Goal: Information Seeking & Learning: Learn about a topic

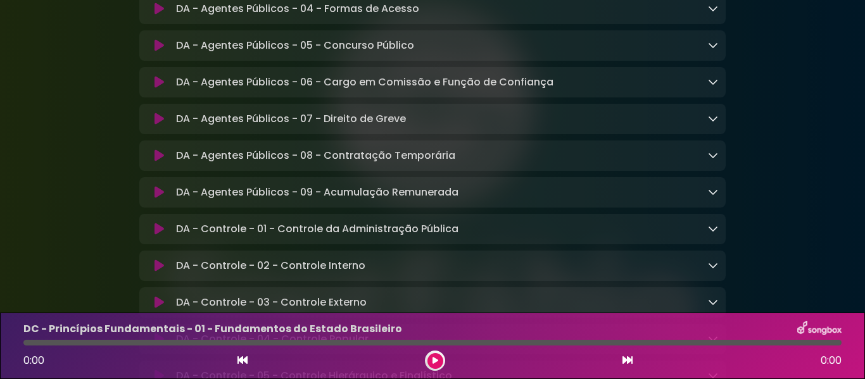
scroll to position [2532, 0]
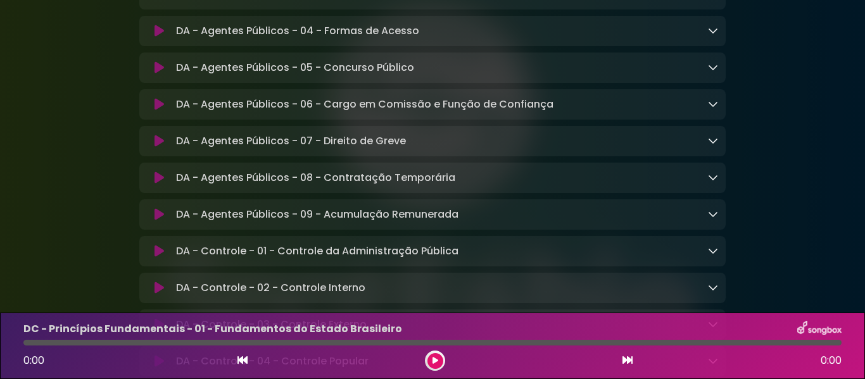
click at [713, 35] on icon at bounding box center [713, 30] width 10 height 10
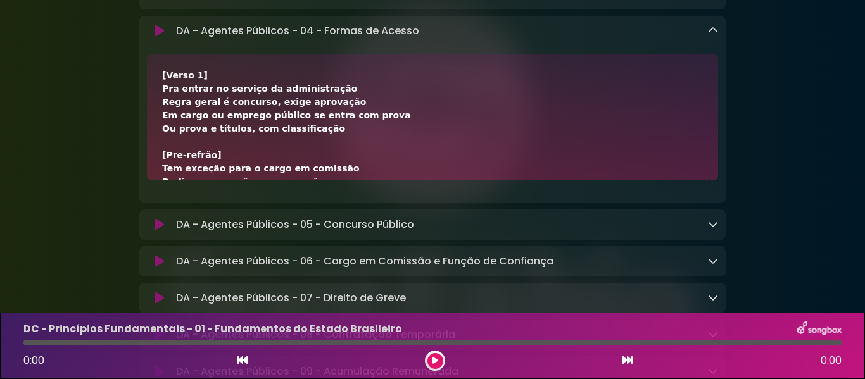
click at [166, 37] on button at bounding box center [159, 31] width 24 height 13
click at [712, 35] on icon at bounding box center [713, 30] width 10 height 10
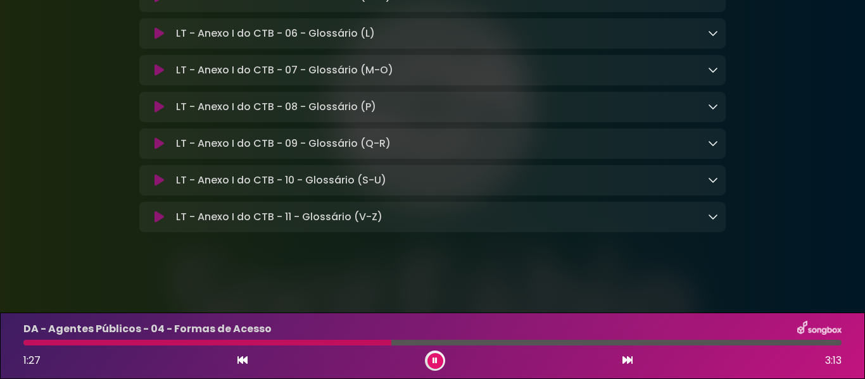
scroll to position [9432, 0]
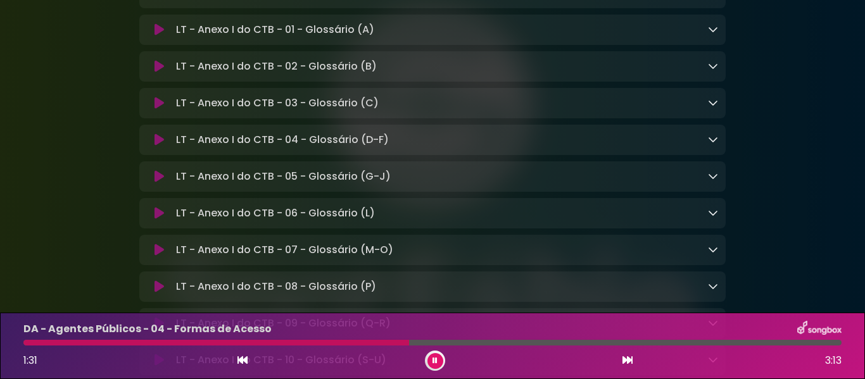
click at [707, 37] on div "LT - Anexo I do CTB - 01 - Glossário (A) Loading Track..." at bounding box center [444, 29] width 547 height 15
click at [710, 34] on icon at bounding box center [713, 29] width 10 height 10
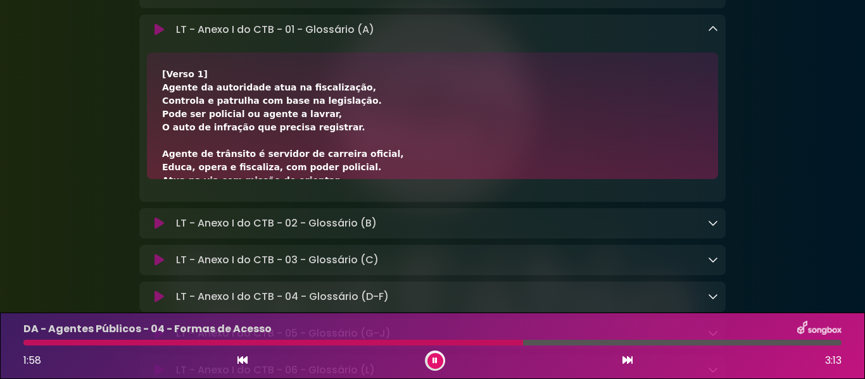
click at [710, 34] on icon at bounding box center [713, 29] width 10 height 10
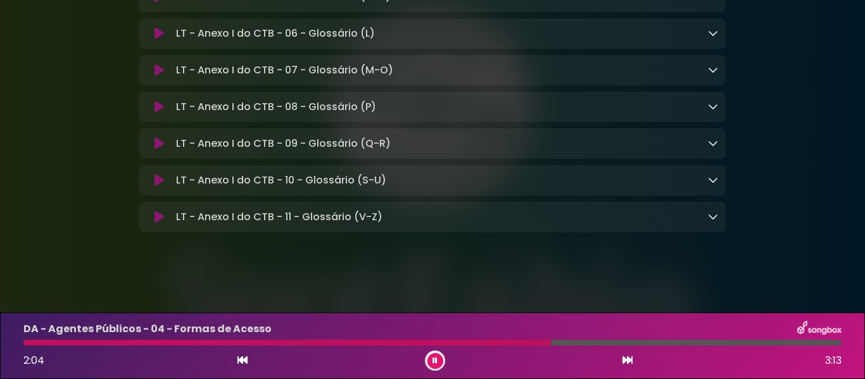
scroll to position [9775, 0]
click at [713, 218] on icon at bounding box center [713, 216] width 10 height 10
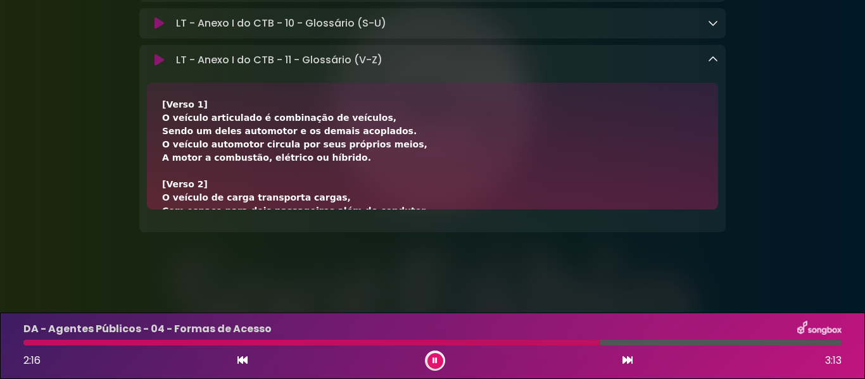
click at [713, 65] on icon at bounding box center [713, 59] width 10 height 10
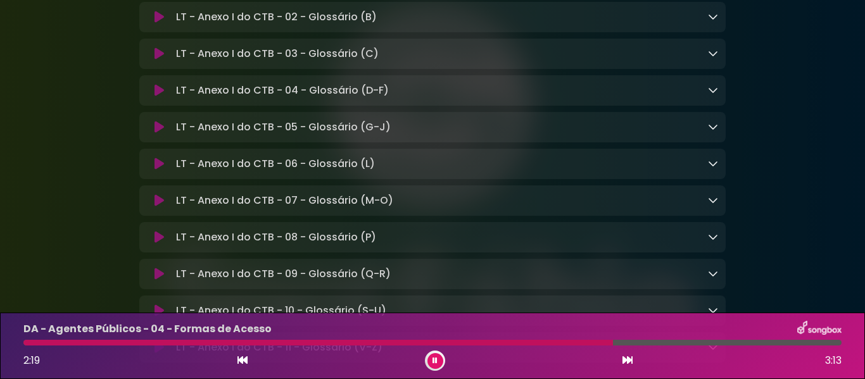
scroll to position [9459, 0]
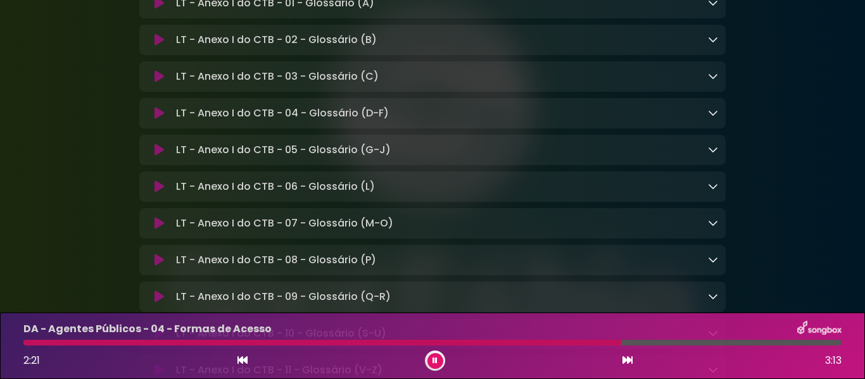
click at [718, 47] on div "LT - Anexo I do CTB - 02 - Glossário (B) Loading Track..." at bounding box center [432, 39] width 586 height 15
click at [714, 44] on icon at bounding box center [713, 39] width 10 height 10
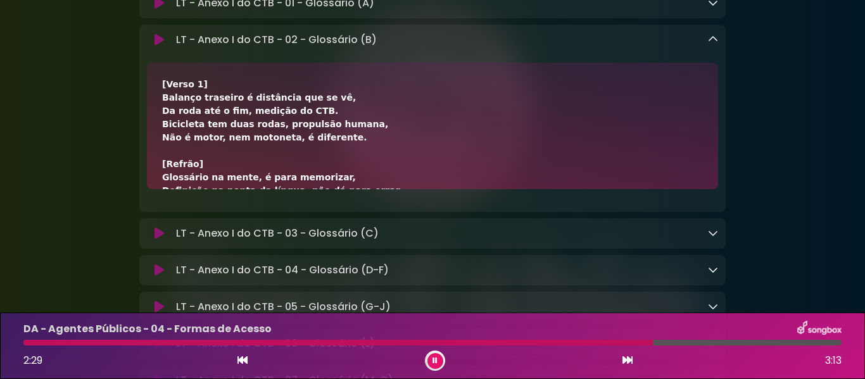
click at [714, 44] on icon at bounding box center [713, 39] width 10 height 10
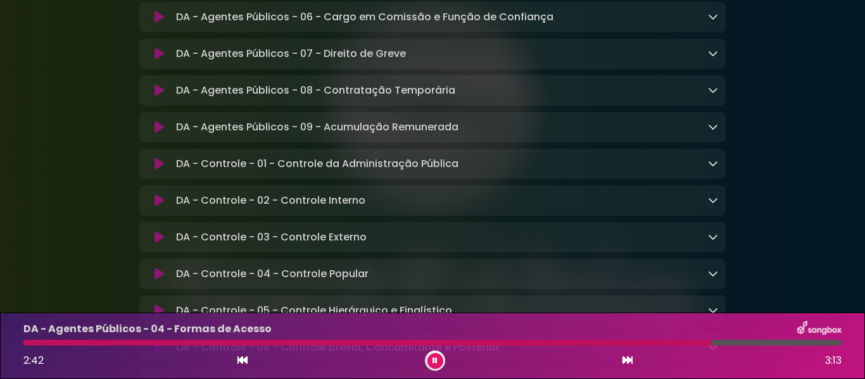
scroll to position [2495, 0]
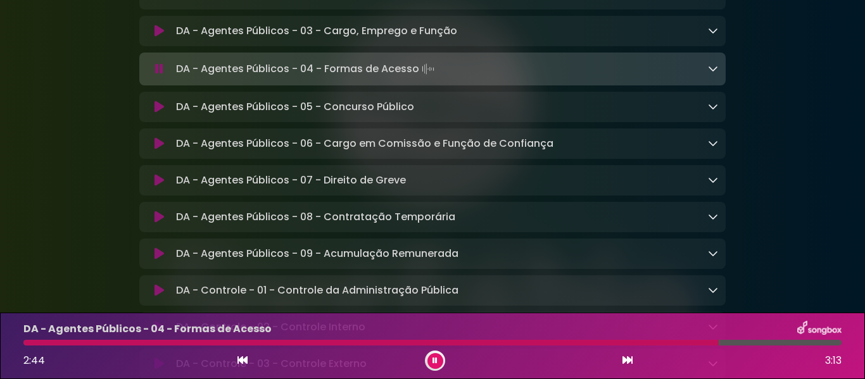
click at [706, 78] on div "DA - Agentes Públicos - 04 - Formas de Acesso Loading Track..." at bounding box center [444, 69] width 547 height 18
click at [712, 73] on icon at bounding box center [713, 68] width 10 height 10
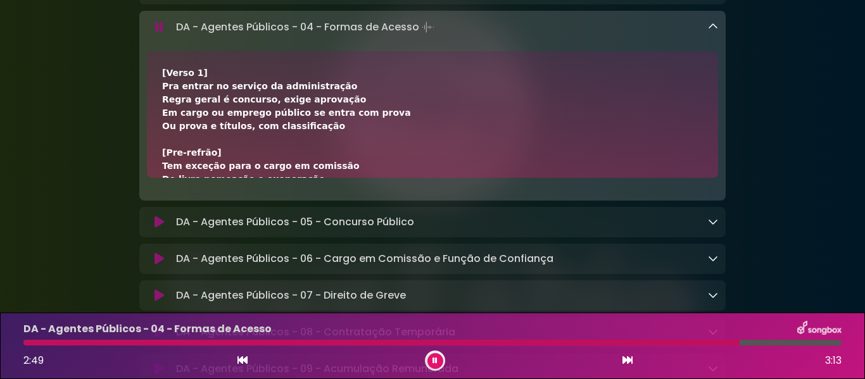
scroll to position [2559, 0]
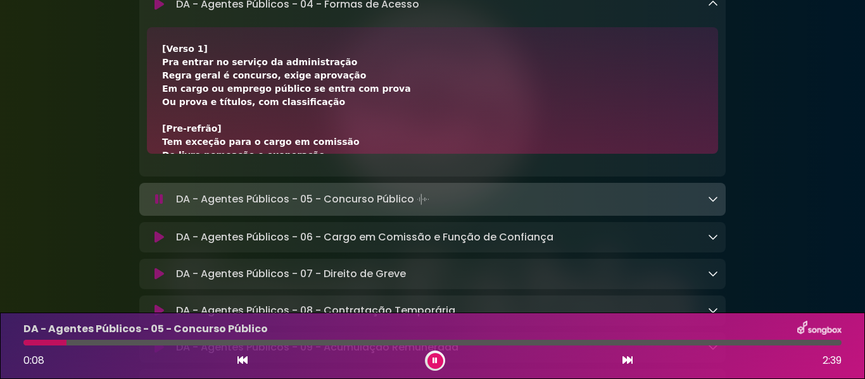
click at [713, 9] on icon at bounding box center [713, 4] width 10 height 10
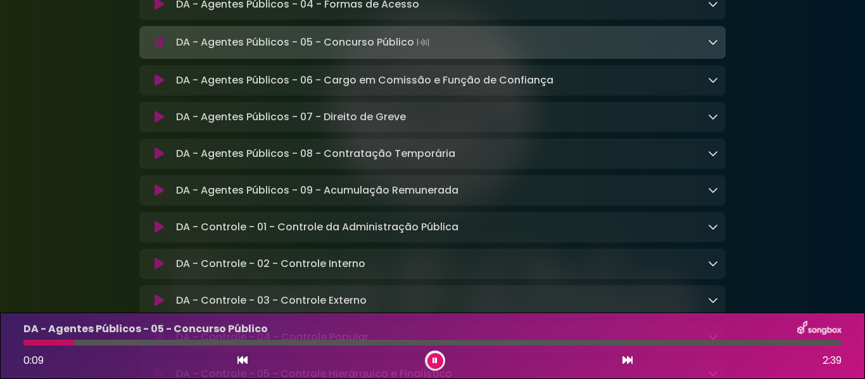
click at [710, 47] on icon at bounding box center [713, 42] width 10 height 10
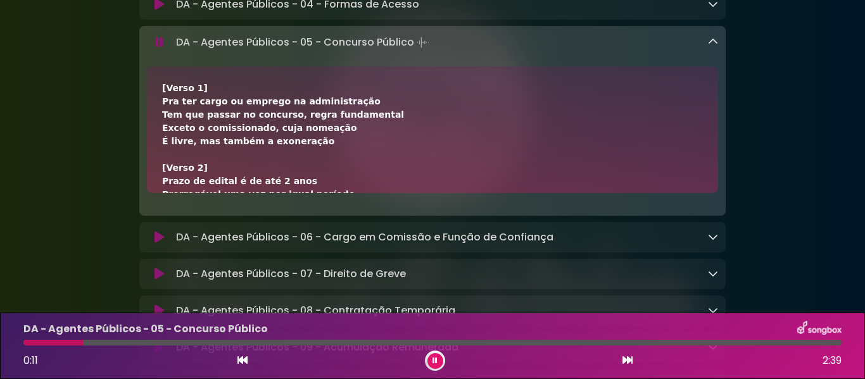
scroll to position [2622, 0]
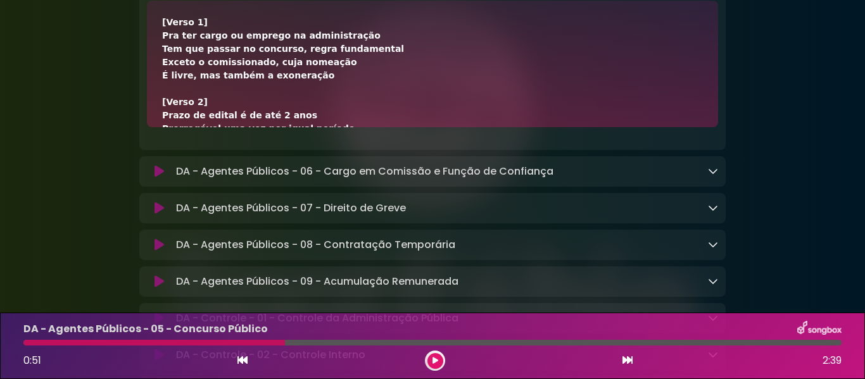
drag, startPoint x: 160, startPoint y: 25, endPoint x: 180, endPoint y: 10, distance: 25.5
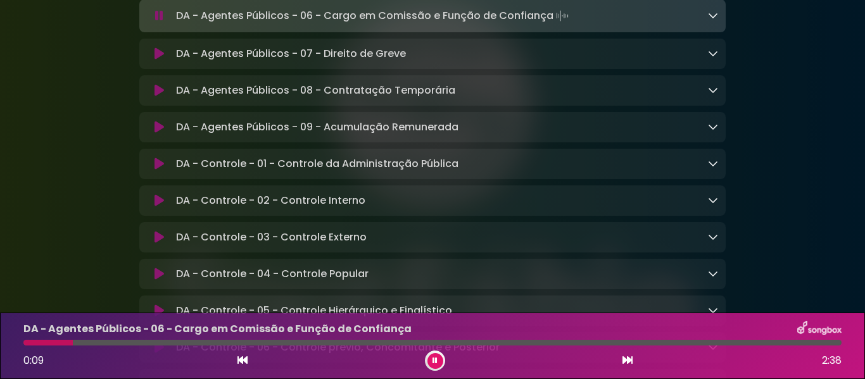
click at [709, 20] on icon at bounding box center [713, 15] width 10 height 10
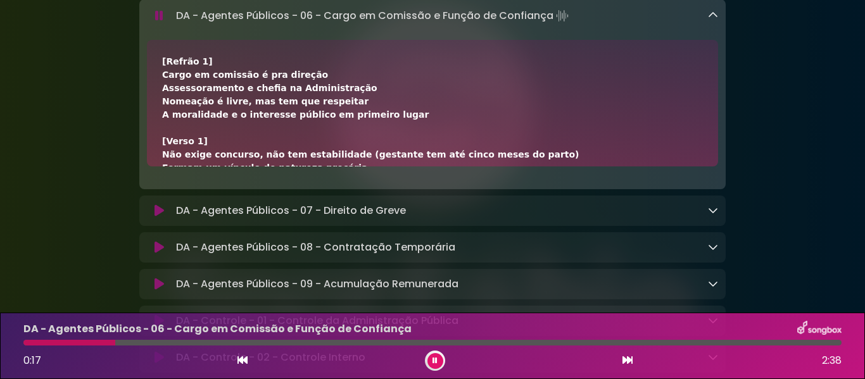
scroll to position [2685, 0]
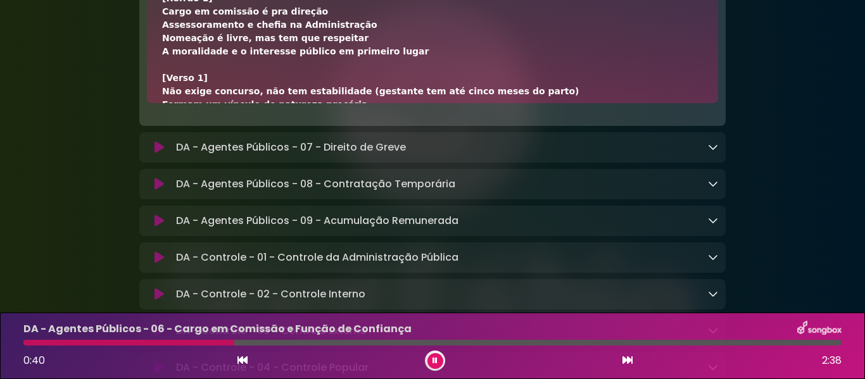
drag, startPoint x: 162, startPoint y: 36, endPoint x: 206, endPoint y: 38, distance: 44.4
click at [206, 38] on div "[Refrão 1] Cargo em comissão é pra direção Assessoramento e chefia na Administr…" at bounding box center [432, 224] width 541 height 465
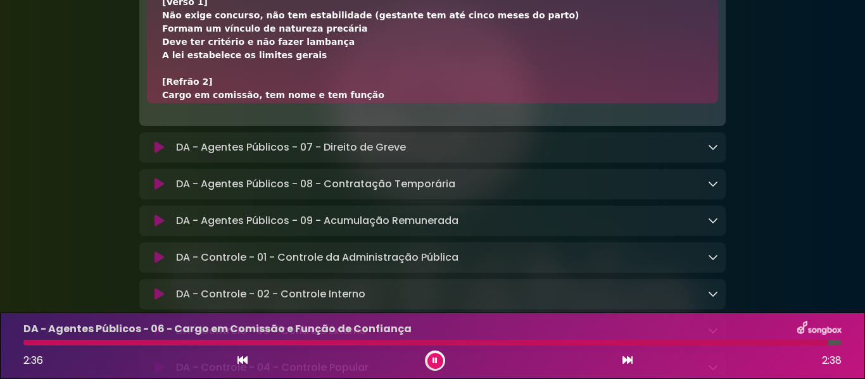
scroll to position [2622, 0]
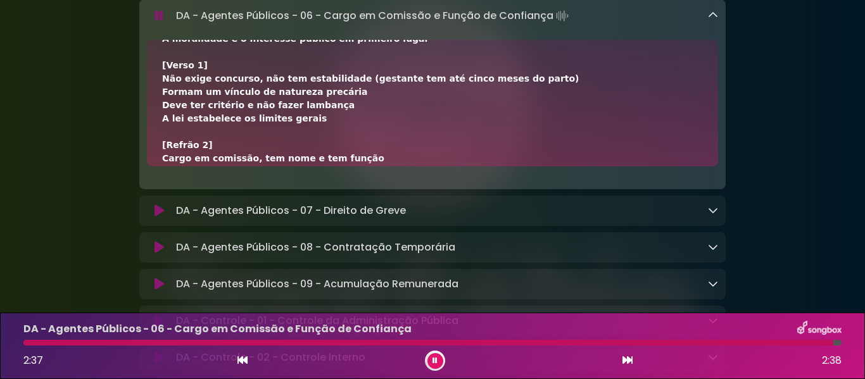
click at [713, 20] on icon at bounding box center [713, 15] width 10 height 10
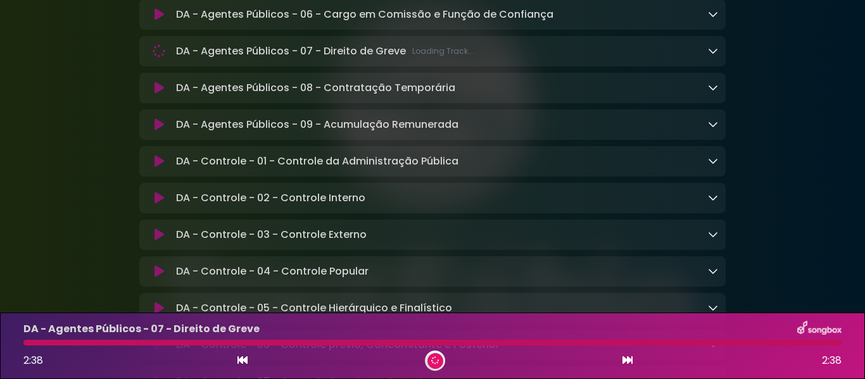
click at [712, 56] on icon at bounding box center [713, 51] width 10 height 10
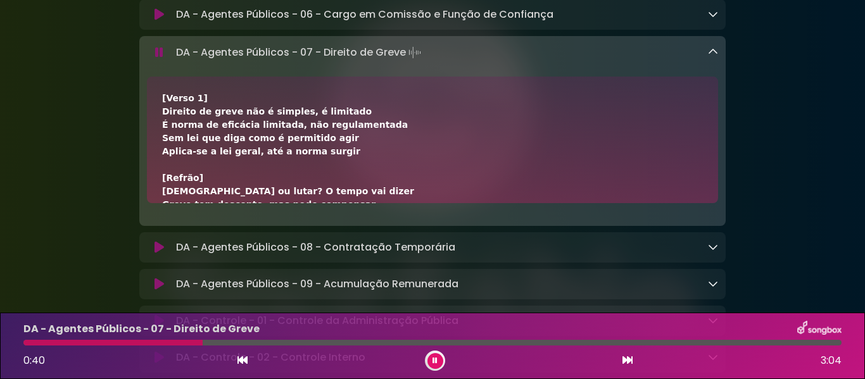
drag, startPoint x: 160, startPoint y: 138, endPoint x: 201, endPoint y: 139, distance: 41.8
click at [201, 139] on div "[Verso 1] Direito de greve não é simples, é limitado É norma de eficácia limita…" at bounding box center [432, 140] width 571 height 127
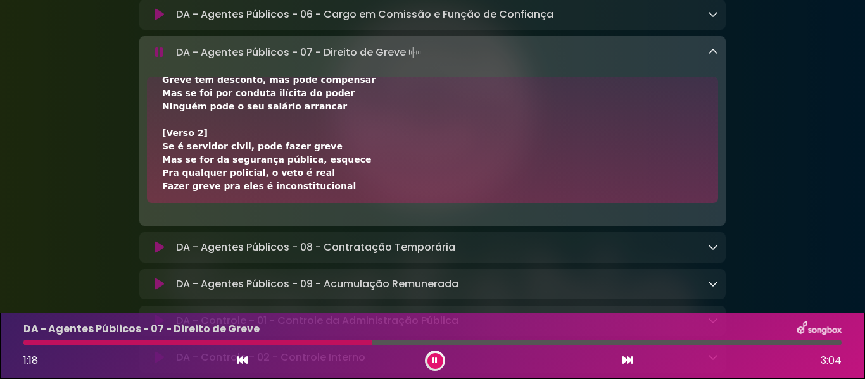
scroll to position [127, 0]
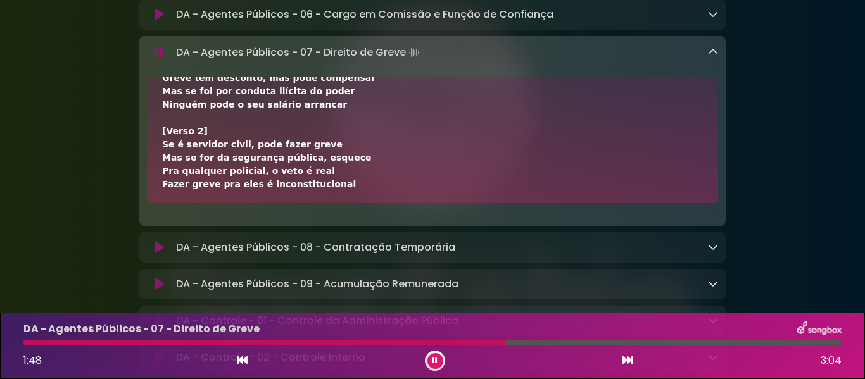
drag, startPoint x: 164, startPoint y: 150, endPoint x: 317, endPoint y: 142, distance: 152.8
click at [317, 142] on div "[Verso 1] Direito de greve não é simples, é limitado É norma de eficácia limita…" at bounding box center [432, 184] width 541 height 439
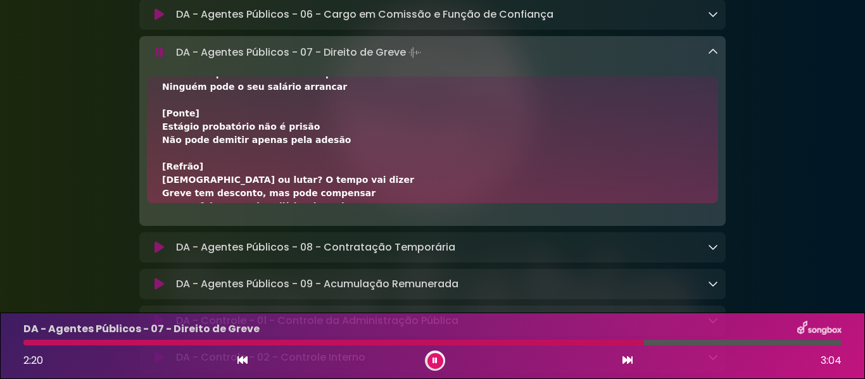
scroll to position [329, 0]
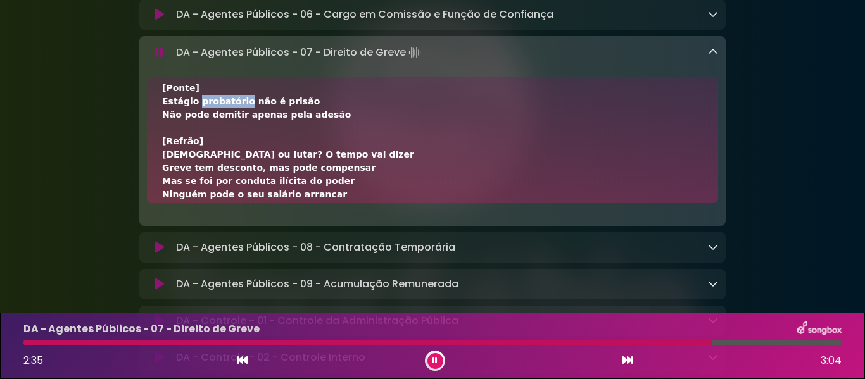
drag, startPoint x: 192, startPoint y: 142, endPoint x: 233, endPoint y: 144, distance: 40.5
drag, startPoint x: 161, startPoint y: 145, endPoint x: 237, endPoint y: 141, distance: 75.5
click at [237, 141] on div "[Verso 1] Direito de greve não é simples, é limitado É norma de eficácia limita…" at bounding box center [432, 140] width 571 height 127
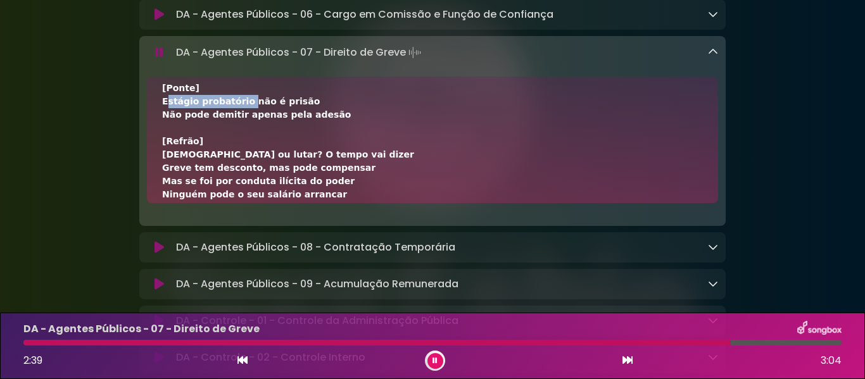
copy div "Estágio probatório"
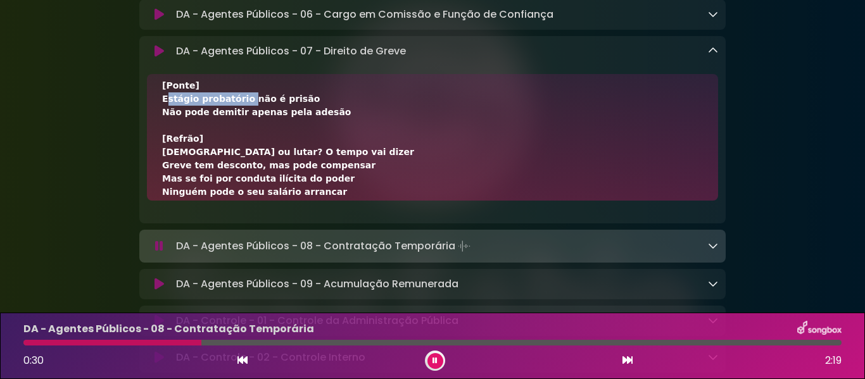
click at [713, 56] on icon at bounding box center [713, 51] width 10 height 10
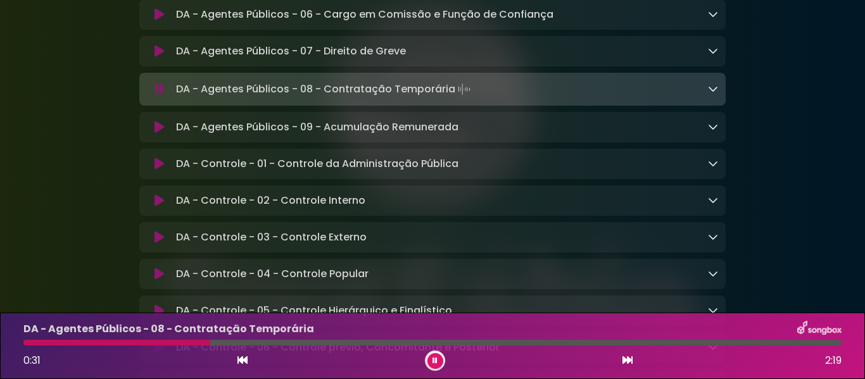
click at [713, 94] on icon at bounding box center [713, 89] width 10 height 10
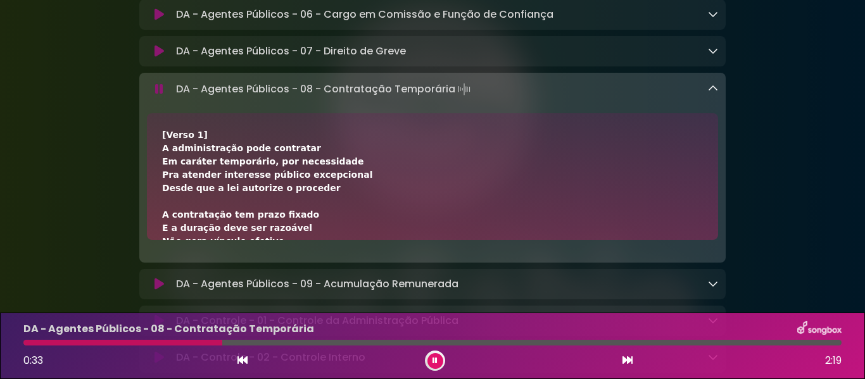
scroll to position [2685, 0]
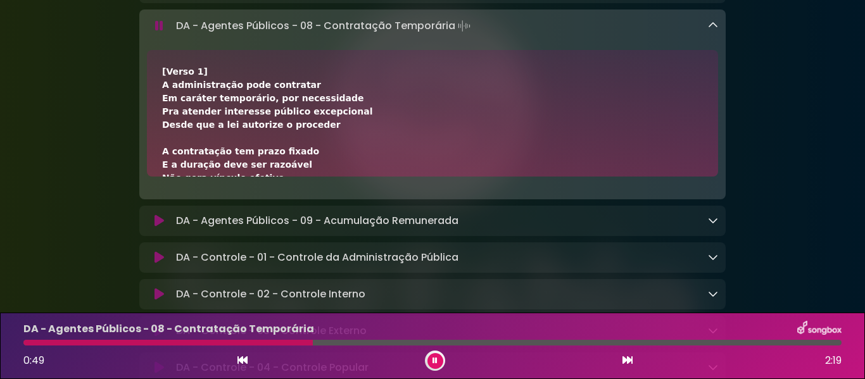
drag, startPoint x: 161, startPoint y: 117, endPoint x: 213, endPoint y: 116, distance: 51.9
click at [213, 116] on div "[Verso 1] A administração pode contratar Em caráter temporário, por necessidade…" at bounding box center [432, 113] width 571 height 127
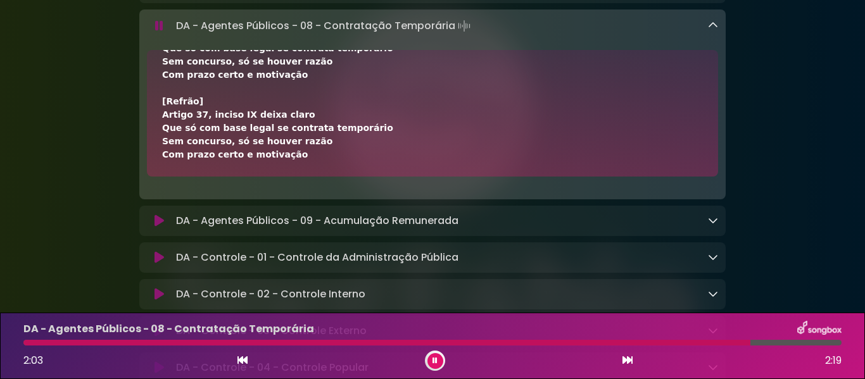
scroll to position [2711, 0]
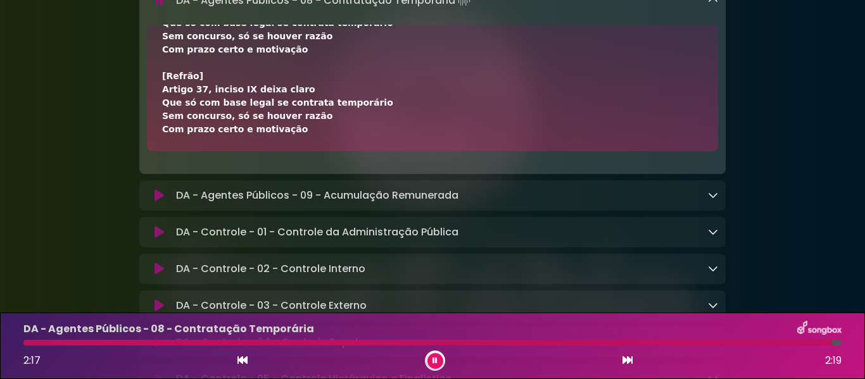
click at [712, 5] on icon at bounding box center [713, 0] width 10 height 10
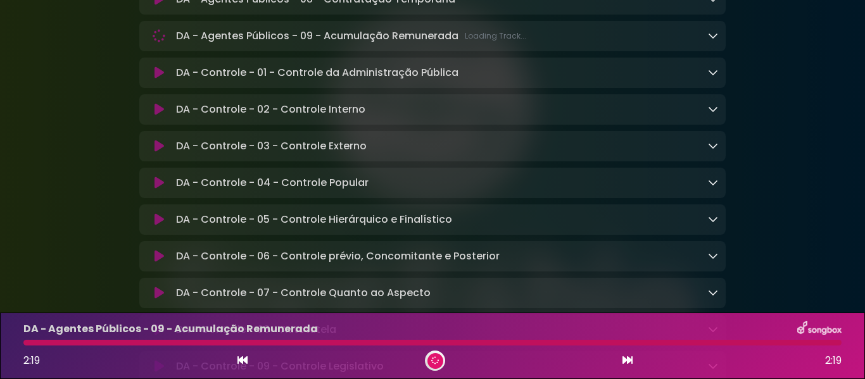
click at [711, 41] on icon at bounding box center [713, 35] width 10 height 10
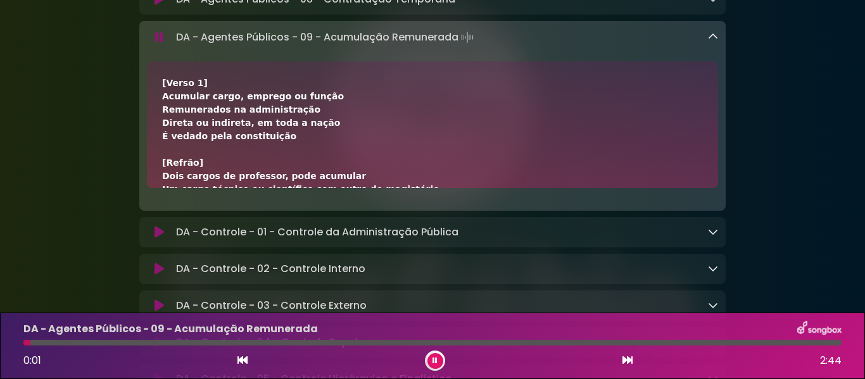
drag, startPoint x: 162, startPoint y: 125, endPoint x: 199, endPoint y: 128, distance: 36.9
click at [199, 128] on div "[Verso 1] Acumular cargo, emprego ou função Remunerados na administração Direta…" at bounding box center [432, 309] width 541 height 465
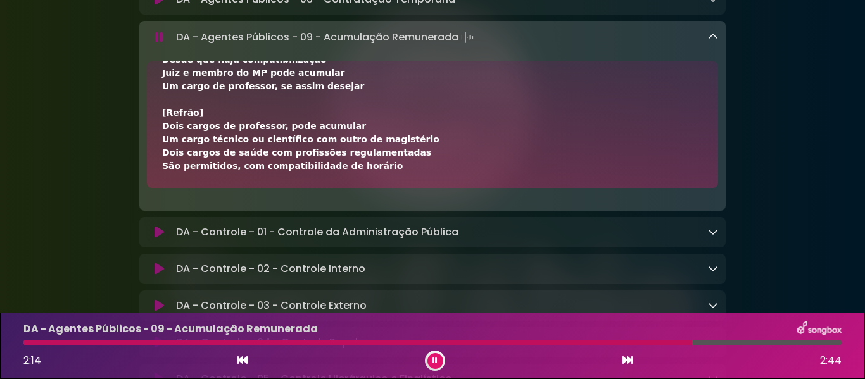
scroll to position [2736, 0]
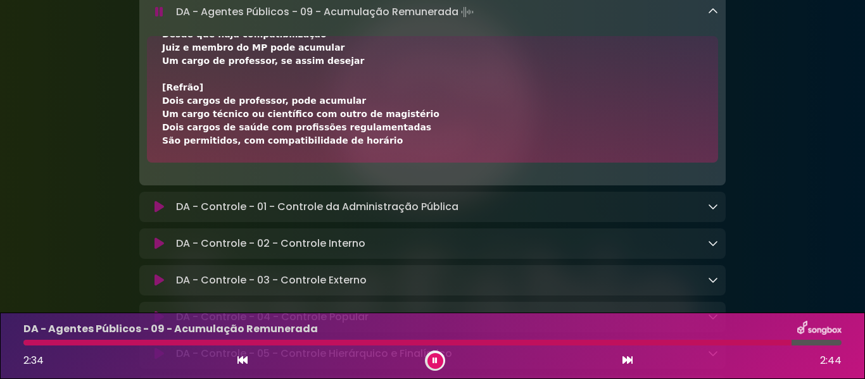
click at [711, 16] on icon at bounding box center [713, 11] width 10 height 10
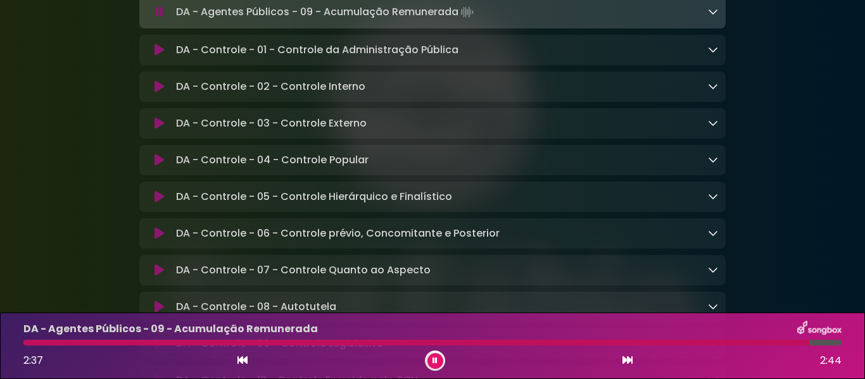
click at [712, 54] on icon at bounding box center [713, 49] width 10 height 10
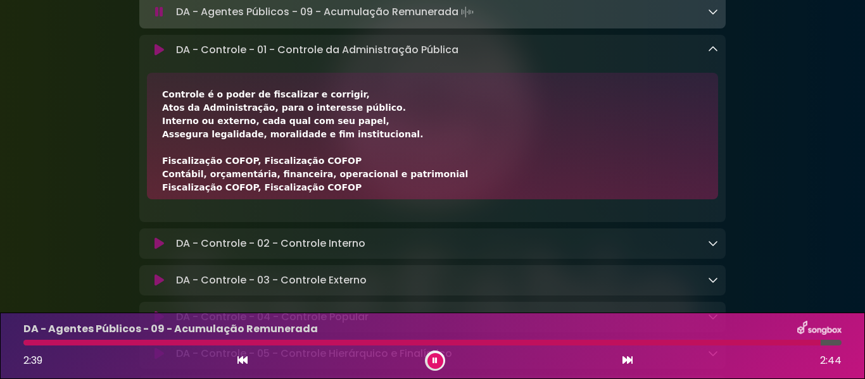
scroll to position [2673, 0]
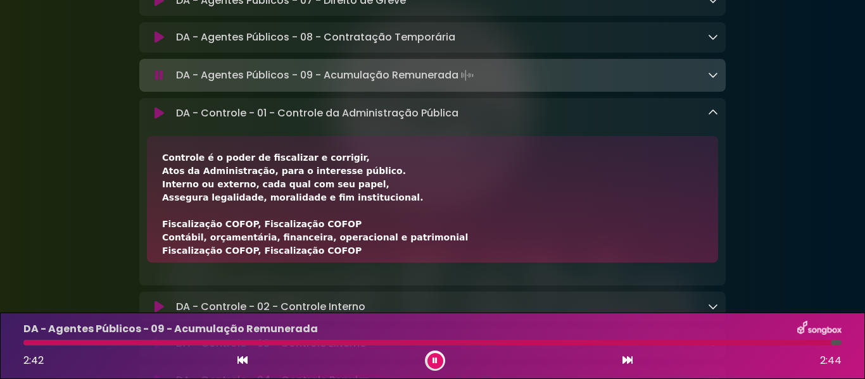
drag, startPoint x: 163, startPoint y: 200, endPoint x: 208, endPoint y: 209, distance: 45.8
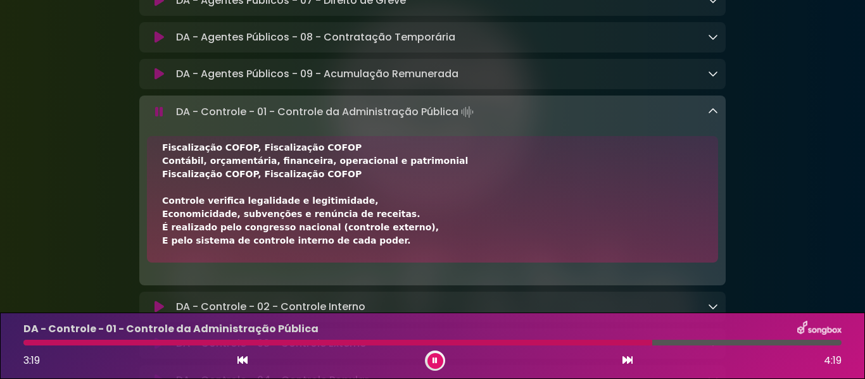
scroll to position [2698, 0]
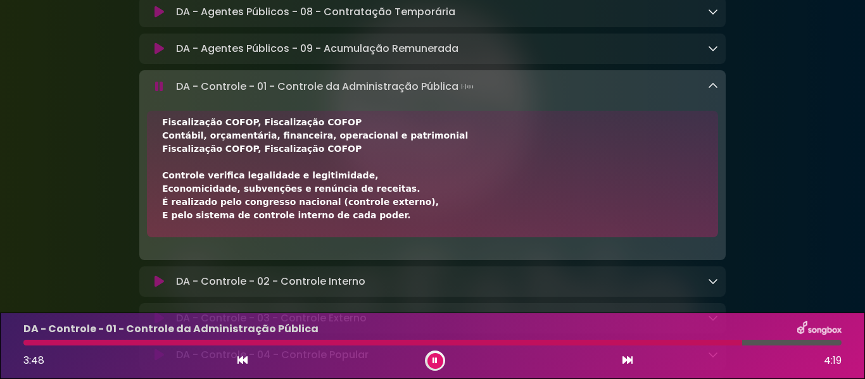
click at [713, 91] on icon at bounding box center [713, 86] width 10 height 10
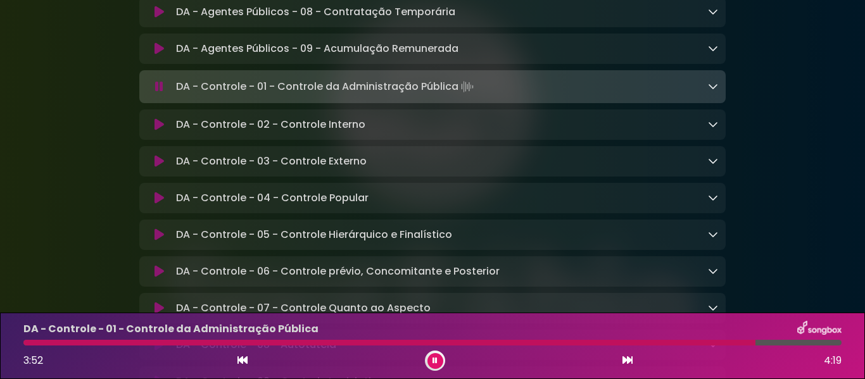
click at [710, 129] on icon at bounding box center [713, 124] width 10 height 10
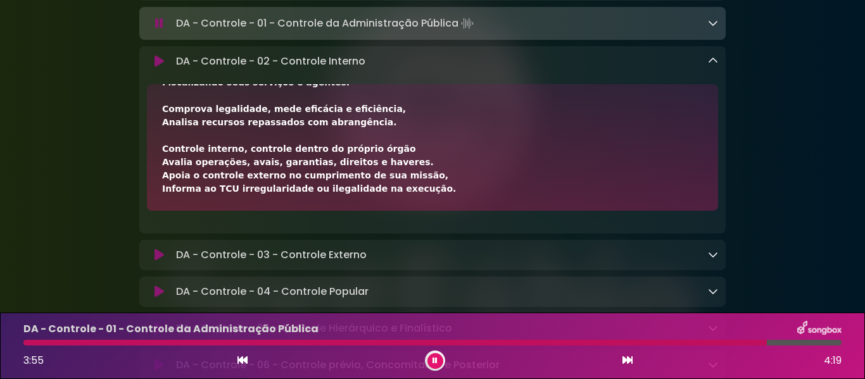
scroll to position [0, 0]
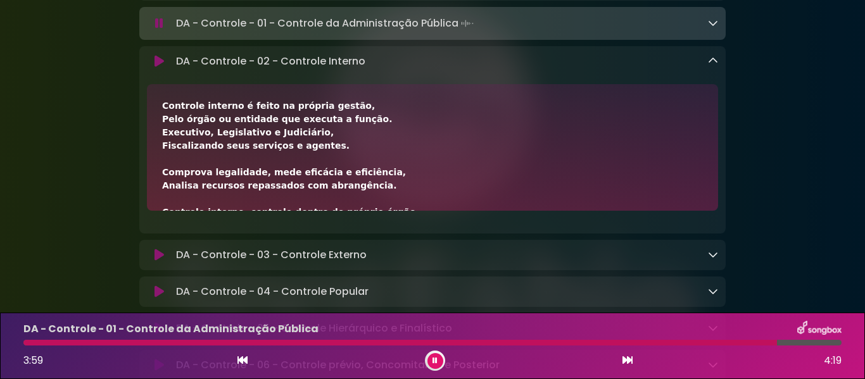
drag, startPoint x: 160, startPoint y: 149, endPoint x: 227, endPoint y: 149, distance: 67.1
click at [227, 149] on div "Controle interno é feito na própria gestão, Pelo órgão ou entidade que executa …" at bounding box center [432, 147] width 571 height 127
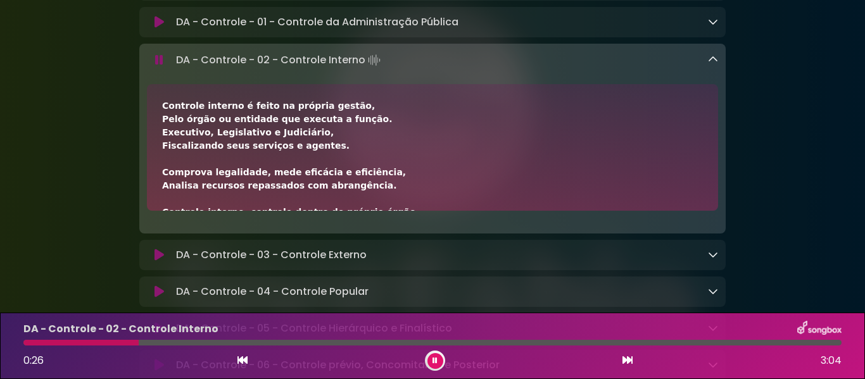
click at [257, 144] on div "Controle interno é feito na própria gestão, Pelo órgão ou entidade que executa …" at bounding box center [432, 147] width 571 height 127
drag, startPoint x: 163, startPoint y: 150, endPoint x: 335, endPoint y: 149, distance: 172.8
click at [335, 149] on div "Controle interno é feito na própria gestão, Pelo órgão ou entidade que executa …" at bounding box center [432, 318] width 541 height 439
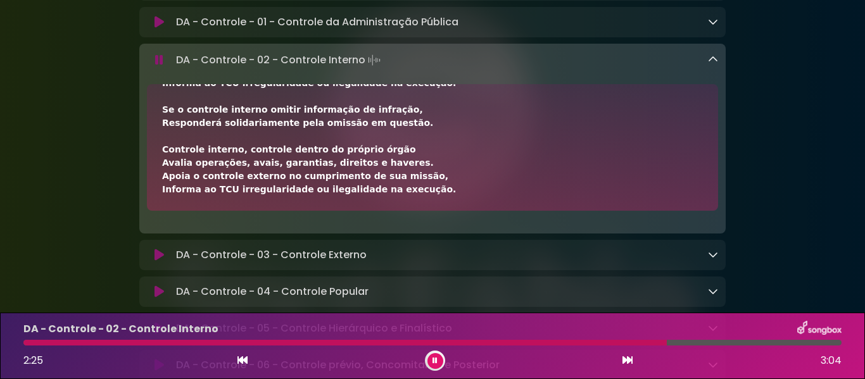
scroll to position [342, 0]
click at [712, 65] on icon at bounding box center [713, 59] width 10 height 10
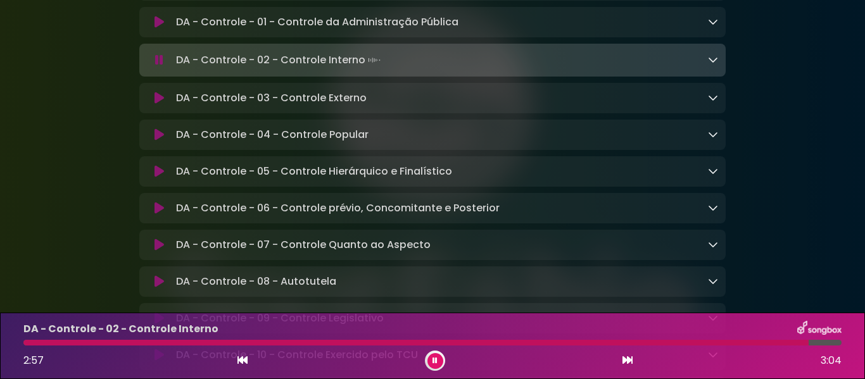
click at [712, 103] on icon at bounding box center [713, 97] width 10 height 10
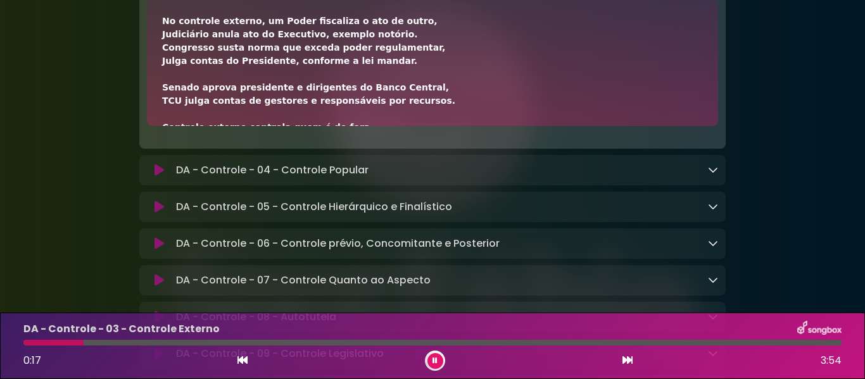
scroll to position [2888, 0]
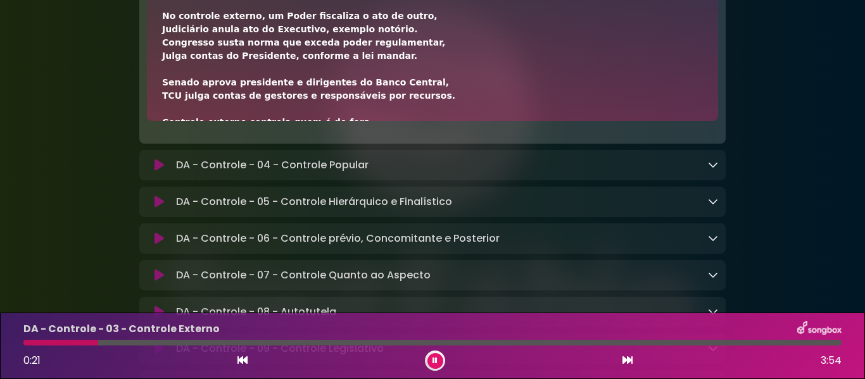
drag, startPoint x: 163, startPoint y: 62, endPoint x: 383, endPoint y: 56, distance: 219.7
click at [383, 56] on div "No controle externo, um Poder fiscaliza o ato de outro, Judiciário anula ato do…" at bounding box center [432, 57] width 571 height 127
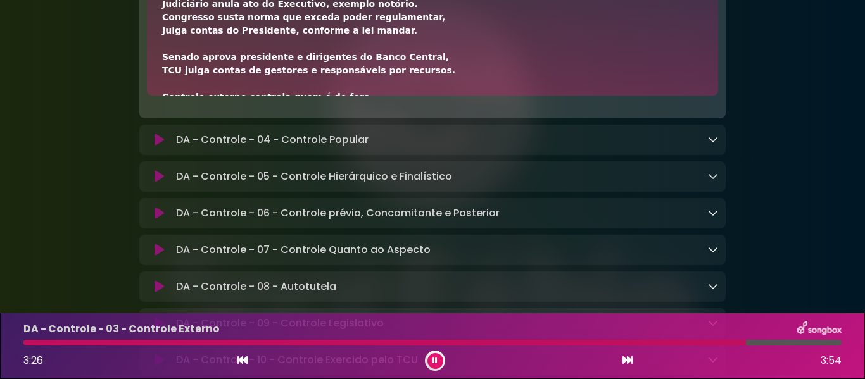
scroll to position [2787, 0]
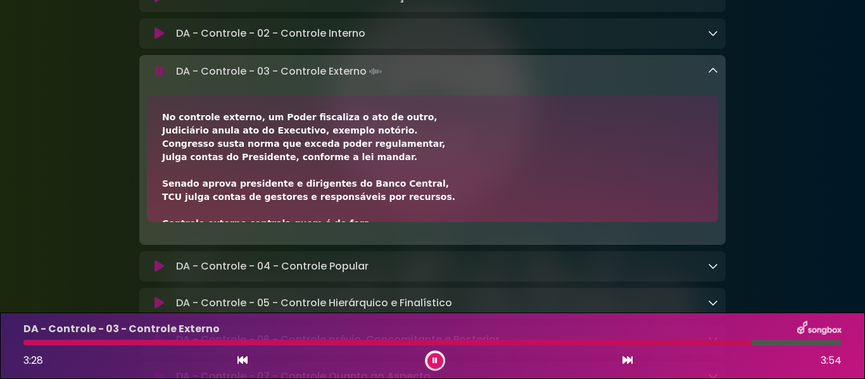
click at [717, 76] on icon at bounding box center [713, 71] width 10 height 10
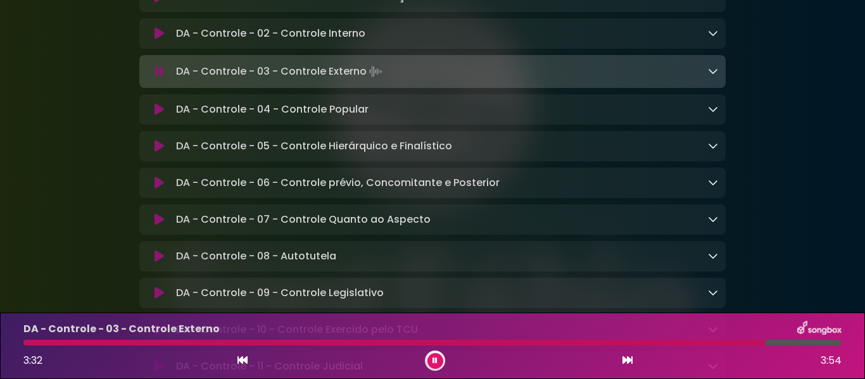
click at [715, 114] on icon at bounding box center [713, 109] width 10 height 10
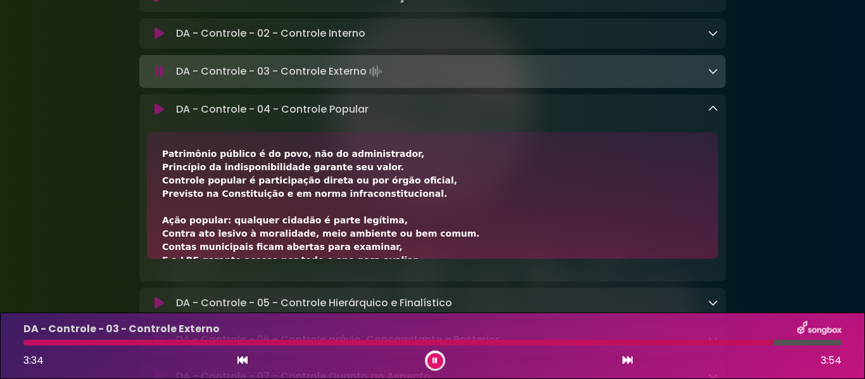
scroll to position [2850, 0]
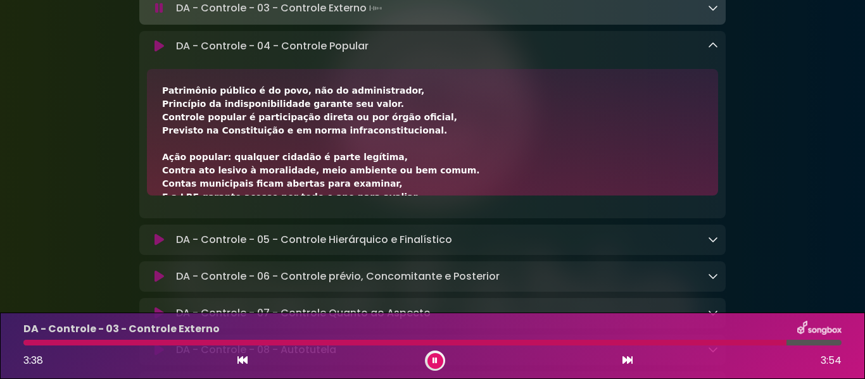
drag, startPoint x: 162, startPoint y: 137, endPoint x: 375, endPoint y: 139, distance: 212.7
click at [375, 139] on div "Patrimônio público é do povo, não do administrador, Princípio da indisponibilid…" at bounding box center [432, 263] width 541 height 359
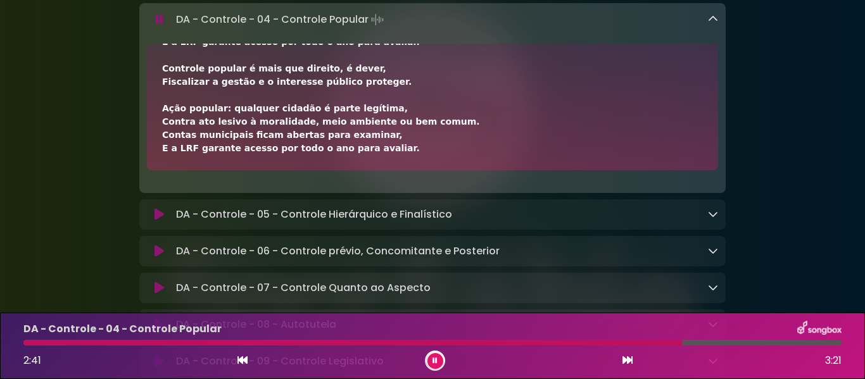
scroll to position [2900, 0]
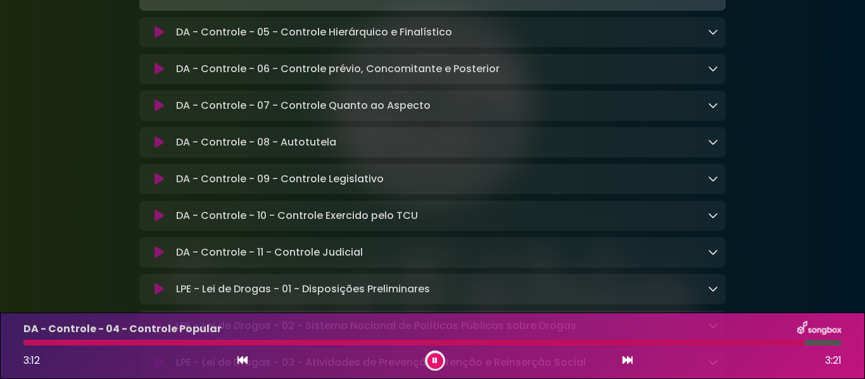
click at [713, 37] on icon at bounding box center [713, 32] width 10 height 10
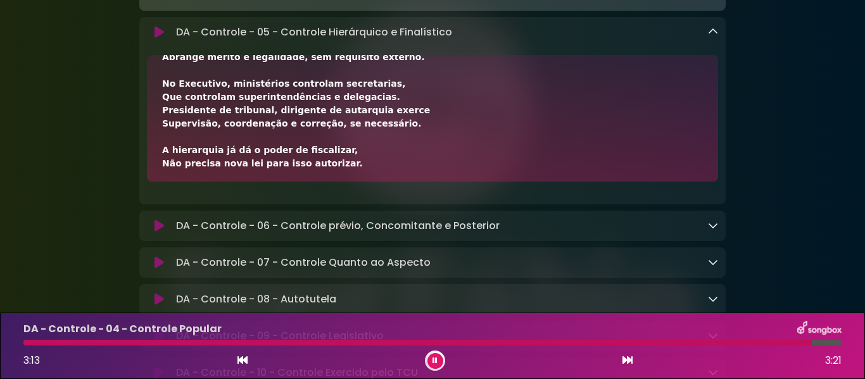
scroll to position [0, 0]
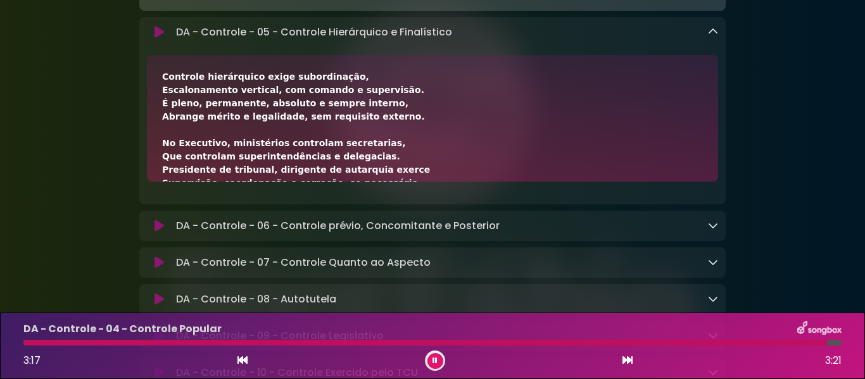
drag, startPoint x: 164, startPoint y: 125, endPoint x: 329, endPoint y: 121, distance: 164.6
click at [329, 121] on div "Controle hierárquico exige subordinação, Escalonamento vertical, com comando e …" at bounding box center [432, 269] width 541 height 399
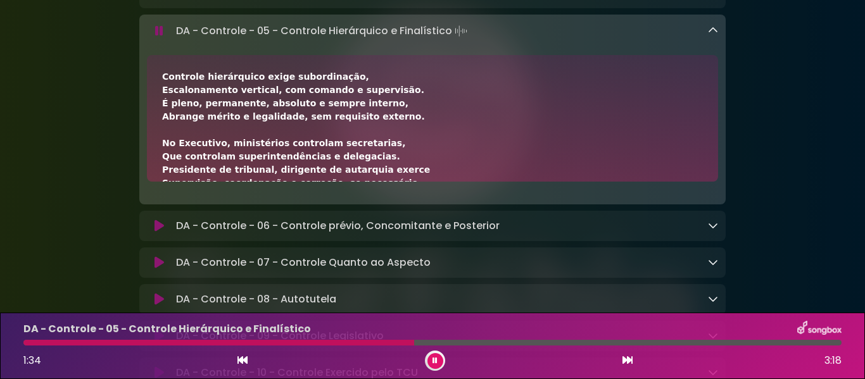
click at [158, 37] on icon at bounding box center [159, 31] width 8 height 13
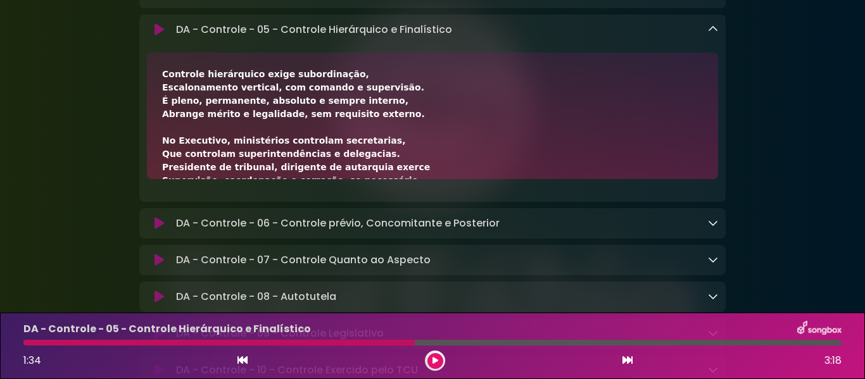
click at [29, 344] on div at bounding box center [218, 343] width 391 height 6
click at [27, 344] on div at bounding box center [218, 343] width 391 height 6
drag, startPoint x: 411, startPoint y: 344, endPoint x: 113, endPoint y: 349, distance: 298.8
click at [182, 357] on div "DA - Controle - 05 - Controle Hierárquico e Finalístico 1:34 3:18" at bounding box center [432, 346] width 833 height 50
click at [163, 36] on icon at bounding box center [158, 29] width 9 height 13
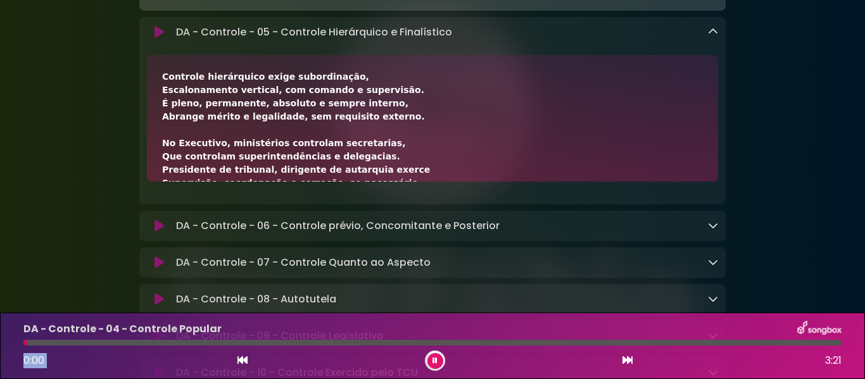
click at [156, 39] on icon at bounding box center [158, 32] width 9 height 13
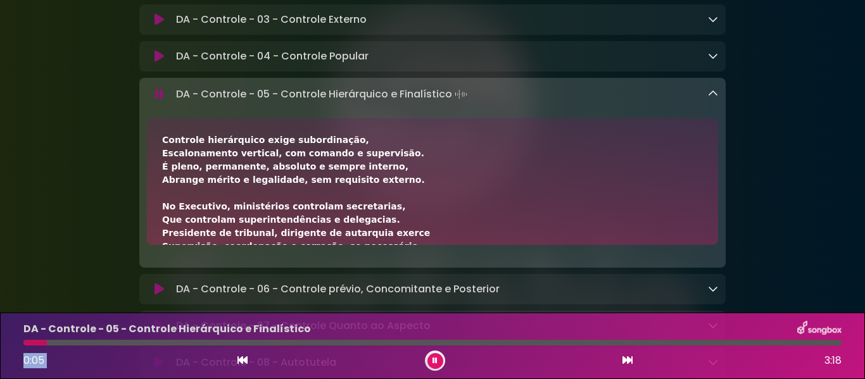
scroll to position [2900, 0]
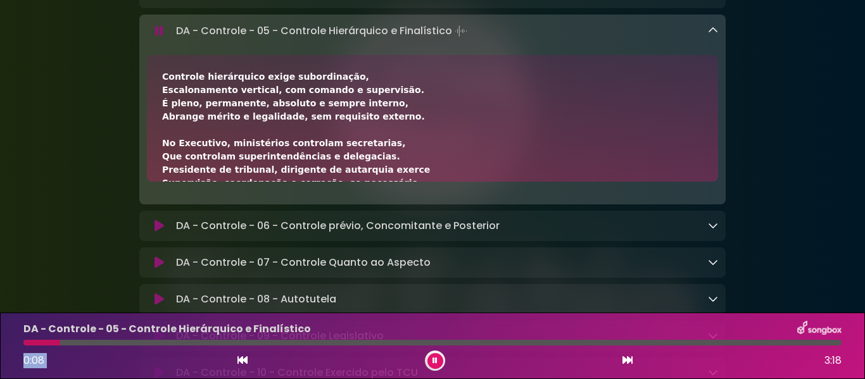
drag, startPoint x: 163, startPoint y: 124, endPoint x: 332, endPoint y: 121, distance: 169.7
click at [332, 121] on div "Controle hierárquico exige subordinação, Escalonamento vertical, com comando e …" at bounding box center [432, 269] width 541 height 399
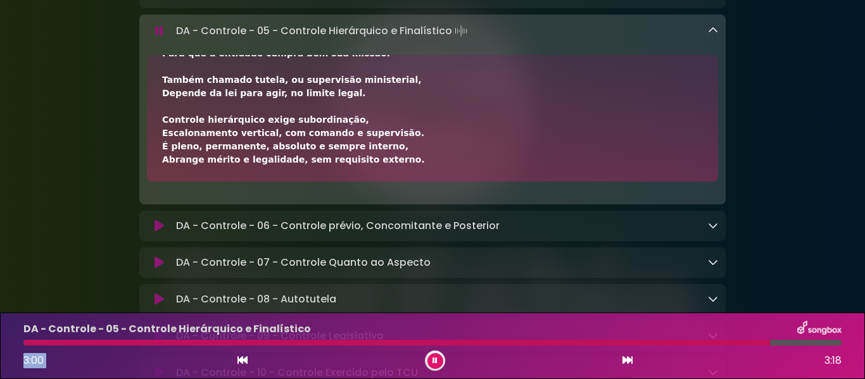
click at [714, 35] on icon at bounding box center [713, 30] width 10 height 10
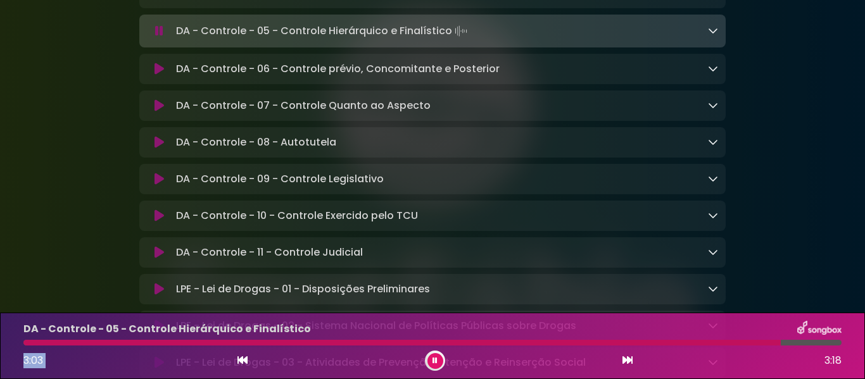
click at [717, 76] on link at bounding box center [713, 68] width 10 height 15
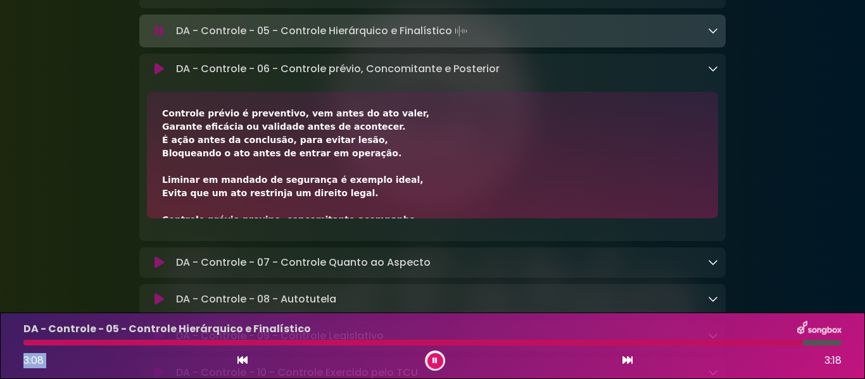
drag, startPoint x: 163, startPoint y: 161, endPoint x: 377, endPoint y: 156, distance: 214.0
click at [377, 156] on div "Controle prévio é preventivo, vem antes do ato valer, Garante eficácia ou valid…" at bounding box center [432, 359] width 541 height 505
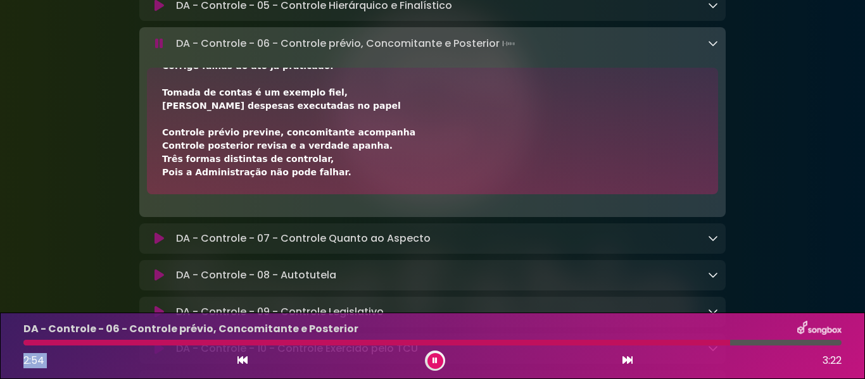
scroll to position [2926, 0]
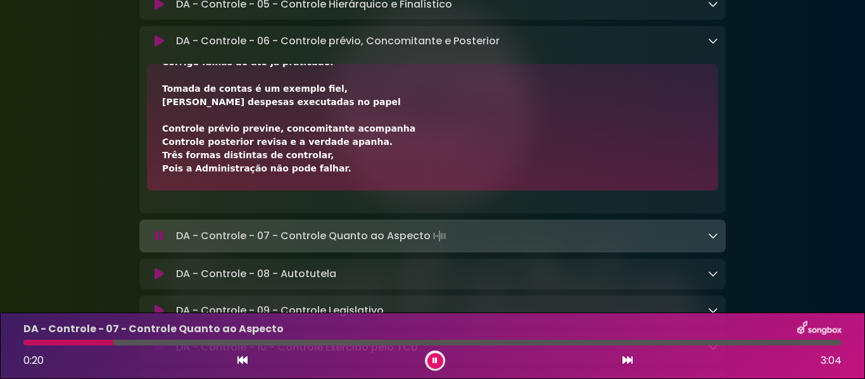
click at [706, 49] on div "DA - Controle - 06 - Controle prévio, Concomitante e Posterior Loading Track..." at bounding box center [444, 41] width 547 height 15
click at [710, 46] on icon at bounding box center [713, 40] width 10 height 10
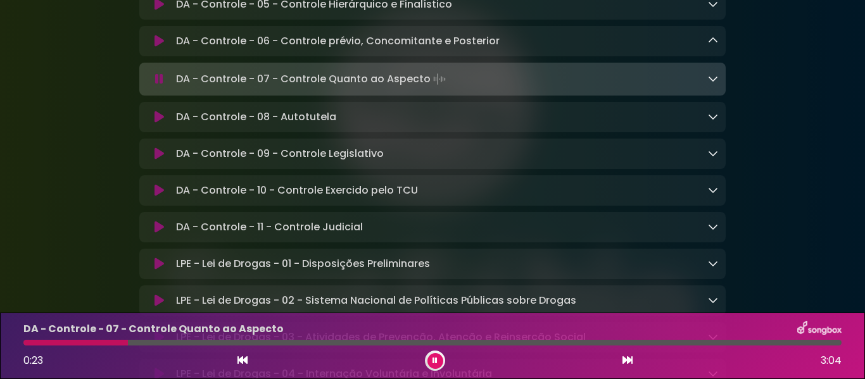
click at [706, 88] on div "DA - Controle - 07 - Controle Quanto ao Aspecto Loading Track..." at bounding box center [444, 79] width 547 height 18
click at [713, 84] on icon at bounding box center [713, 78] width 10 height 10
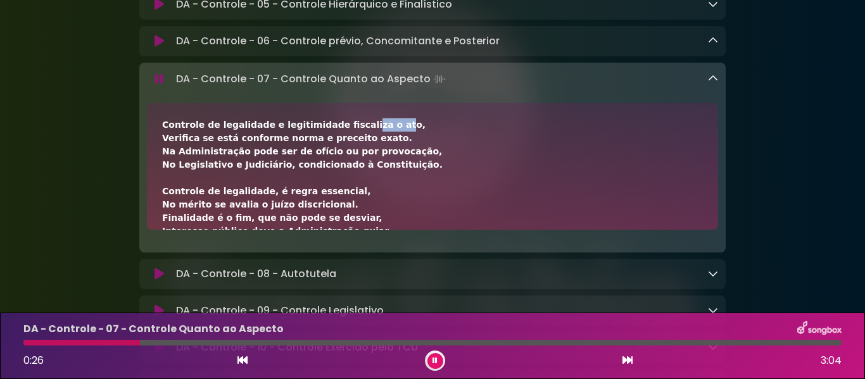
drag, startPoint x: 163, startPoint y: 172, endPoint x: 194, endPoint y: 173, distance: 31.0
click at [194, 173] on div "Controle de legalidade e legitimidade fiscaliza o ato, Verifica se está conform…" at bounding box center [432, 311] width 541 height 386
click at [442, 367] on div at bounding box center [435, 361] width 20 height 20
click at [438, 363] on button at bounding box center [435, 361] width 16 height 16
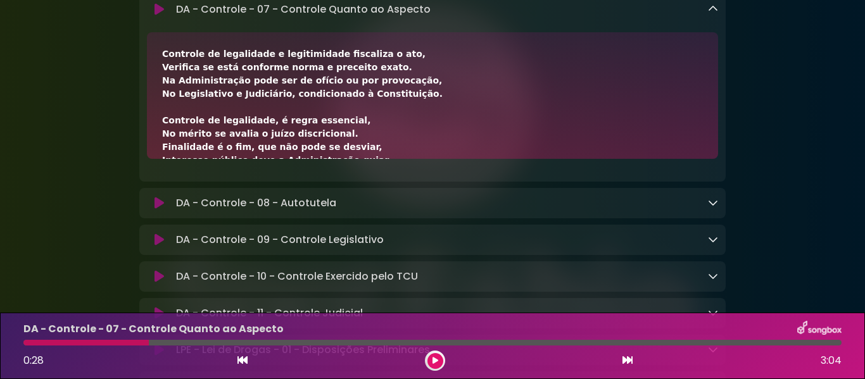
scroll to position [2989, 0]
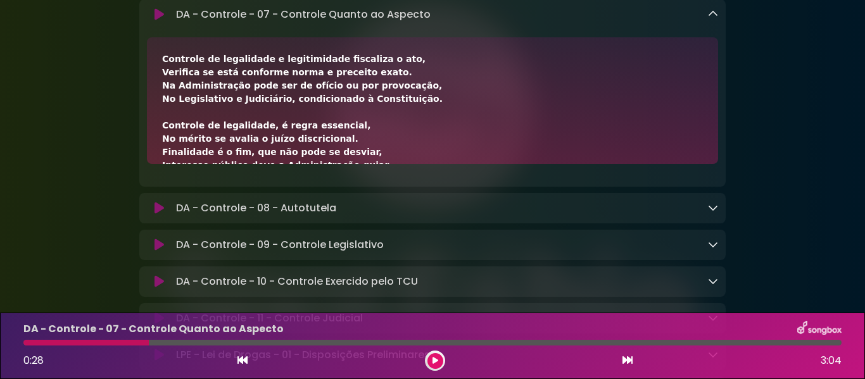
drag, startPoint x: 163, startPoint y: 105, endPoint x: 370, endPoint y: 105, distance: 207.0
click at [370, 105] on div "Controle de legalidade e legitimidade fiscaliza o ato, Verifica se está conform…" at bounding box center [432, 246] width 541 height 386
click at [160, 21] on icon at bounding box center [158, 14] width 9 height 13
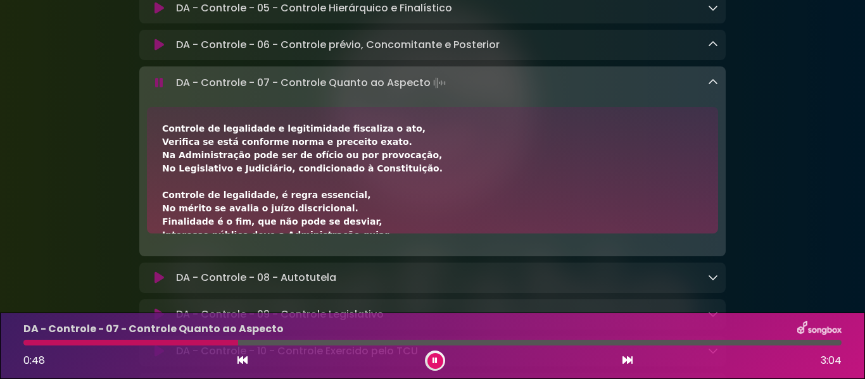
scroll to position [2951, 0]
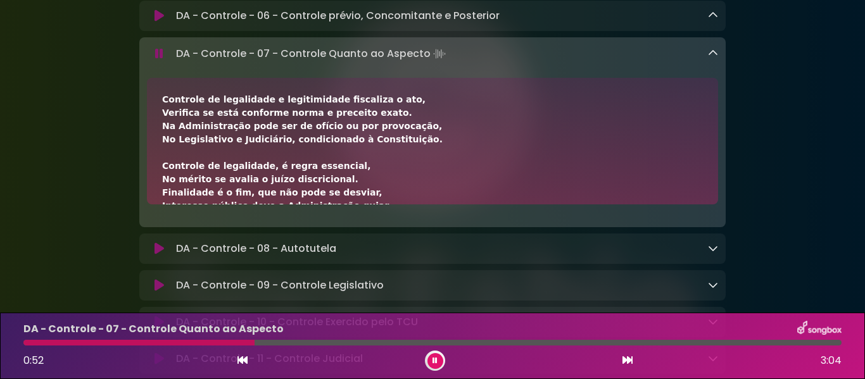
click at [175, 148] on div "Controle de legalidade e legitimidade fiscaliza o ato, Verifica se está conform…" at bounding box center [432, 286] width 541 height 386
click at [166, 145] on div "Controle de legalidade e legitimidade fiscaliza o ato, Verifica se está conform…" at bounding box center [432, 286] width 541 height 386
click at [162, 145] on div "Controle de legalidade e legitimidade fiscaliza o ato, Verifica se está conform…" at bounding box center [432, 286] width 541 height 386
click at [221, 168] on div "Controle de legalidade e legitimidade fiscaliza o ato, Verifica se está conform…" at bounding box center [432, 286] width 541 height 386
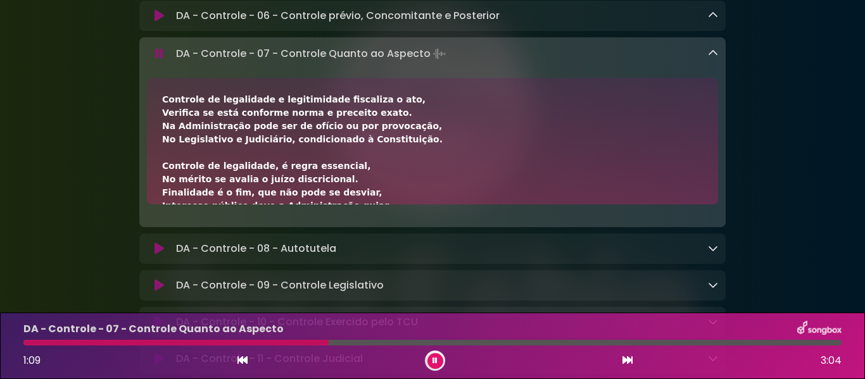
drag, startPoint x: 164, startPoint y: 149, endPoint x: 203, endPoint y: 142, distance: 39.4
click at [203, 142] on div "Controle de legalidade e legitimidade fiscaliza o ato, Verifica se está conform…" at bounding box center [432, 286] width 541 height 386
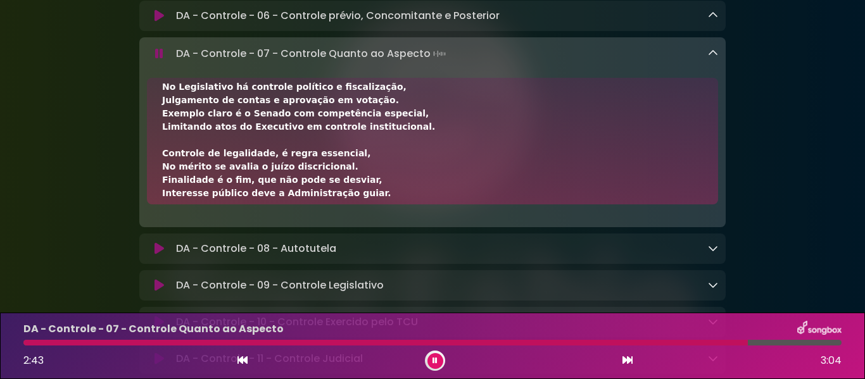
scroll to position [289, 0]
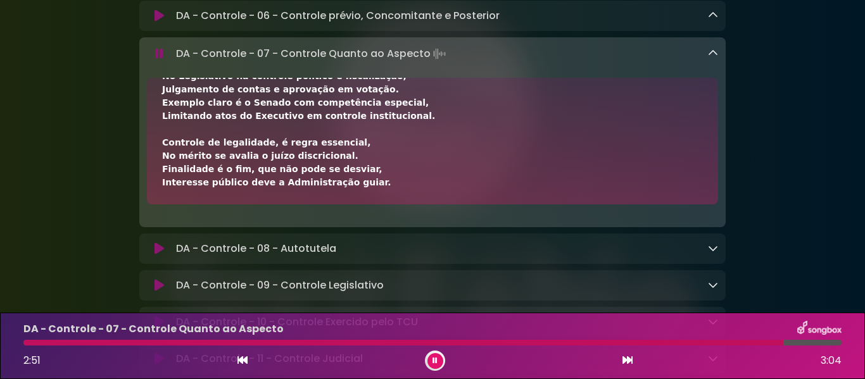
click at [718, 63] on div "DA - Controle - 07 - Controle Quanto ao Aspecto Loading Track..." at bounding box center [432, 54] width 586 height 18
click at [712, 58] on icon at bounding box center [713, 53] width 10 height 10
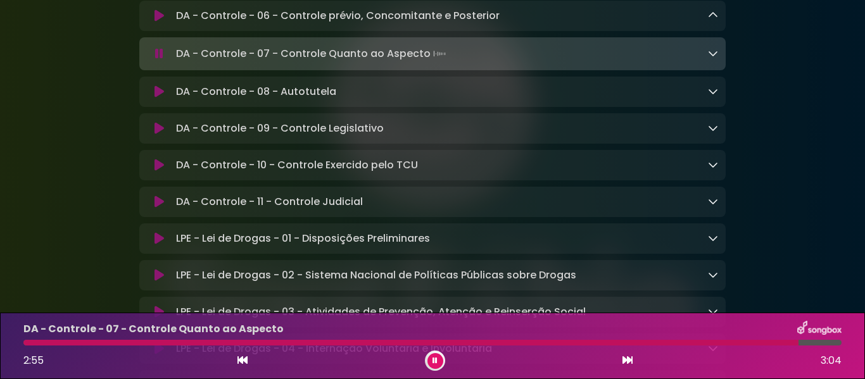
click at [713, 96] on icon at bounding box center [713, 91] width 10 height 10
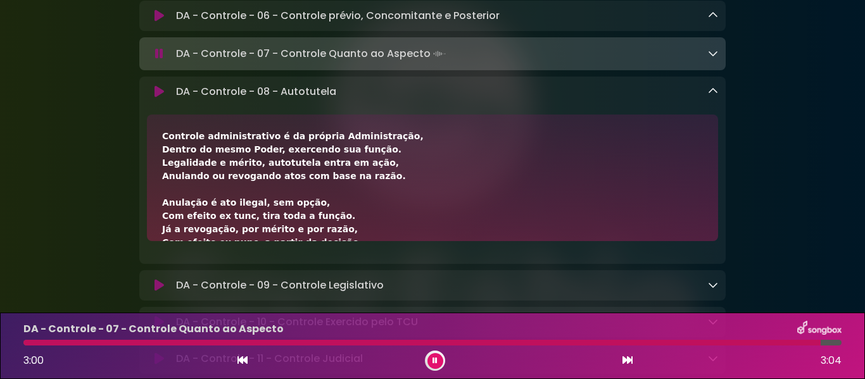
drag, startPoint x: 162, startPoint y: 184, endPoint x: 368, endPoint y: 180, distance: 206.4
click at [368, 180] on div "Controle administrativo é da própria Administração, Dentro do mesmo Poder, exer…" at bounding box center [432, 289] width 541 height 319
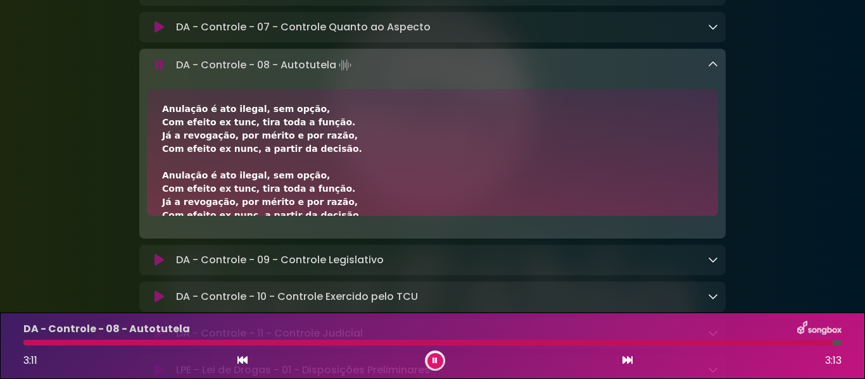
scroll to position [223, 0]
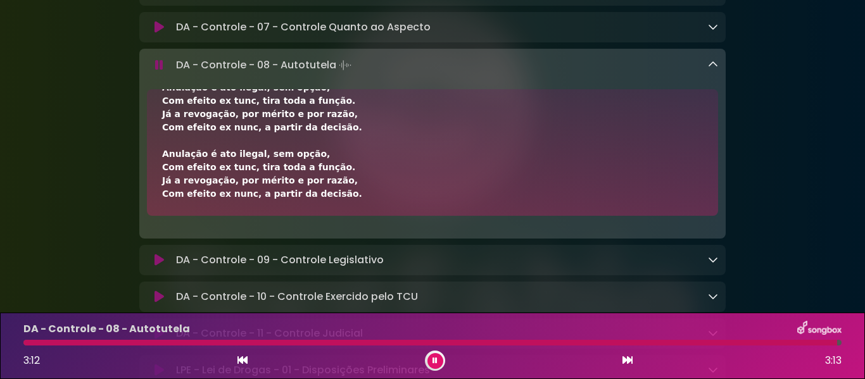
click at [715, 70] on icon at bounding box center [713, 65] width 10 height 10
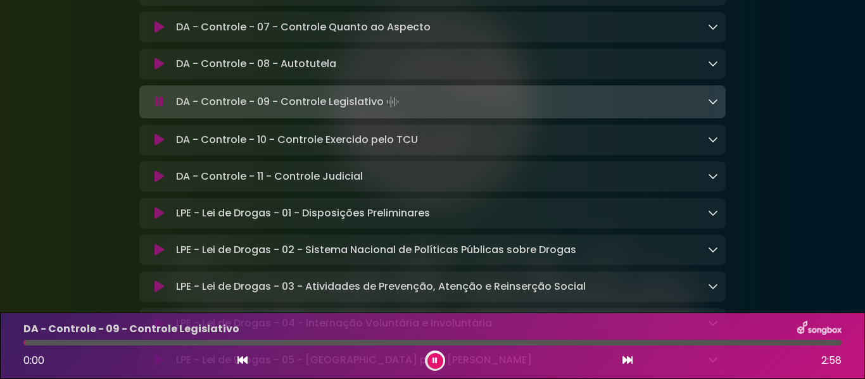
click at [712, 106] on icon at bounding box center [713, 101] width 10 height 10
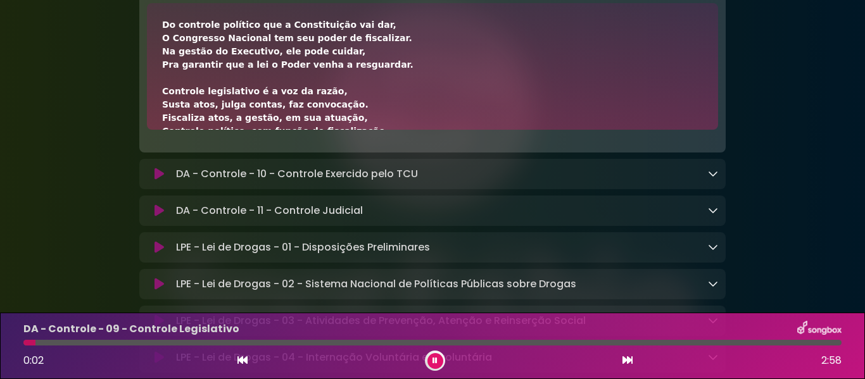
scroll to position [3103, 0]
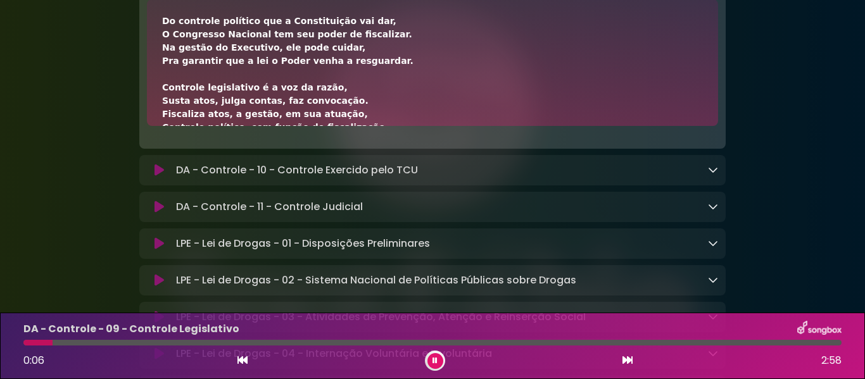
drag, startPoint x: 162, startPoint y: 73, endPoint x: 349, endPoint y: 70, distance: 187.4
click at [349, 70] on div "Do controle político que a Constituição vai dar, O Congresso Nacional tem seu p…" at bounding box center [432, 208] width 541 height 386
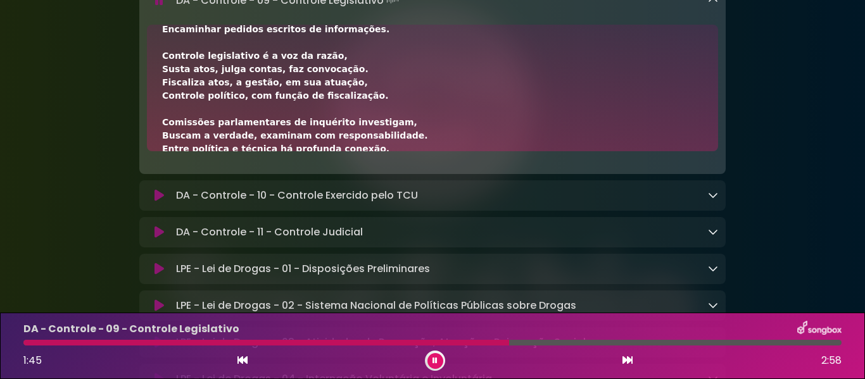
scroll to position [253, 0]
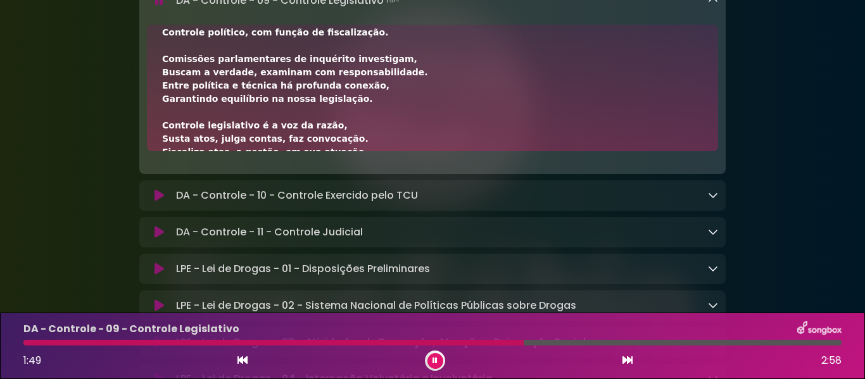
drag, startPoint x: 164, startPoint y: 104, endPoint x: 367, endPoint y: 109, distance: 203.2
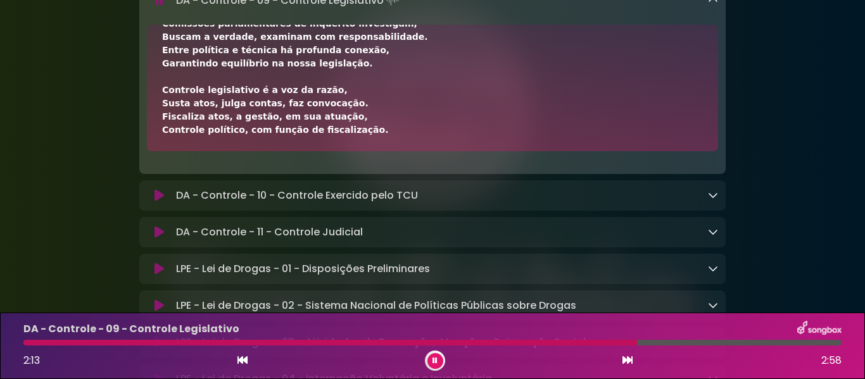
scroll to position [289, 0]
click at [717, 5] on icon at bounding box center [713, 0] width 10 height 10
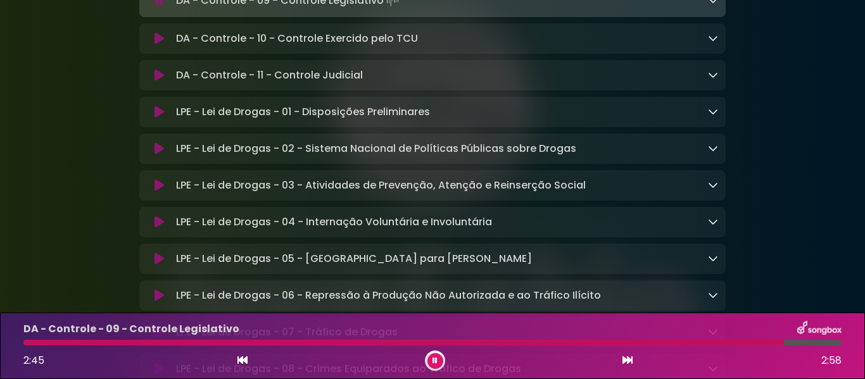
click at [712, 43] on icon at bounding box center [713, 38] width 10 height 10
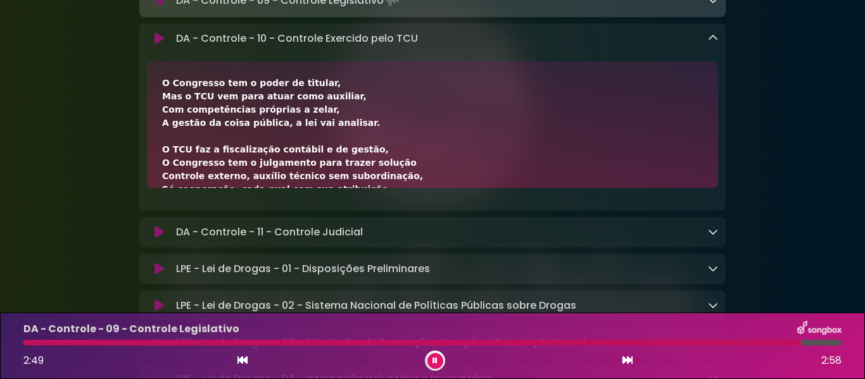
drag, startPoint x: 162, startPoint y: 137, endPoint x: 299, endPoint y: 131, distance: 136.9
click at [299, 131] on div "O Congresso tem o poder de titular, Mas o TCU vem para atuar como auxiliar, Com…" at bounding box center [432, 270] width 541 height 386
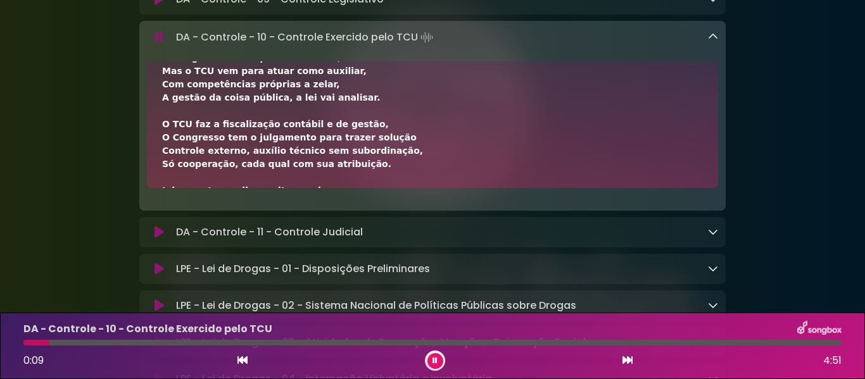
scroll to position [0, 0]
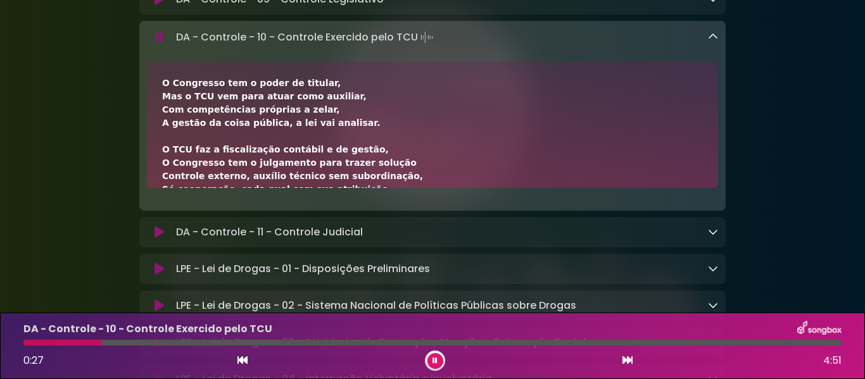
click at [367, 132] on div "O Congresso tem o poder de titular, Mas o TCU vem para atuar como auxiliar, Com…" at bounding box center [432, 270] width 541 height 386
drag, startPoint x: 165, startPoint y: 135, endPoint x: 304, endPoint y: 128, distance: 139.4
click at [304, 128] on div "O Congresso tem o poder de titular, Mas o TCU vem para atuar como auxiliar, Com…" at bounding box center [432, 270] width 541 height 386
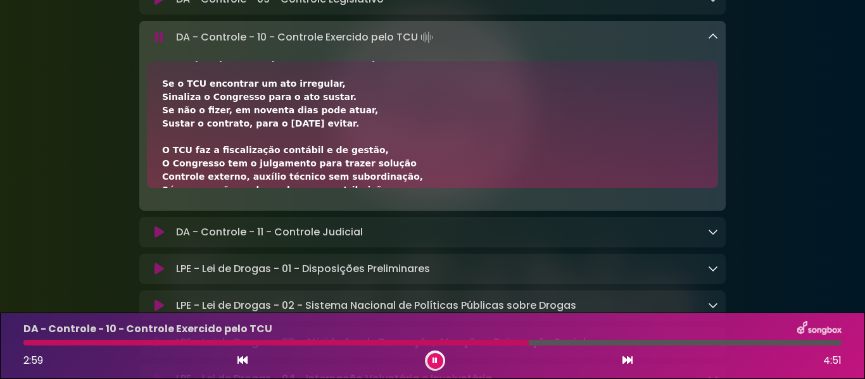
scroll to position [264, 0]
click at [413, 348] on div "DA - Controle - 10 - Controle Exercido pelo TCU 3:04 4:51" at bounding box center [432, 346] width 833 height 50
click at [441, 361] on button at bounding box center [435, 361] width 16 height 16
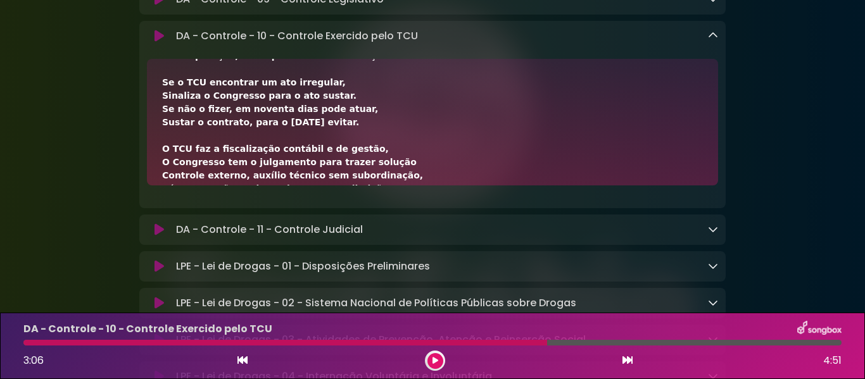
click at [441, 361] on button at bounding box center [435, 361] width 16 height 16
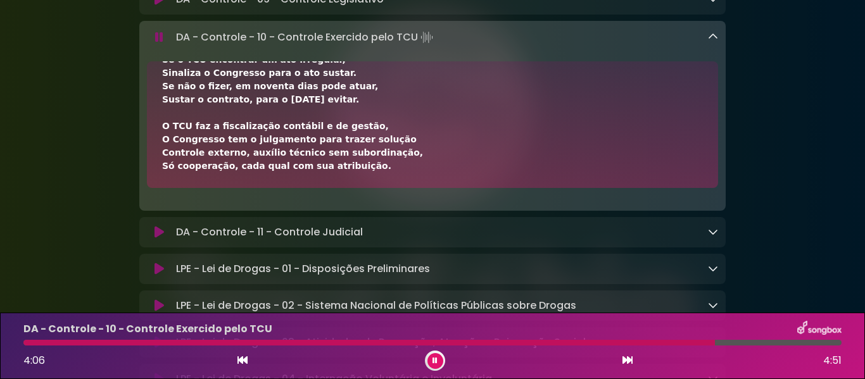
scroll to position [3141, 0]
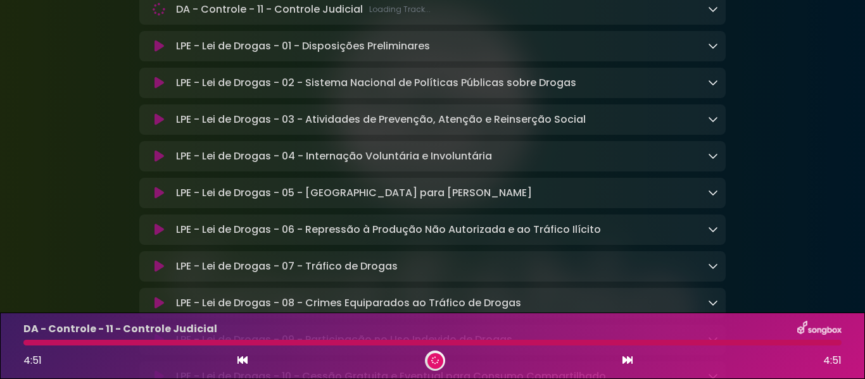
click at [712, 14] on icon at bounding box center [713, 9] width 10 height 10
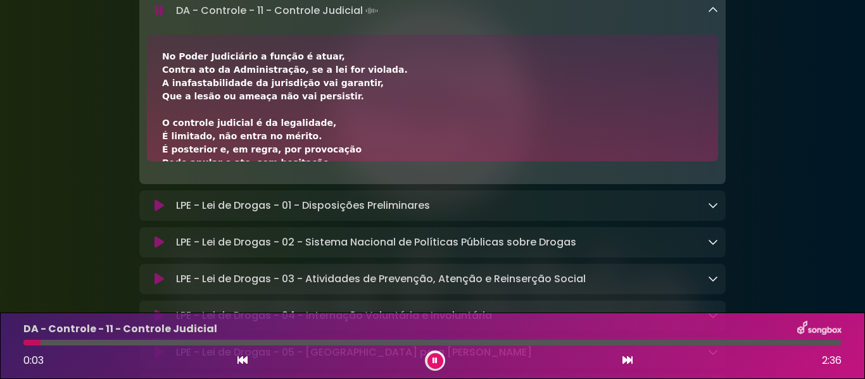
drag, startPoint x: 160, startPoint y: 104, endPoint x: 307, endPoint y: 106, distance: 147.5
click at [307, 106] on div "No Poder Judiciário a função é atuar, Contra ato da Administração, se a lei for…" at bounding box center [432, 98] width 571 height 127
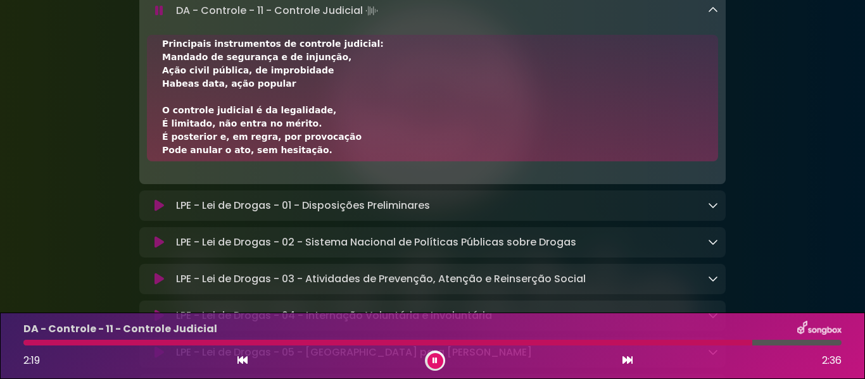
scroll to position [289, 0]
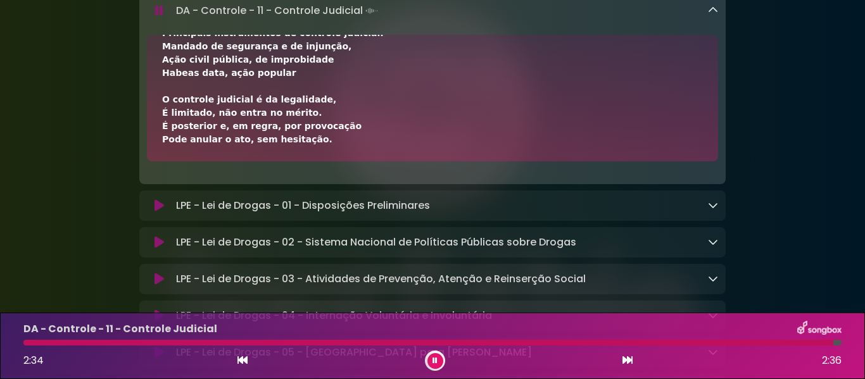
click at [432, 364] on button at bounding box center [435, 361] width 16 height 16
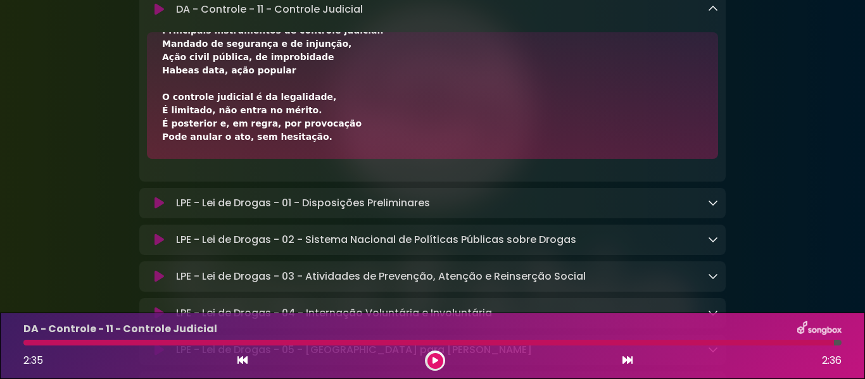
click at [711, 14] on icon at bounding box center [713, 9] width 10 height 10
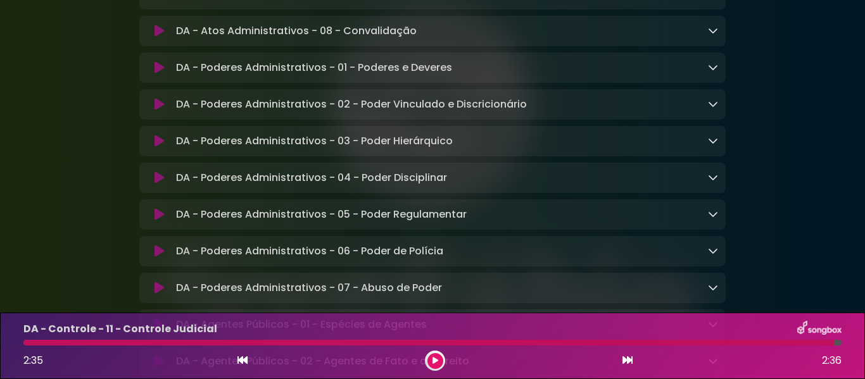
scroll to position [2065, 0]
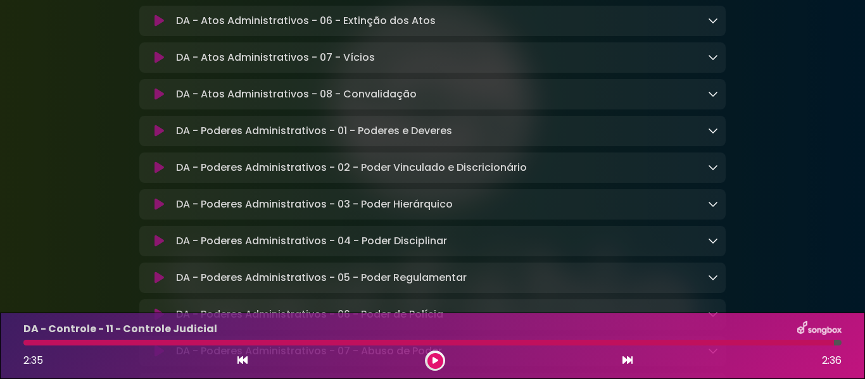
click at [717, 99] on icon at bounding box center [713, 94] width 10 height 10
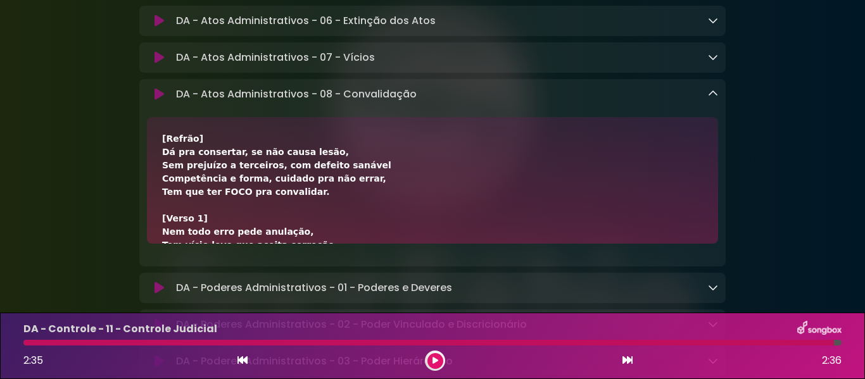
click at [717, 99] on icon at bounding box center [713, 94] width 10 height 10
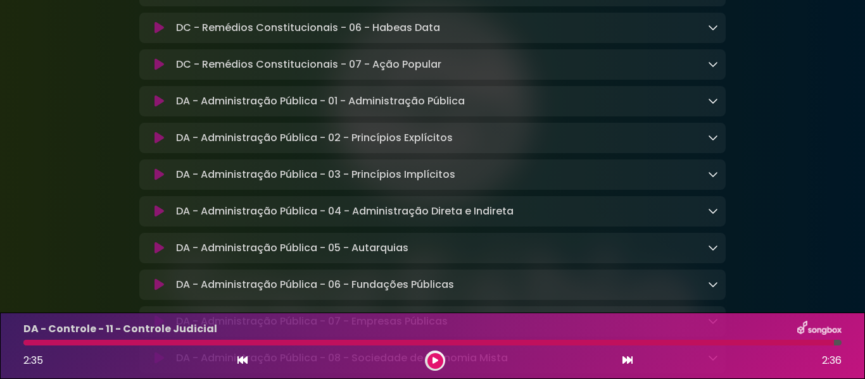
scroll to position [1495, 0]
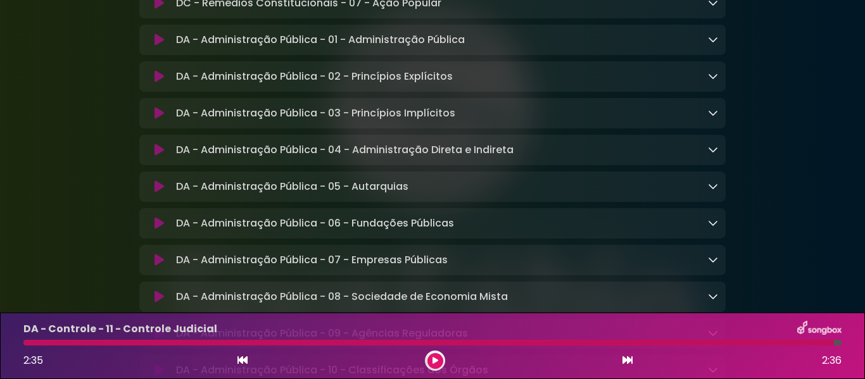
click at [153, 46] on button at bounding box center [159, 40] width 24 height 13
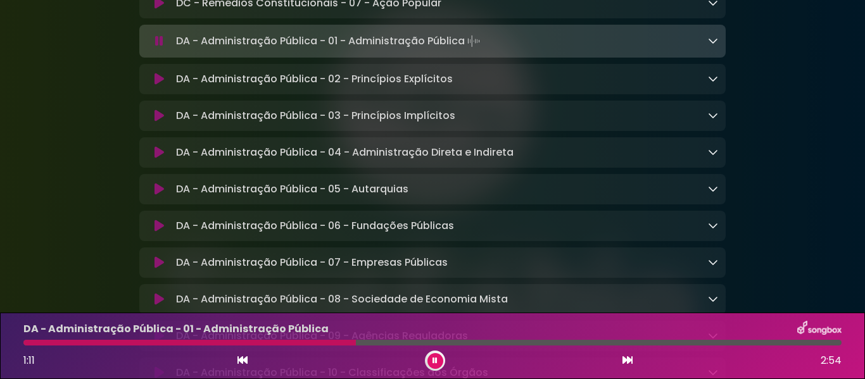
click at [711, 46] on icon at bounding box center [713, 40] width 10 height 10
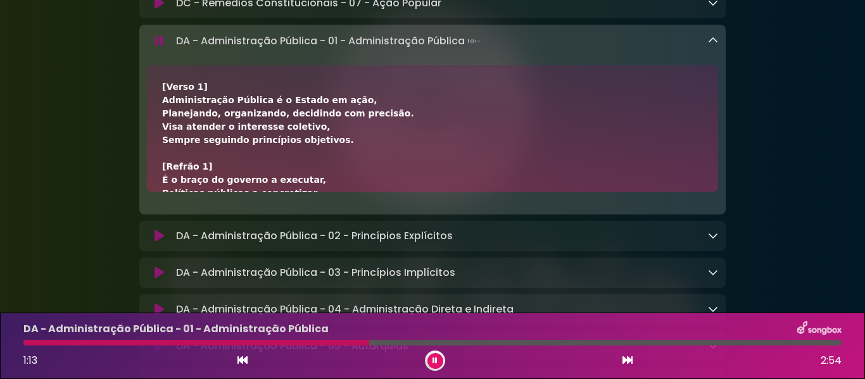
drag, startPoint x: 161, startPoint y: 109, endPoint x: 198, endPoint y: 106, distance: 36.9
click at [198, 106] on div "[Verso 1] Administração Pública é o Estado em ação, Planejando, organizando, de…" at bounding box center [432, 128] width 571 height 127
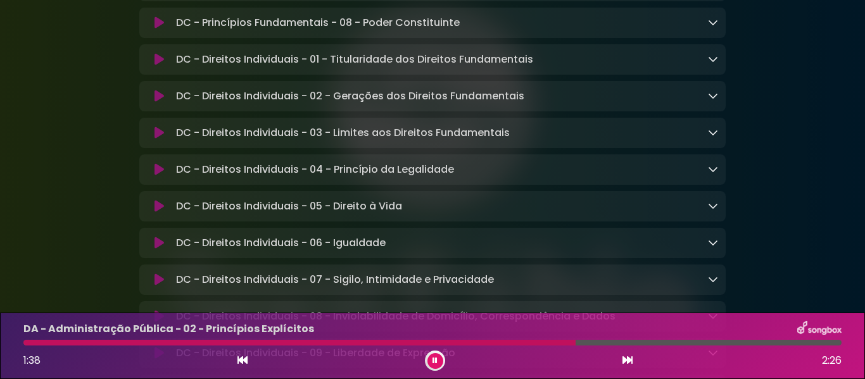
scroll to position [506, 0]
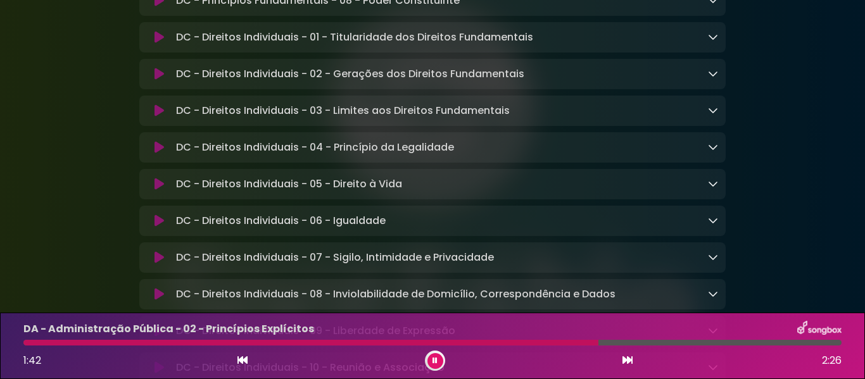
click at [434, 361] on icon at bounding box center [435, 361] width 6 height 8
click at [434, 360] on icon at bounding box center [435, 360] width 7 height 8
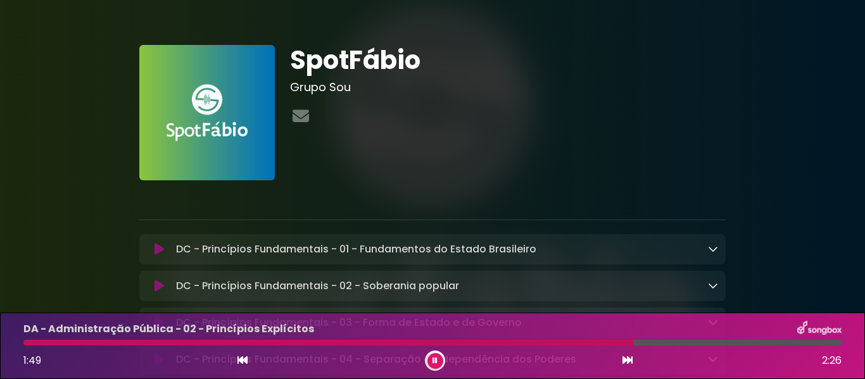
scroll to position [0, 0]
click at [307, 118] on icon at bounding box center [301, 116] width 22 height 16
click at [732, 123] on div "SpotFábio Grupo Sou" at bounding box center [507, 113] width 451 height 135
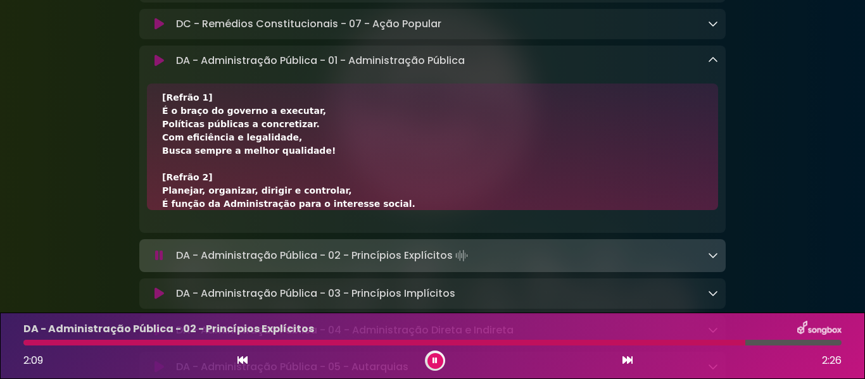
scroll to position [1456, 0]
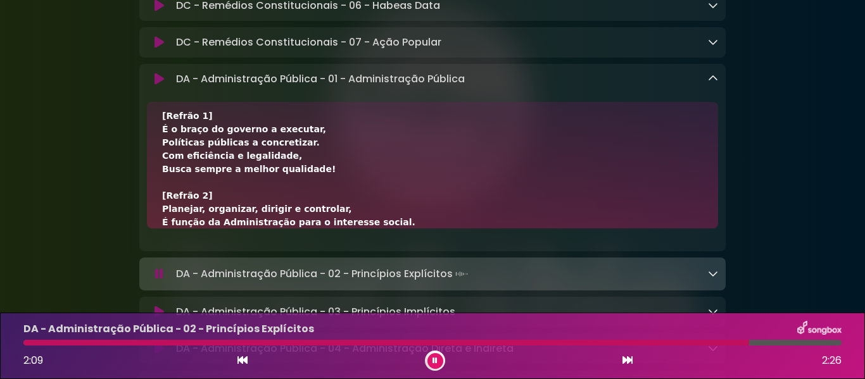
click at [709, 84] on icon at bounding box center [713, 78] width 10 height 10
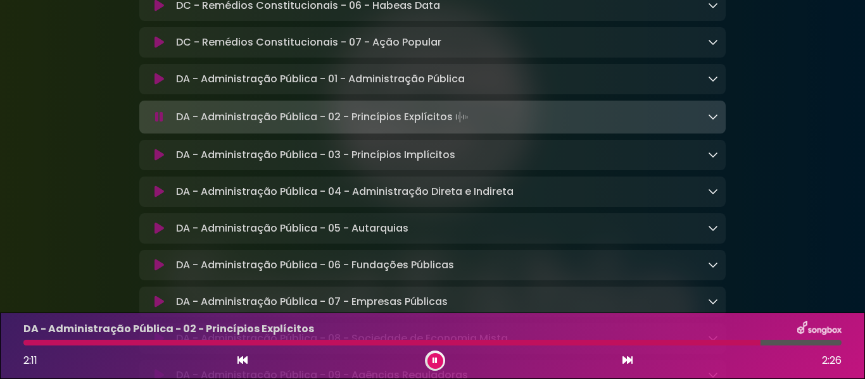
click at [713, 122] on icon at bounding box center [713, 116] width 10 height 10
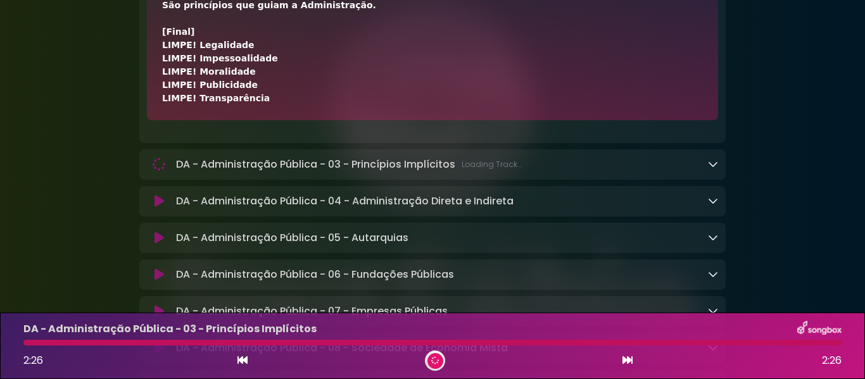
scroll to position [1517, 0]
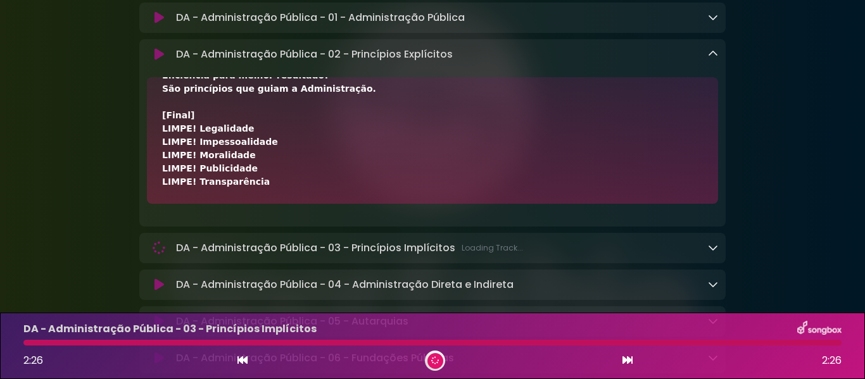
click at [709, 59] on icon at bounding box center [713, 54] width 10 height 10
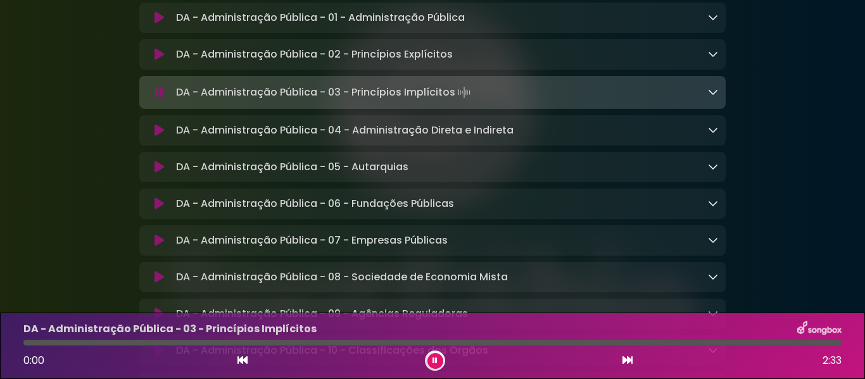
click at [715, 97] on icon at bounding box center [713, 92] width 10 height 10
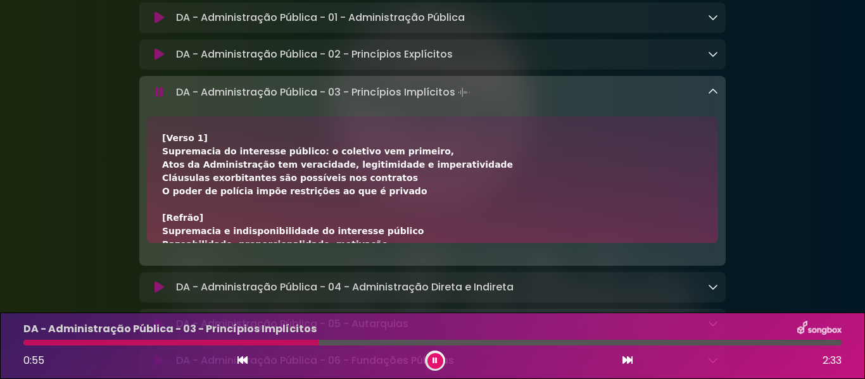
click at [715, 97] on icon at bounding box center [713, 92] width 10 height 10
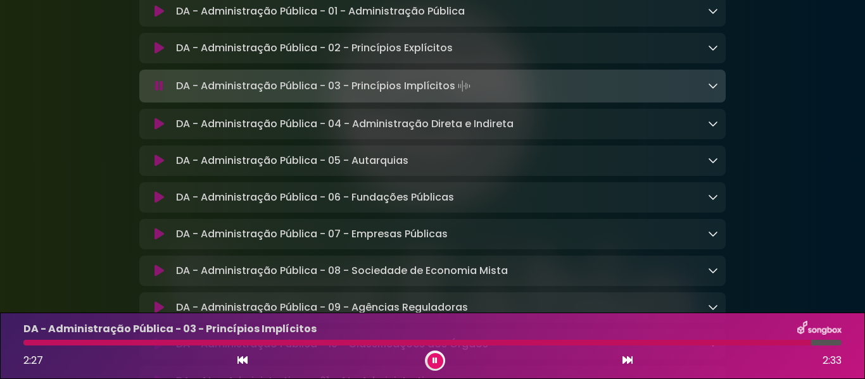
scroll to position [1546, 0]
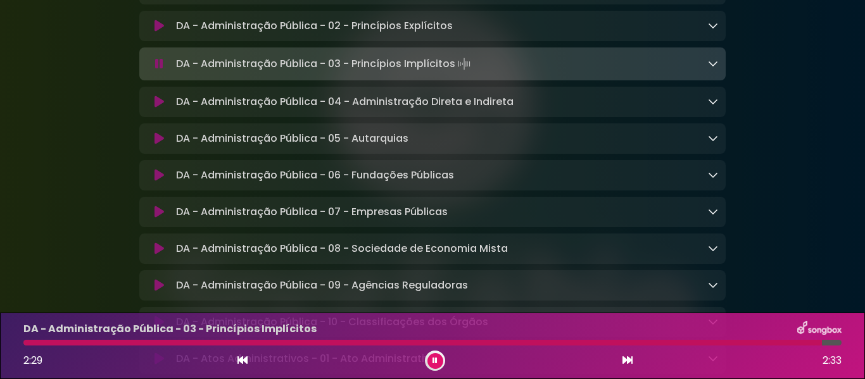
click at [710, 68] on icon at bounding box center [713, 63] width 10 height 10
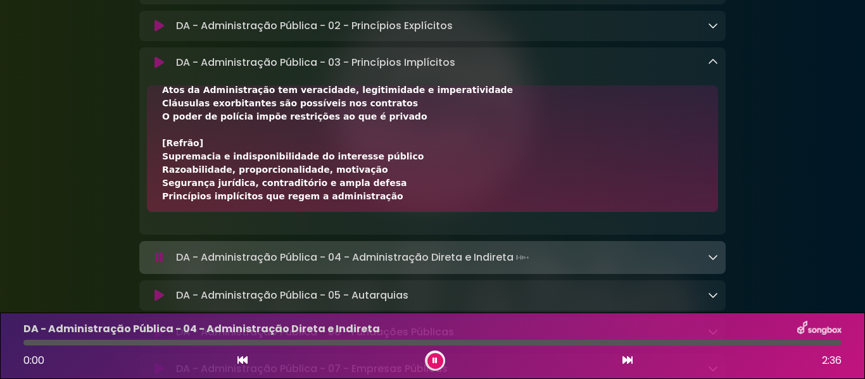
scroll to position [63, 0]
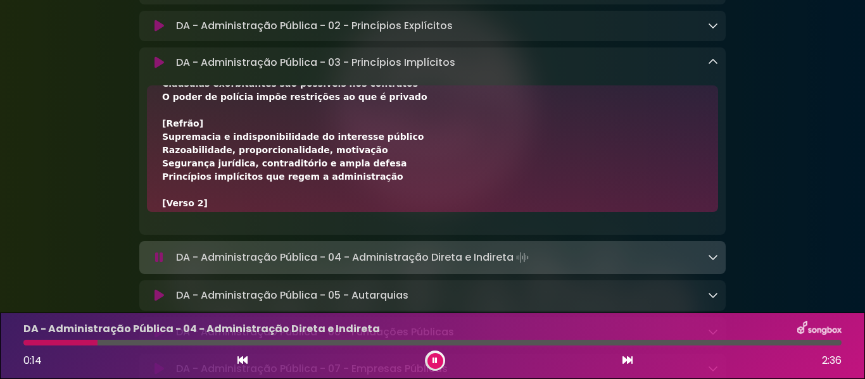
click at [717, 70] on link at bounding box center [713, 62] width 10 height 15
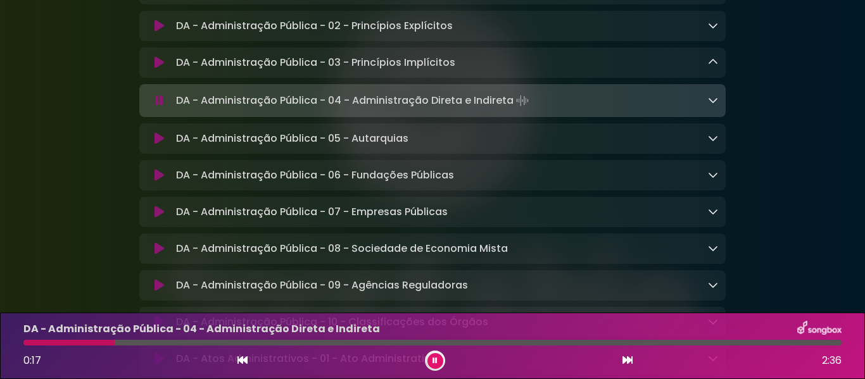
click at [712, 105] on icon at bounding box center [713, 100] width 10 height 10
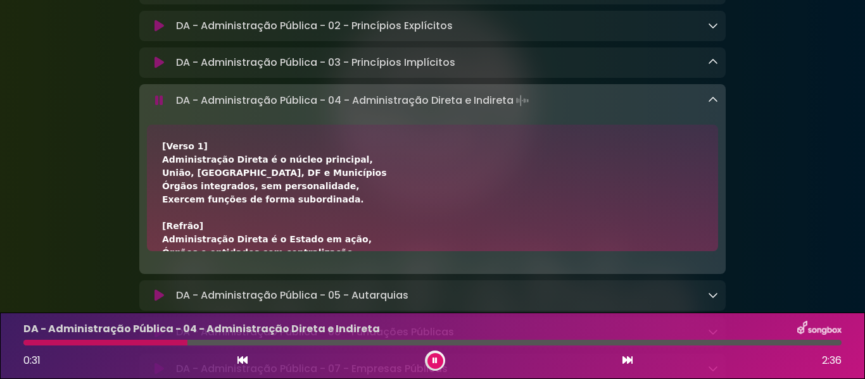
drag, startPoint x: 165, startPoint y: 168, endPoint x: 219, endPoint y: 166, distance: 54.5
click at [216, 167] on div "[Verso 1] Administração Direta é o núcleo principal, União, Estados, [GEOGRAPHI…" at bounding box center [432, 386] width 541 height 492
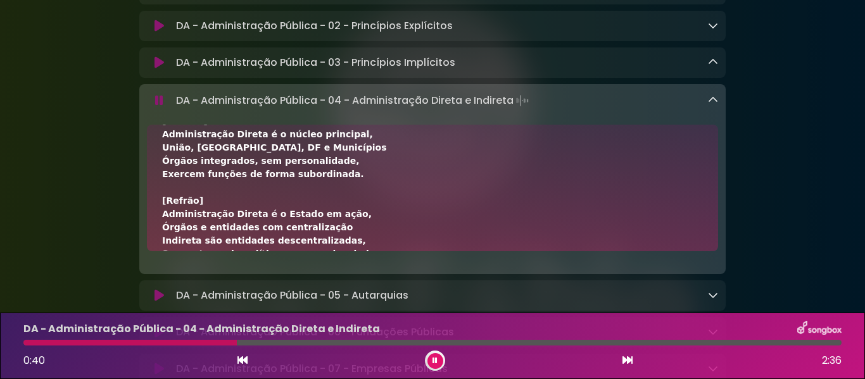
scroll to position [51, 0]
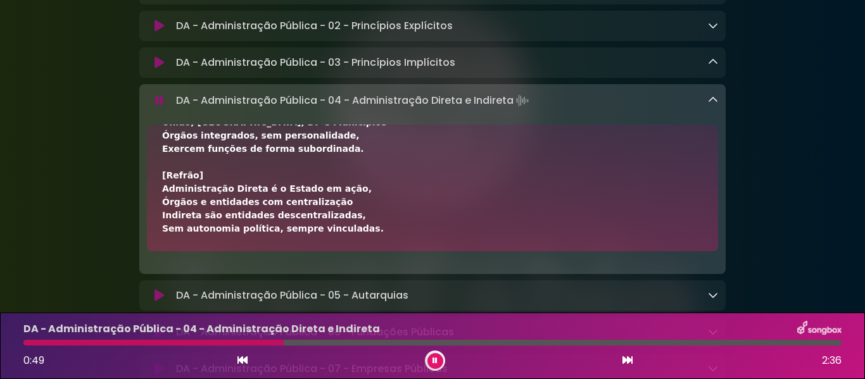
click at [163, 107] on icon at bounding box center [159, 100] width 8 height 13
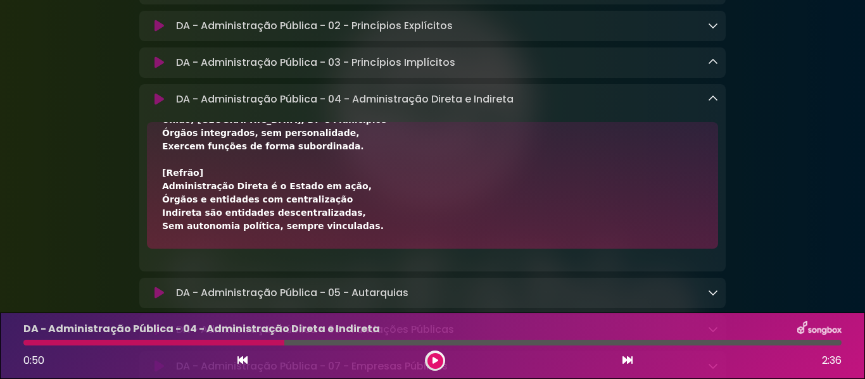
click at [160, 70] on icon at bounding box center [159, 63] width 13 height 15
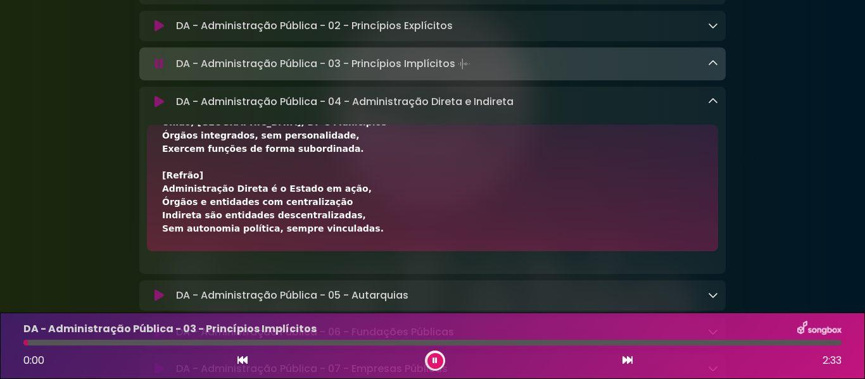
click at [158, 108] on icon at bounding box center [158, 102] width 9 height 13
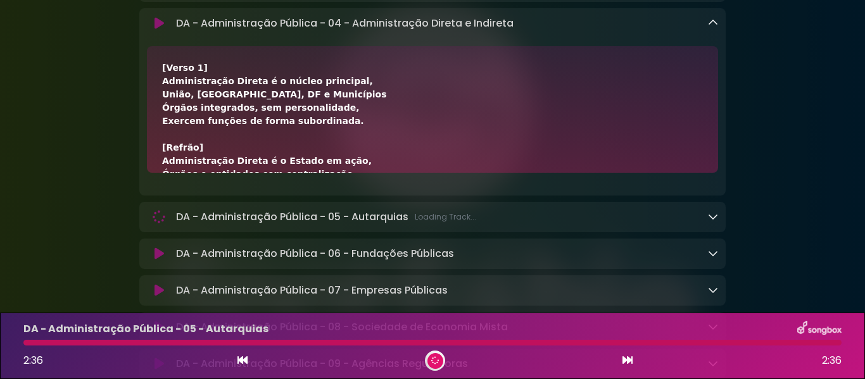
scroll to position [1596, 0]
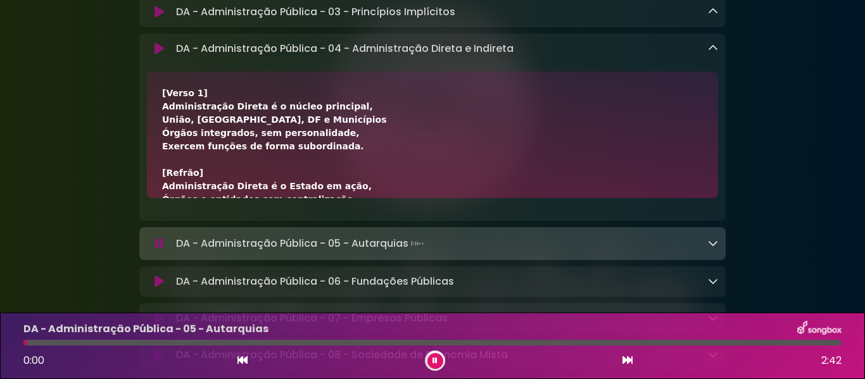
click at [156, 55] on icon at bounding box center [158, 48] width 9 height 13
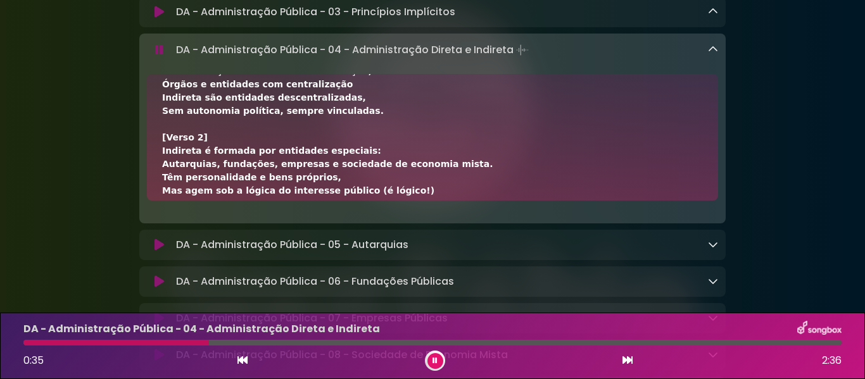
scroll to position [127, 0]
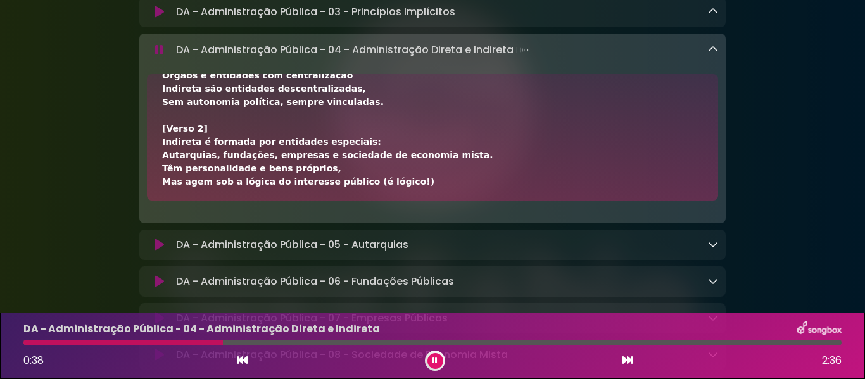
click at [713, 54] on icon at bounding box center [713, 49] width 10 height 10
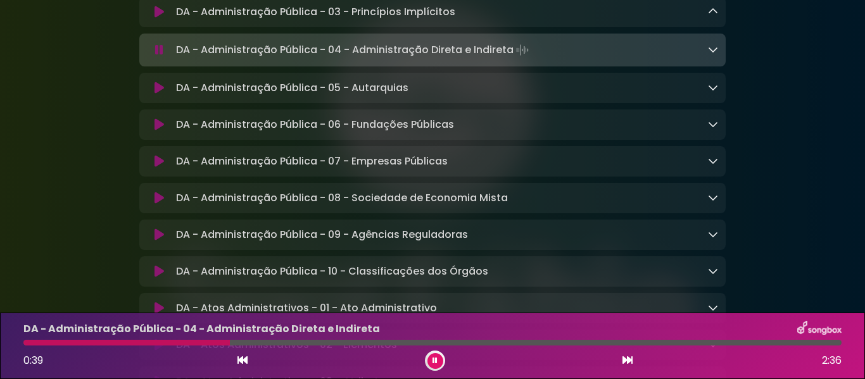
click at [717, 54] on icon at bounding box center [713, 49] width 10 height 10
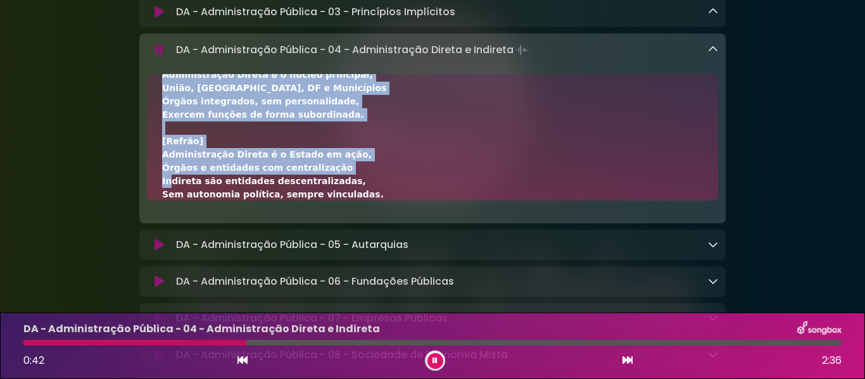
scroll to position [0, 0]
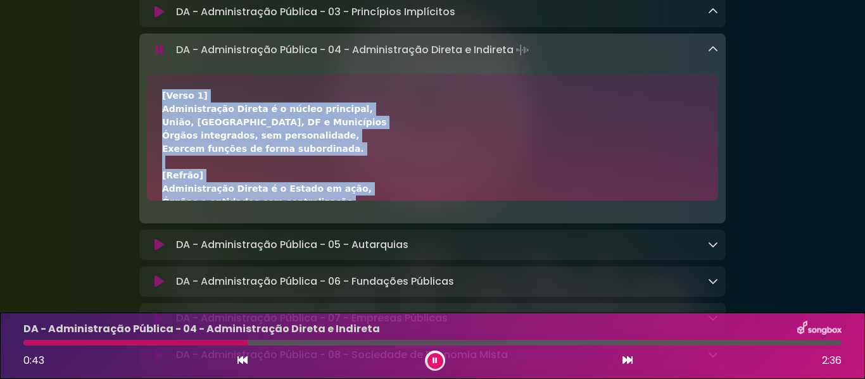
drag, startPoint x: 164, startPoint y: 107, endPoint x: 206, endPoint y: 106, distance: 42.4
click at [206, 106] on div "[Verso 1] Administração Direta é o núcleo principal, União, Estados, [GEOGRAPHI…" at bounding box center [432, 137] width 571 height 127
click at [262, 166] on div "[Verso 1] Administração Direta é o núcleo principal, União, Estados, [GEOGRAPHI…" at bounding box center [432, 335] width 541 height 492
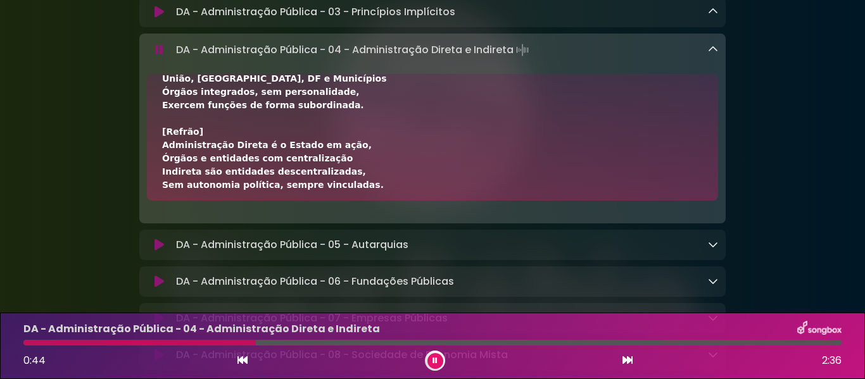
scroll to position [63, 0]
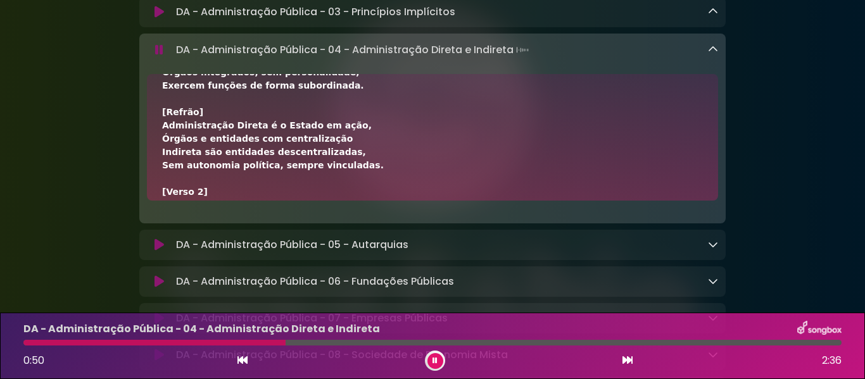
drag, startPoint x: 160, startPoint y: 180, endPoint x: 322, endPoint y: 179, distance: 162.1
click at [322, 179] on div "[Verso 1] Administração Direta é o núcleo principal, União, Estados, [GEOGRAPHI…" at bounding box center [432, 137] width 571 height 127
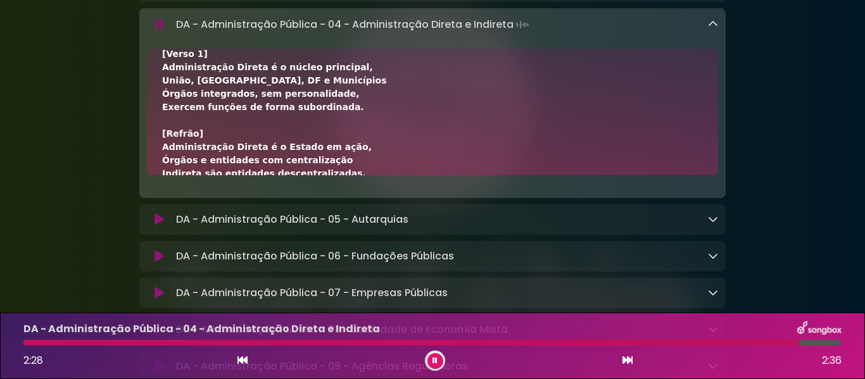
scroll to position [16, 0]
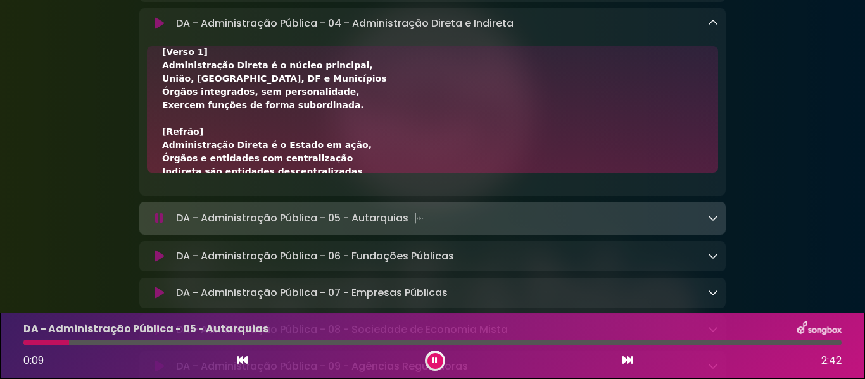
click at [151, 30] on button at bounding box center [159, 23] width 24 height 13
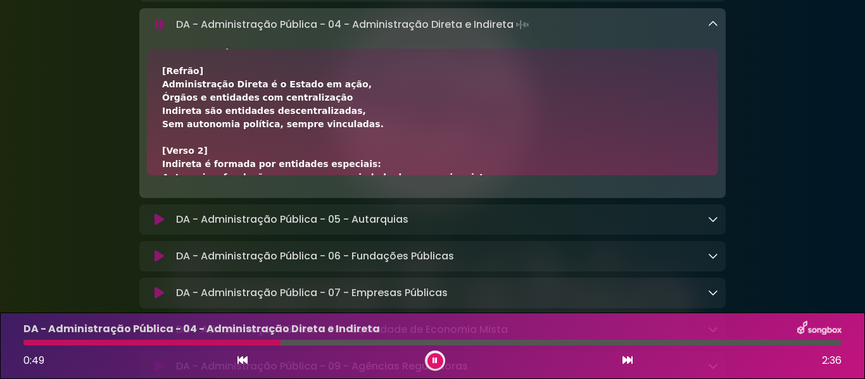
scroll to position [142, 0]
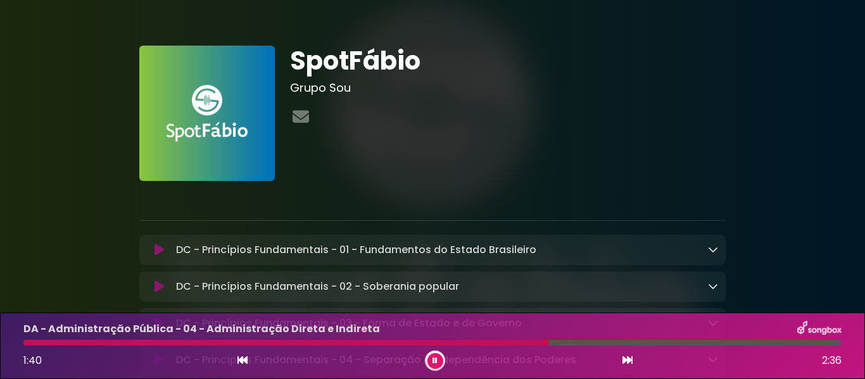
scroll to position [142, 0]
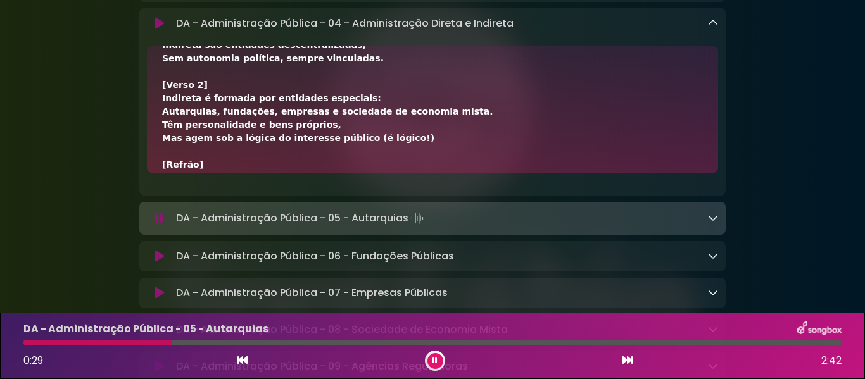
click at [432, 367] on button at bounding box center [435, 361] width 16 height 16
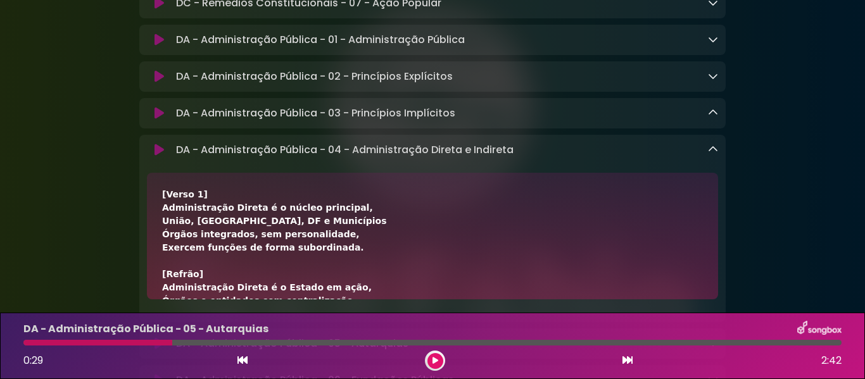
scroll to position [1558, 0]
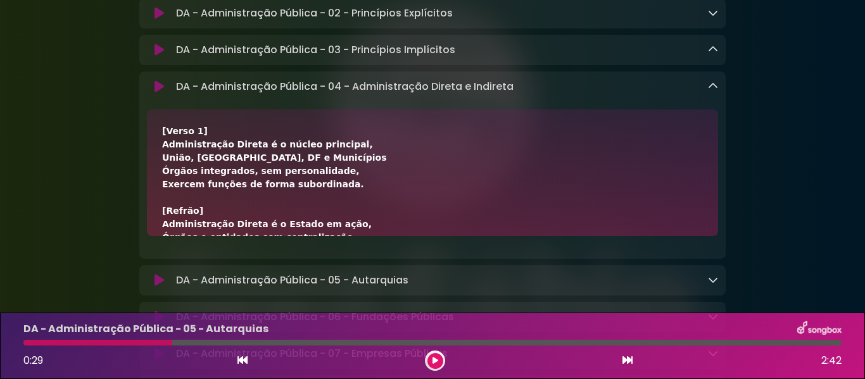
click at [710, 91] on icon at bounding box center [713, 86] width 10 height 10
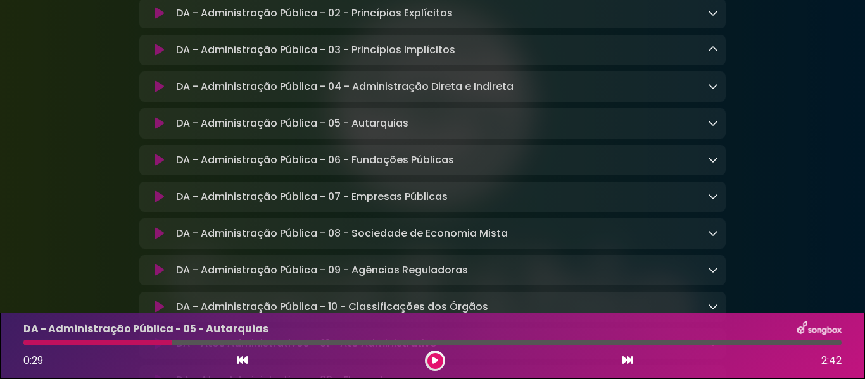
click at [716, 128] on icon at bounding box center [713, 123] width 10 height 10
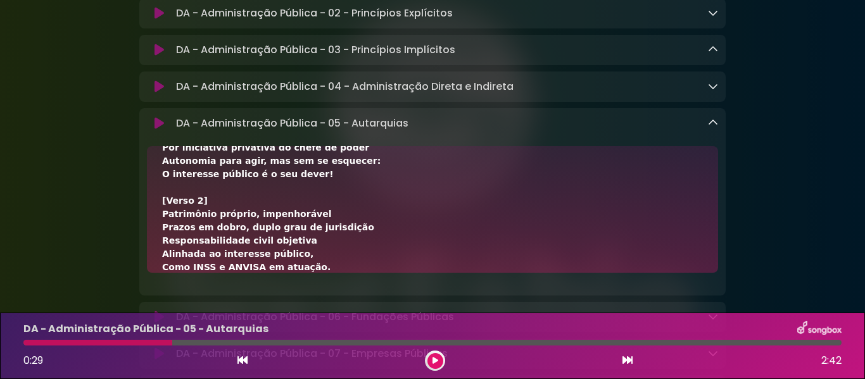
scroll to position [190, 0]
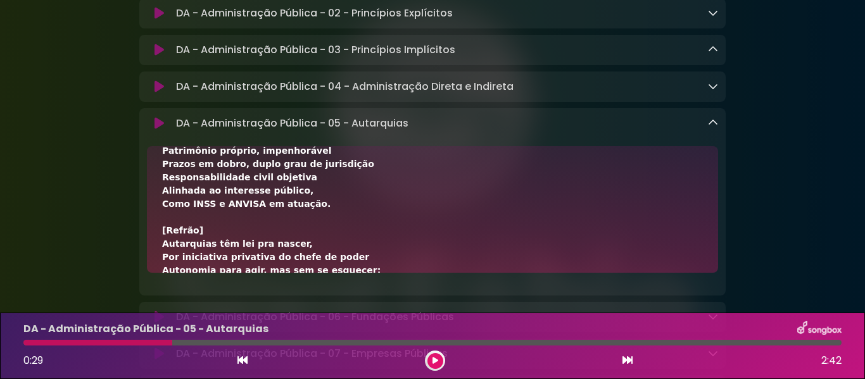
click at [178, 199] on div "[Verso 1] Autarquia é criada por lei específica, Com autonomia administrativa e…" at bounding box center [432, 211] width 541 height 479
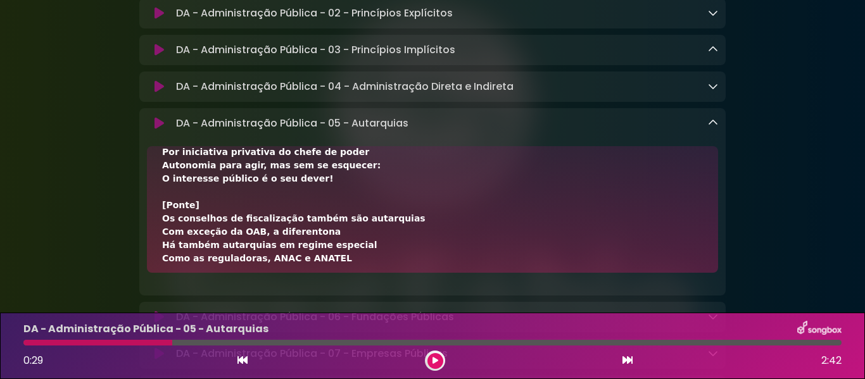
scroll to position [317, 0]
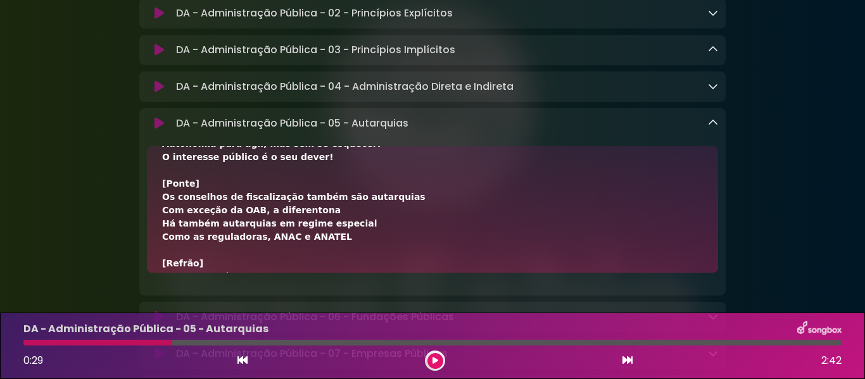
drag, startPoint x: 163, startPoint y: 249, endPoint x: 334, endPoint y: 249, distance: 170.3
click at [334, 249] on div "[Verso 1] Autarquia é criada por lei específica, Com autonomia administrativa e…" at bounding box center [432, 84] width 541 height 479
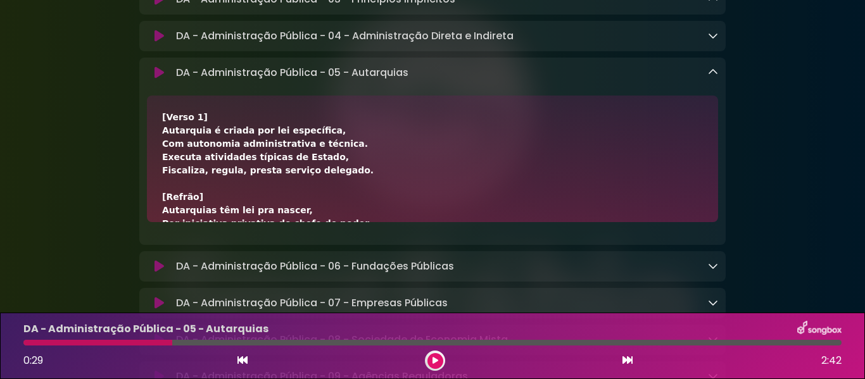
scroll to position [1672, 0]
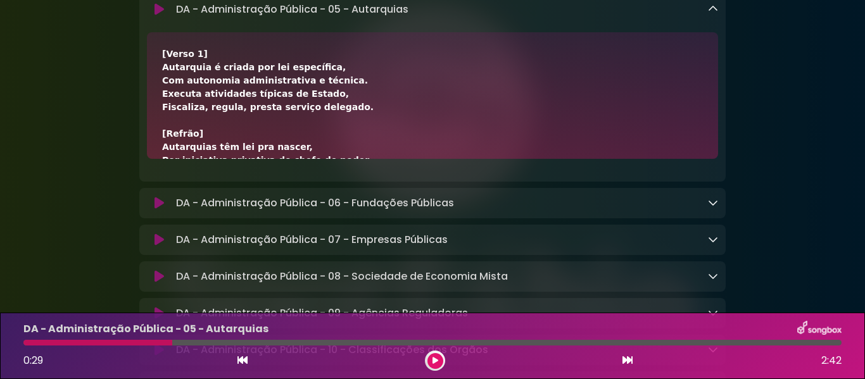
click at [189, 75] on div "[Verso 1] Autarquia é criada por lei específica, Com autonomia administrativa e…" at bounding box center [432, 286] width 541 height 479
drag, startPoint x: 160, startPoint y: 80, endPoint x: 203, endPoint y: 84, distance: 42.6
click at [203, 84] on div "[Verso 1] Autarquia é criada por lei específica, Com autonomia administrativa e…" at bounding box center [432, 95] width 571 height 127
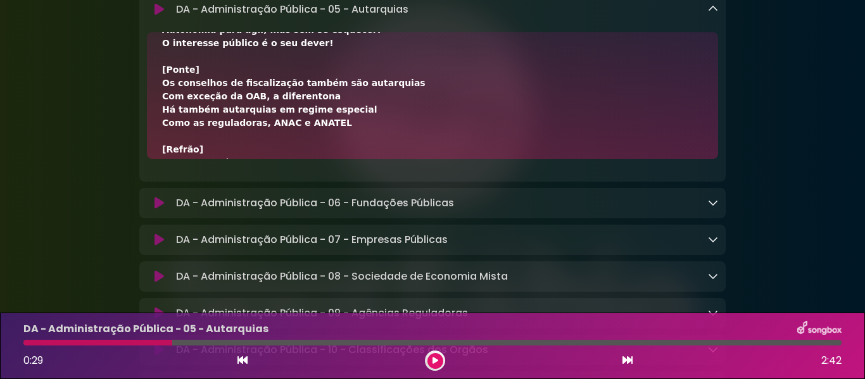
scroll to position [380, 0]
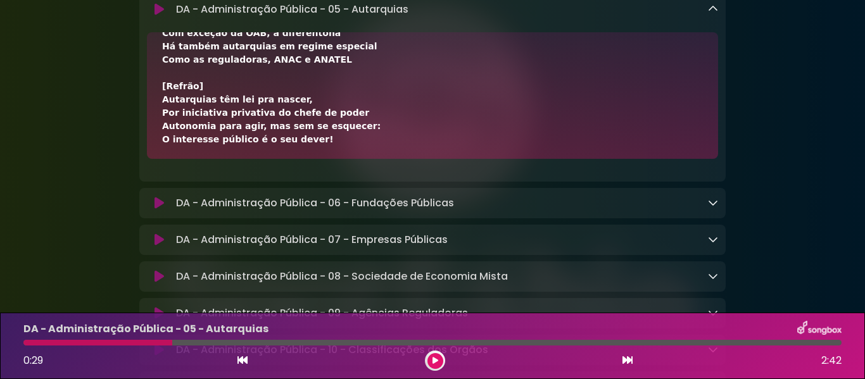
click at [716, 14] on icon at bounding box center [713, 9] width 10 height 10
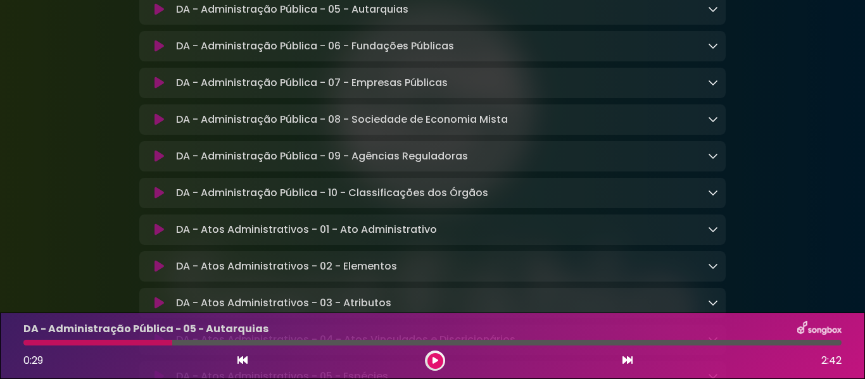
click at [715, 51] on icon at bounding box center [713, 46] width 10 height 10
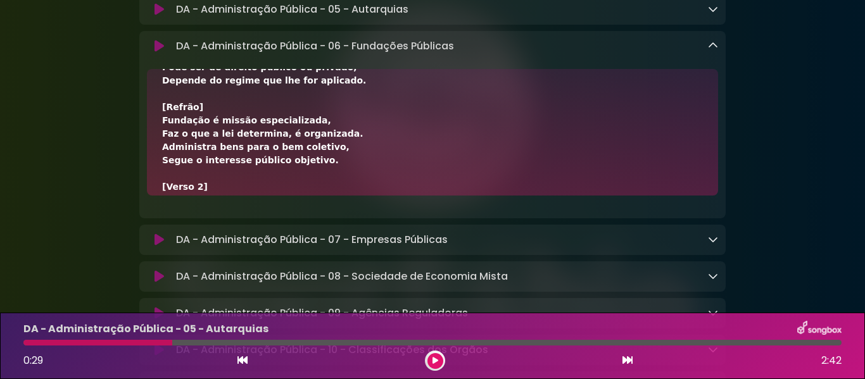
scroll to position [0, 0]
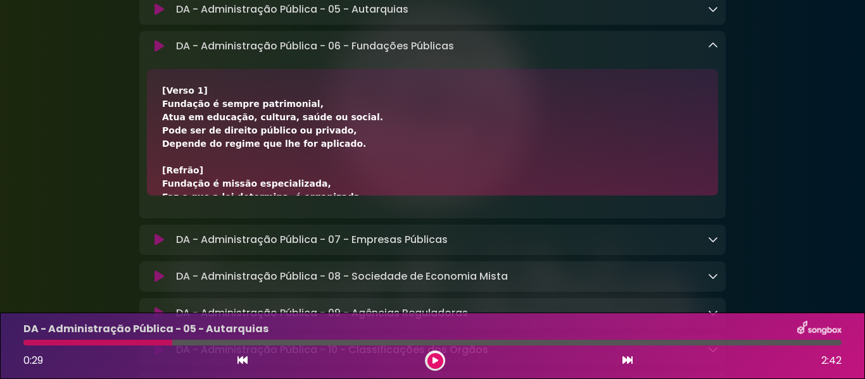
click at [709, 51] on icon at bounding box center [713, 46] width 10 height 10
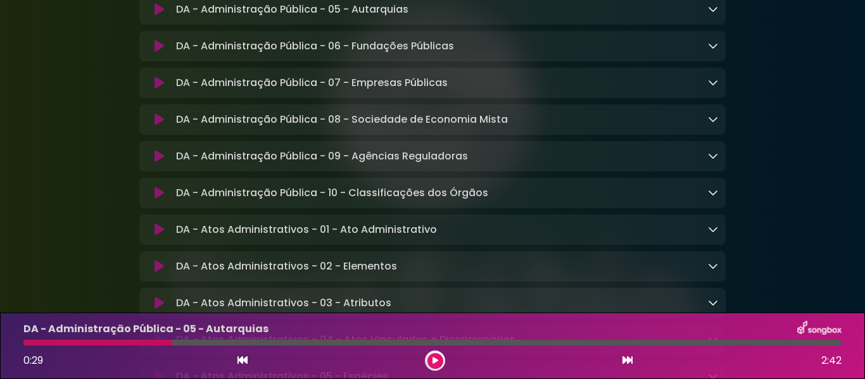
click at [717, 198] on icon at bounding box center [713, 192] width 10 height 10
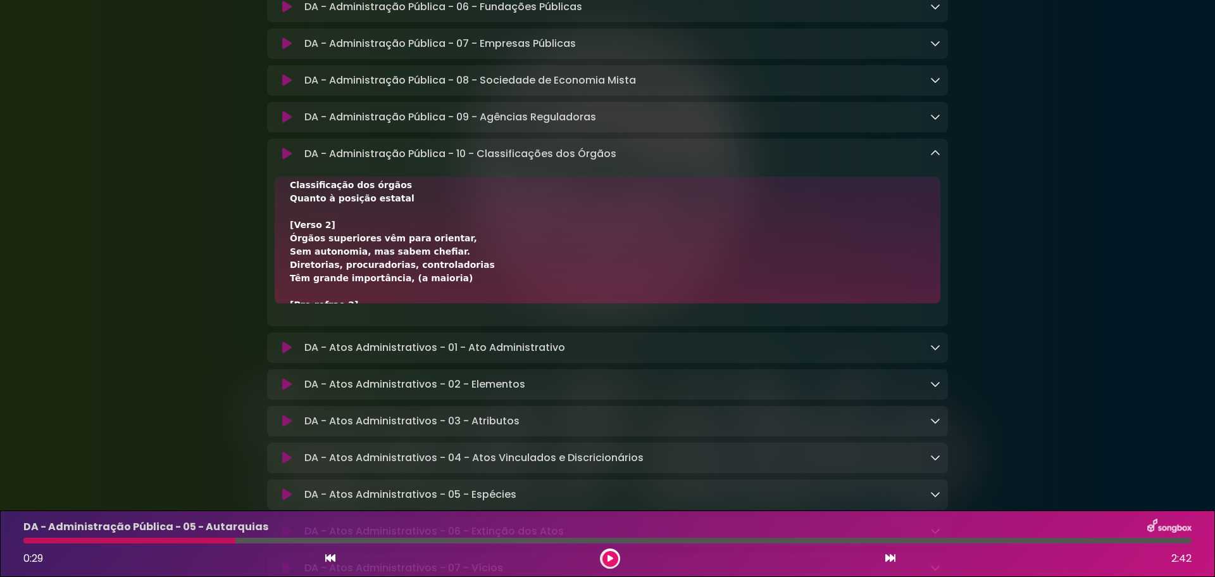
scroll to position [190, 0]
click at [864, 161] on link at bounding box center [936, 153] width 10 height 15
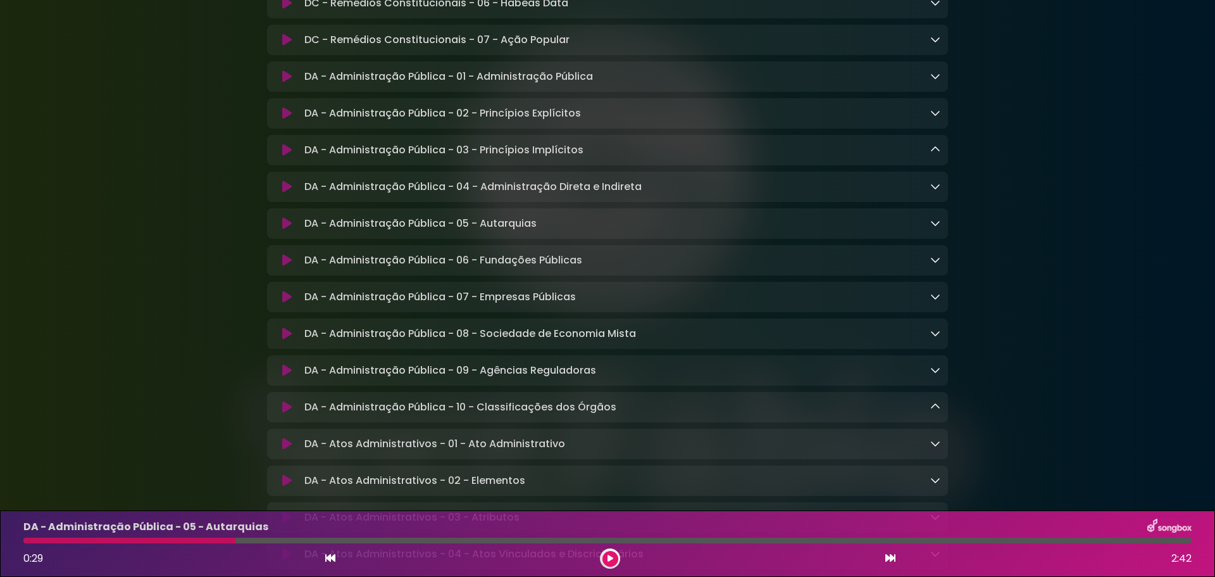
scroll to position [1419, 0]
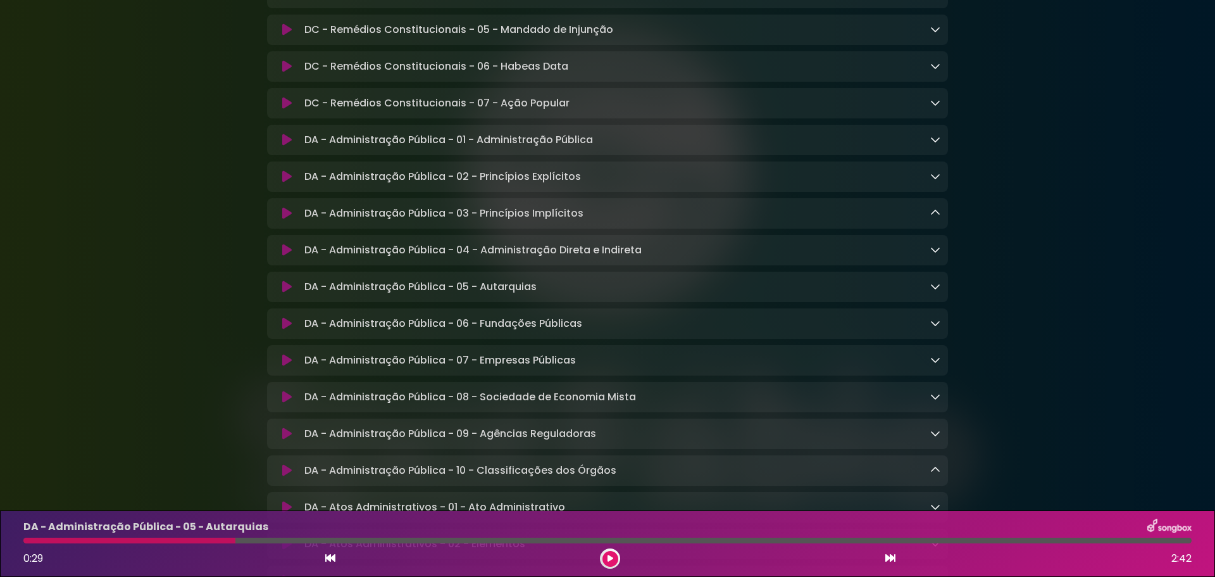
click at [864, 254] on icon at bounding box center [936, 249] width 10 height 10
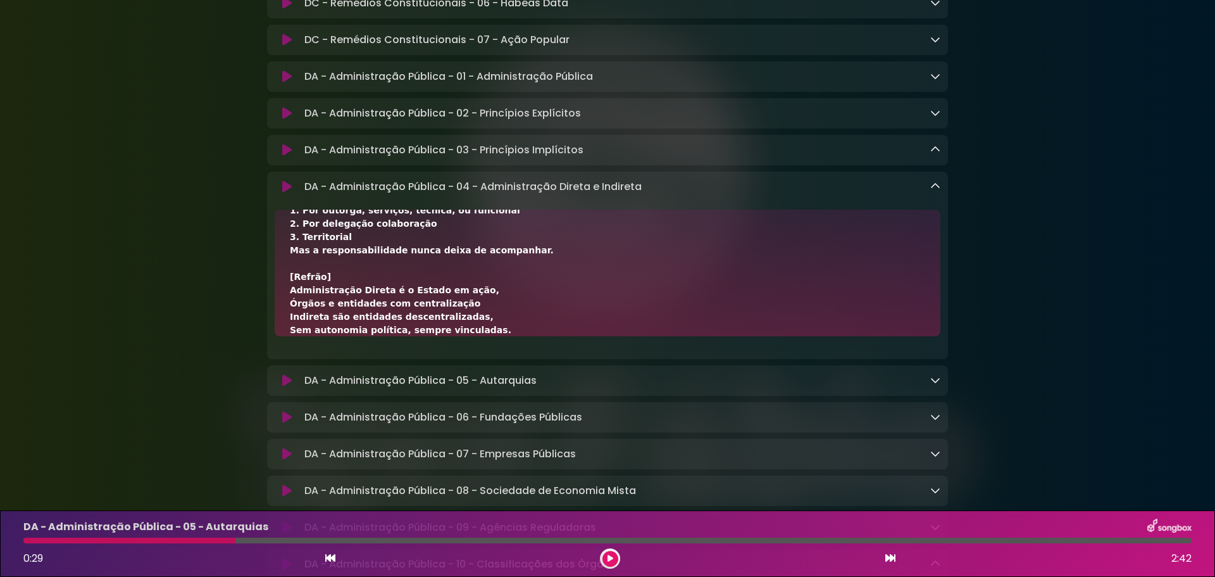
scroll to position [396, 0]
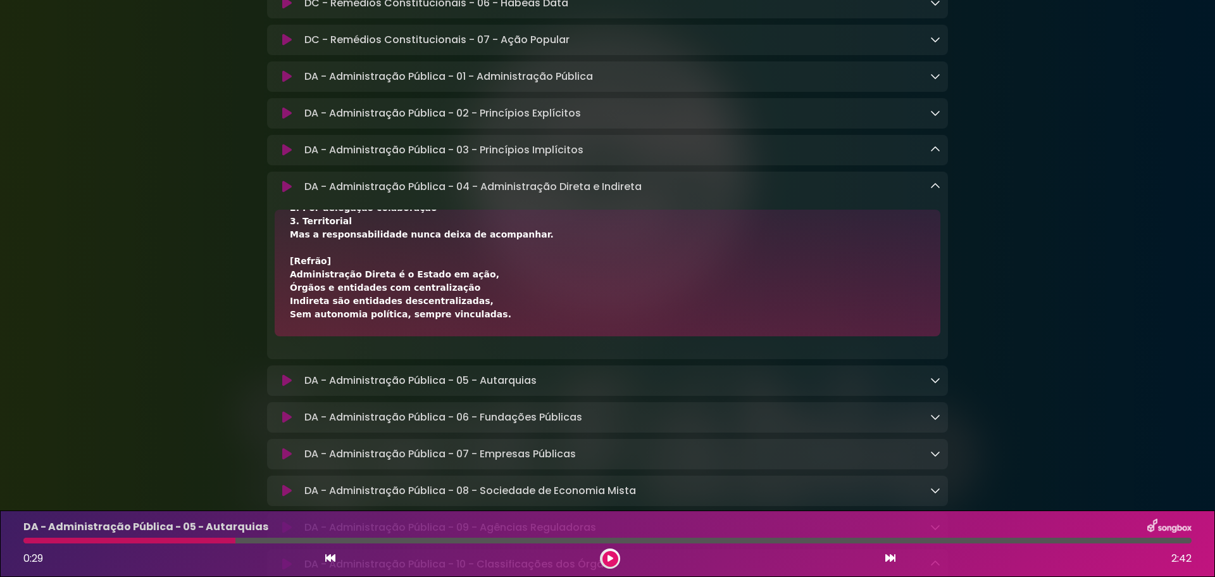
click at [864, 194] on link at bounding box center [936, 186] width 10 height 15
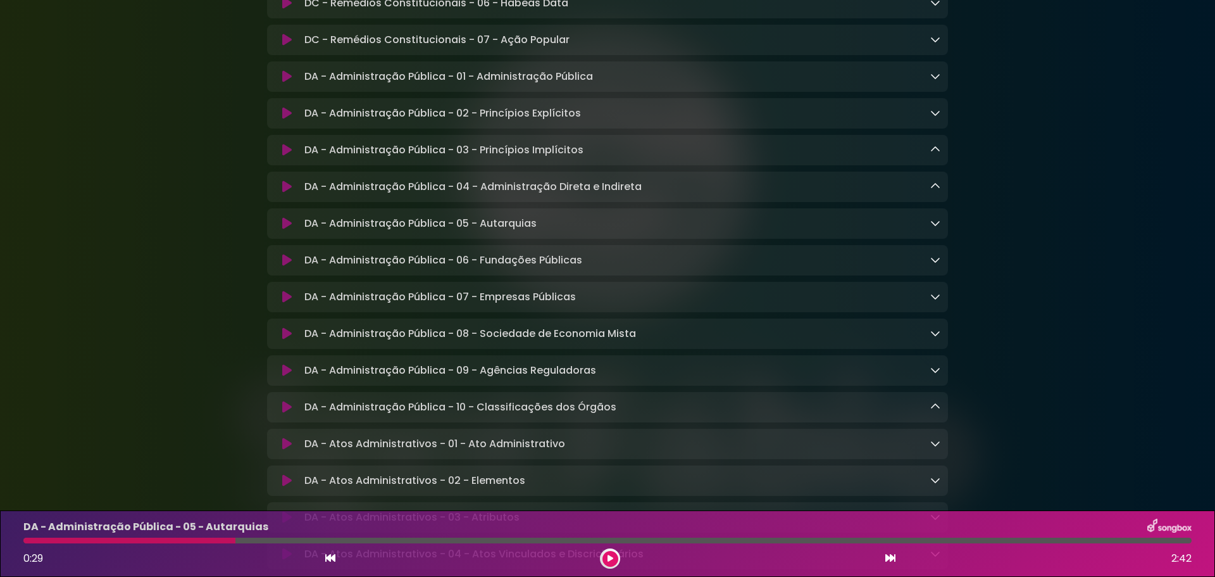
click at [864, 228] on icon at bounding box center [936, 223] width 10 height 10
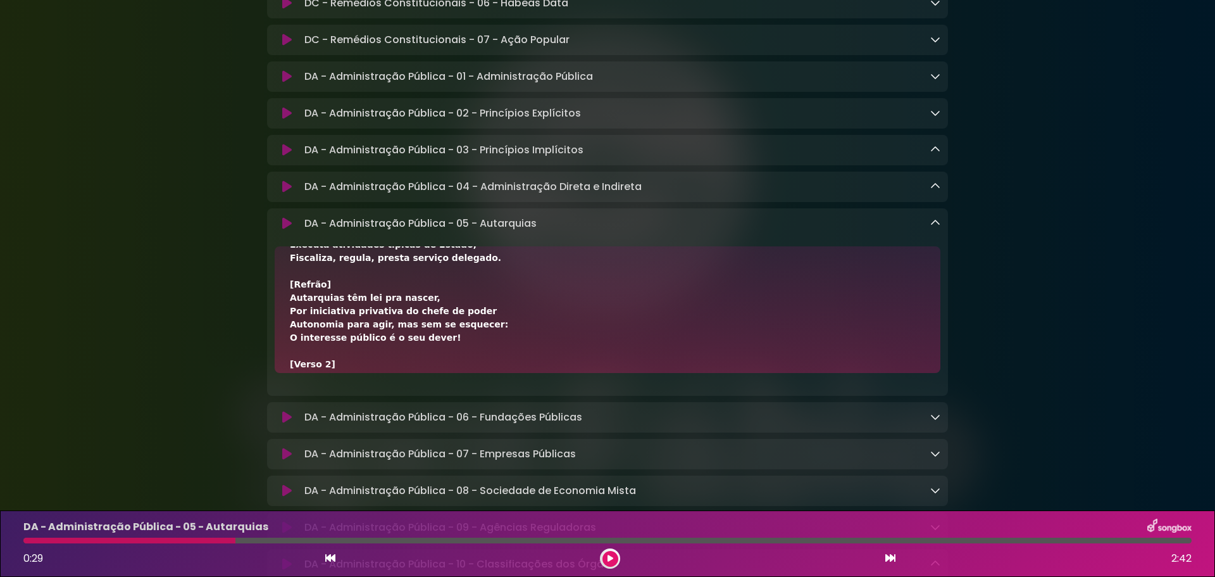
scroll to position [0, 0]
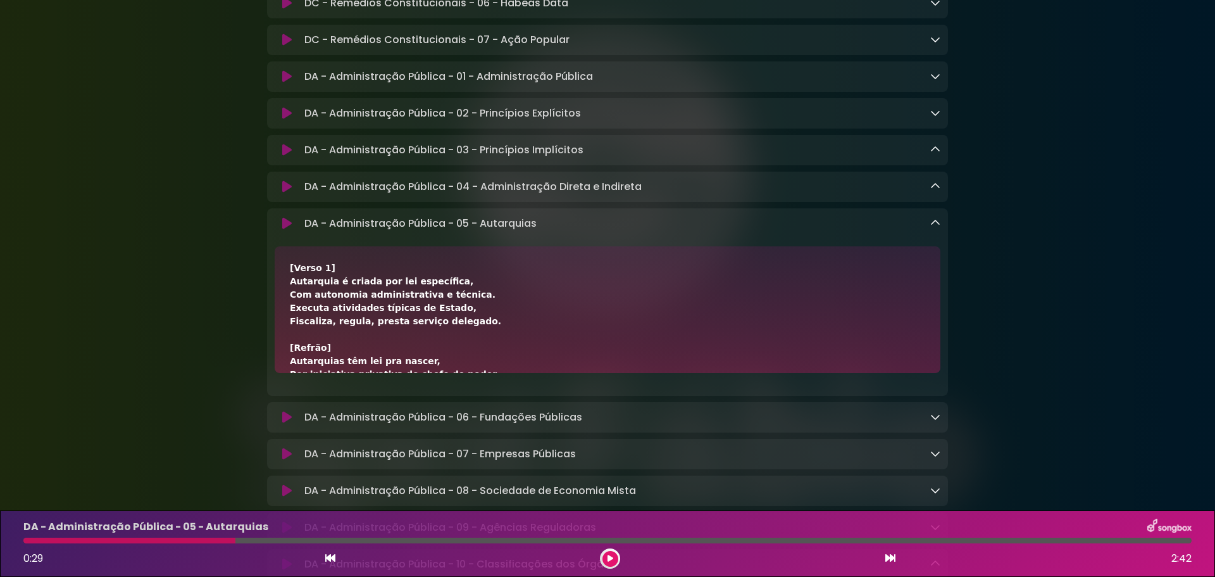
click at [295, 293] on div "[Verso 1] Autarquia é criada por lei específica, Com autonomia administrativa e…" at bounding box center [608, 500] width 636 height 479
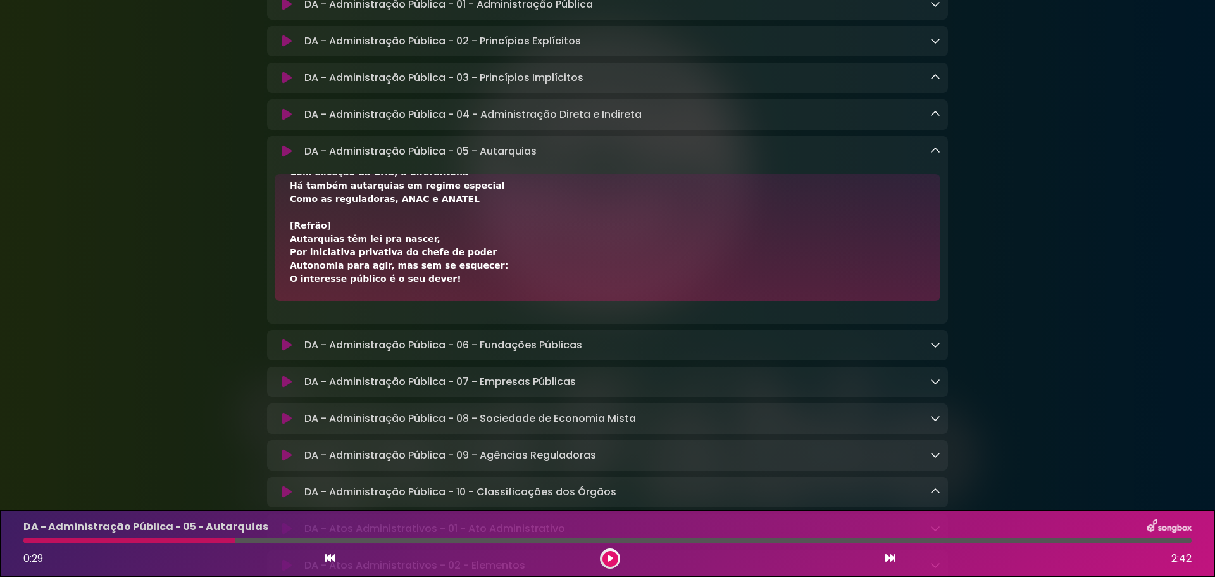
scroll to position [1609, 0]
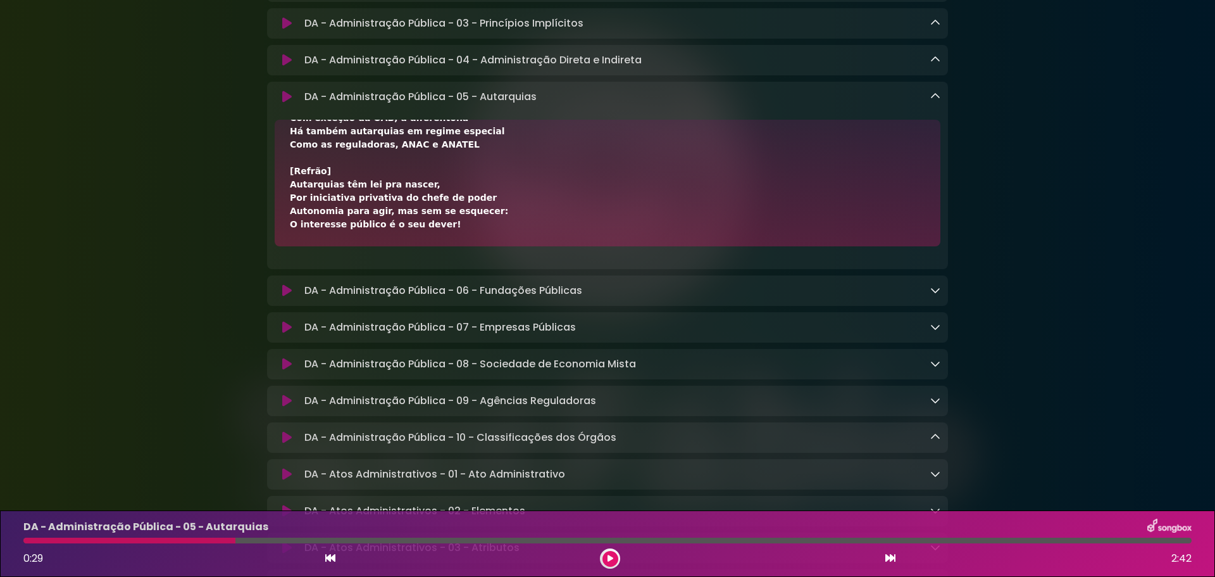
click at [864, 332] on icon at bounding box center [936, 327] width 10 height 10
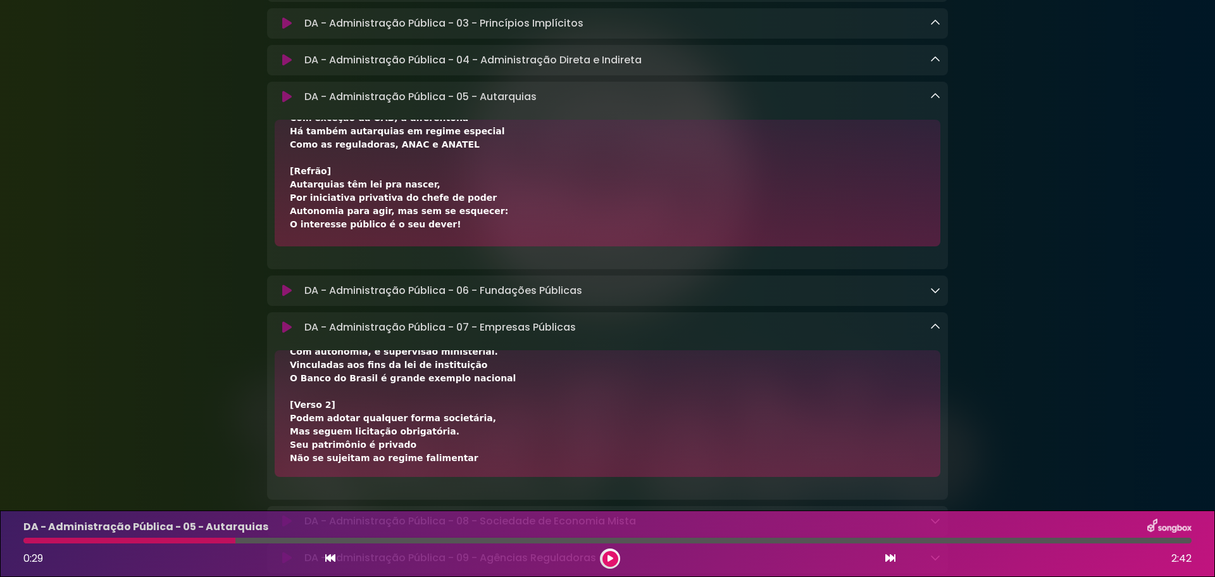
scroll to position [0, 0]
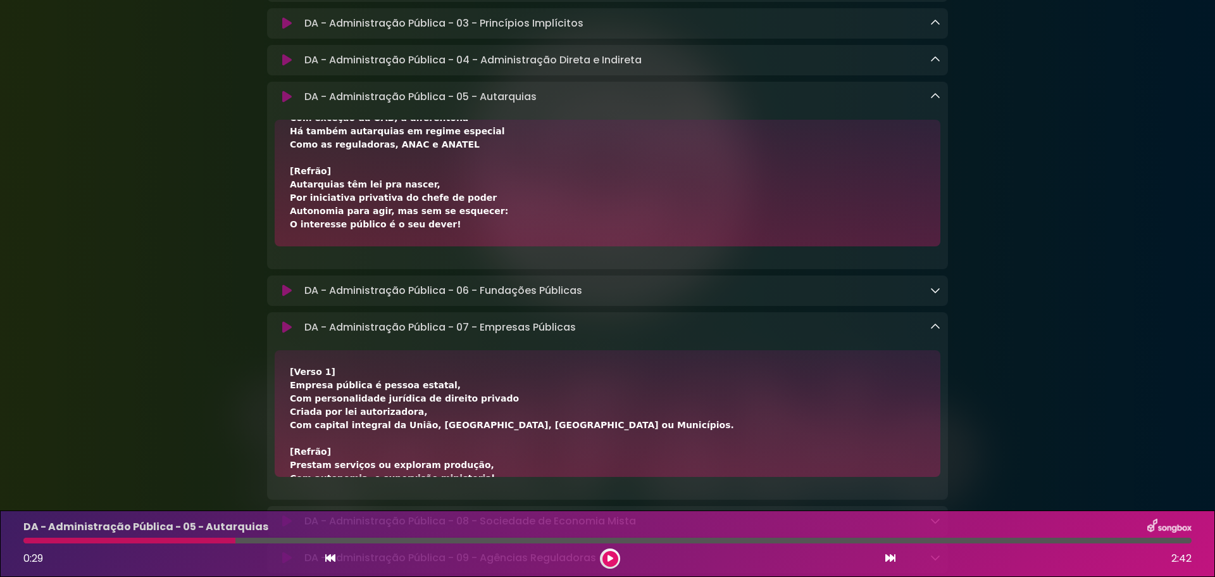
click at [315, 379] on div "[Verso 1] Empresa pública é pessoa estatal, Com personalidade jurídica de direi…" at bounding box center [608, 584] width 636 height 439
drag, startPoint x: 296, startPoint y: 449, endPoint x: 534, endPoint y: 446, distance: 238.0
click at [534, 379] on div "[Verso 1] Empresa pública é pessoa estatal, Com personalidade jurídica de direi…" at bounding box center [608, 584] width 636 height 439
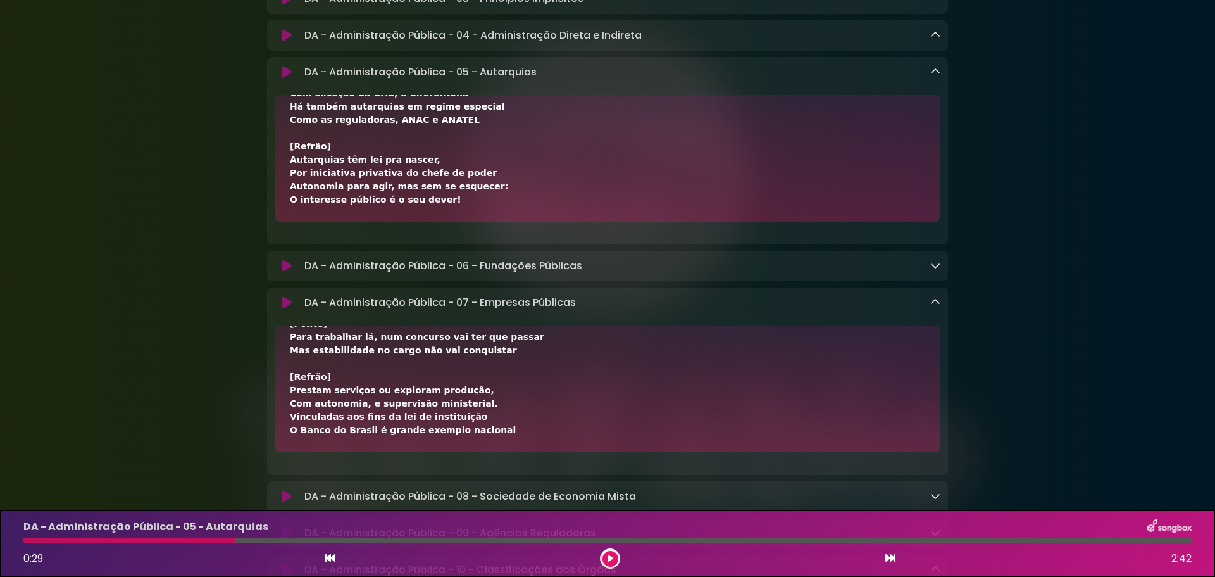
scroll to position [1634, 0]
click at [864, 306] on icon at bounding box center [936, 301] width 10 height 10
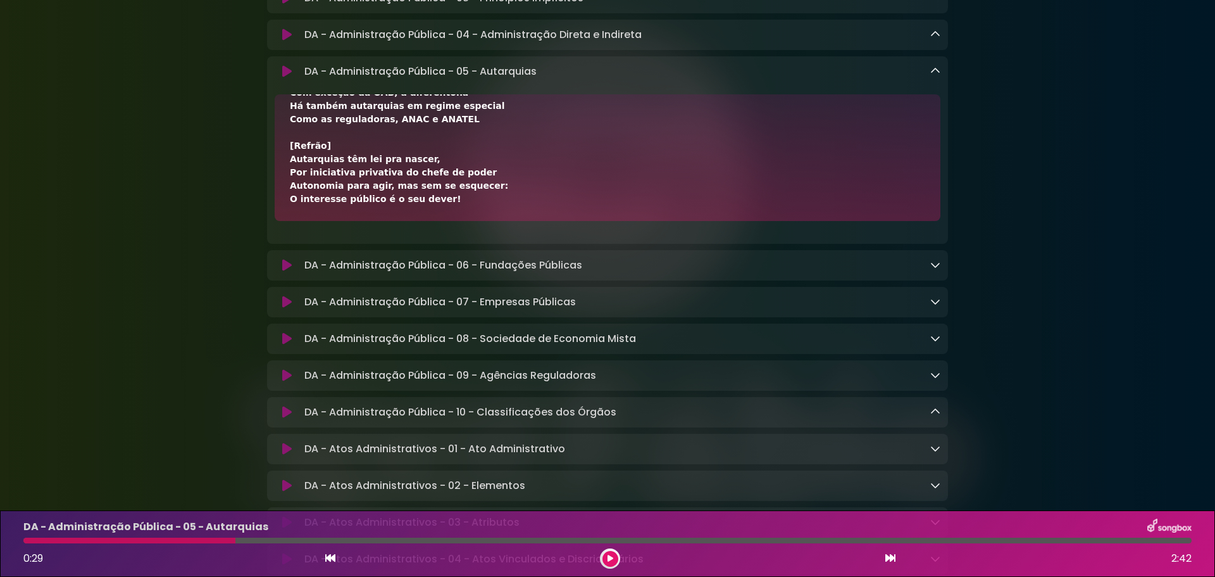
click at [864, 346] on div "DA - Administração Pública - 08 - Sociedade de Economia Mista Loading Track..." at bounding box center [619, 338] width 641 height 15
click at [864, 343] on icon at bounding box center [936, 338] width 10 height 10
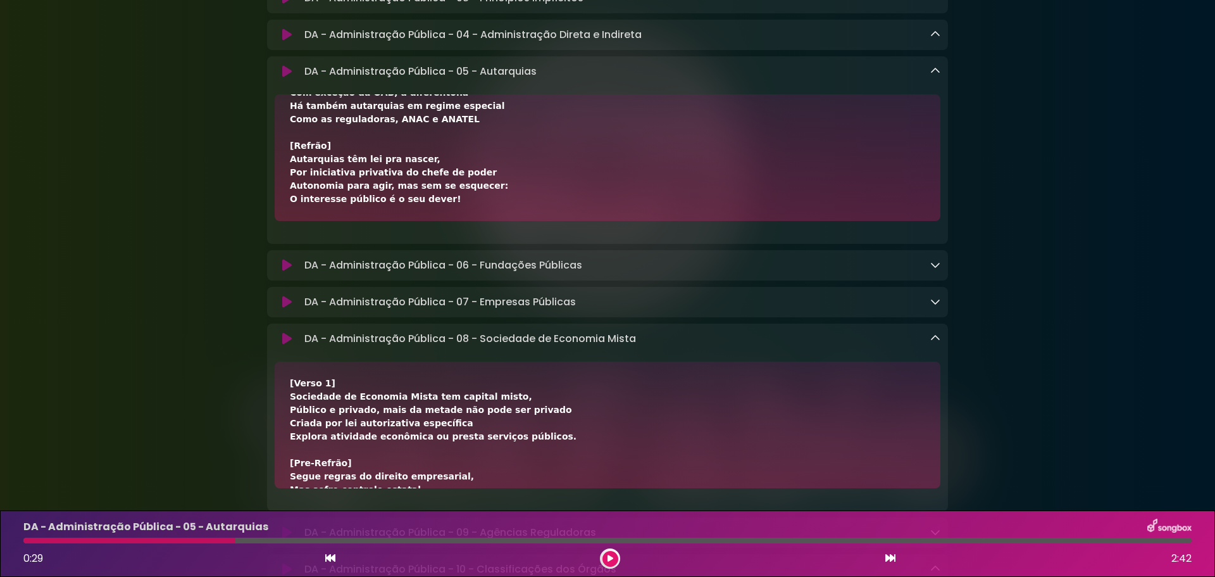
drag, startPoint x: 294, startPoint y: 409, endPoint x: 342, endPoint y: 410, distance: 48.7
click at [342, 379] on div "[Verso 1] Sociedade de Economia Mista tem capital misto, Público e privado, mai…" at bounding box center [608, 583] width 636 height 412
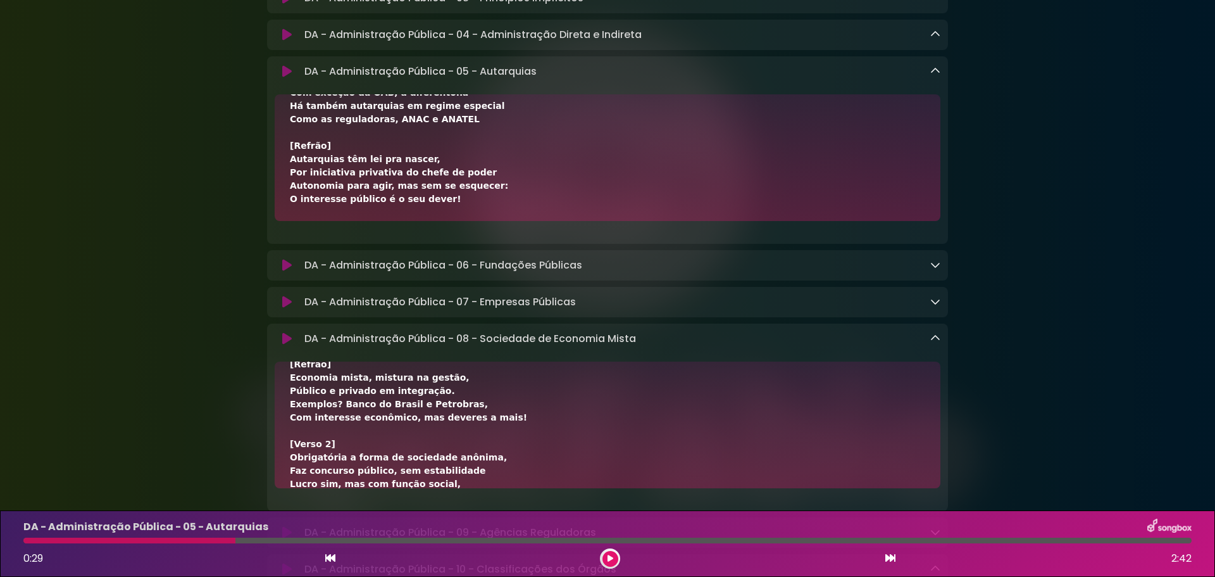
scroll to position [177, 0]
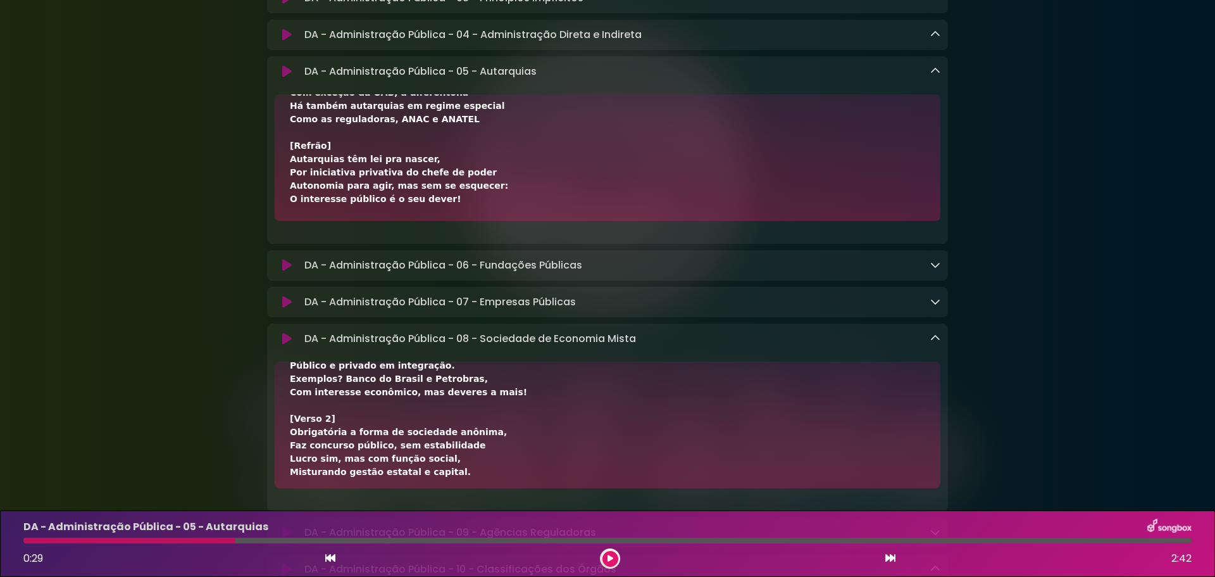
click at [864, 343] on icon at bounding box center [936, 338] width 10 height 10
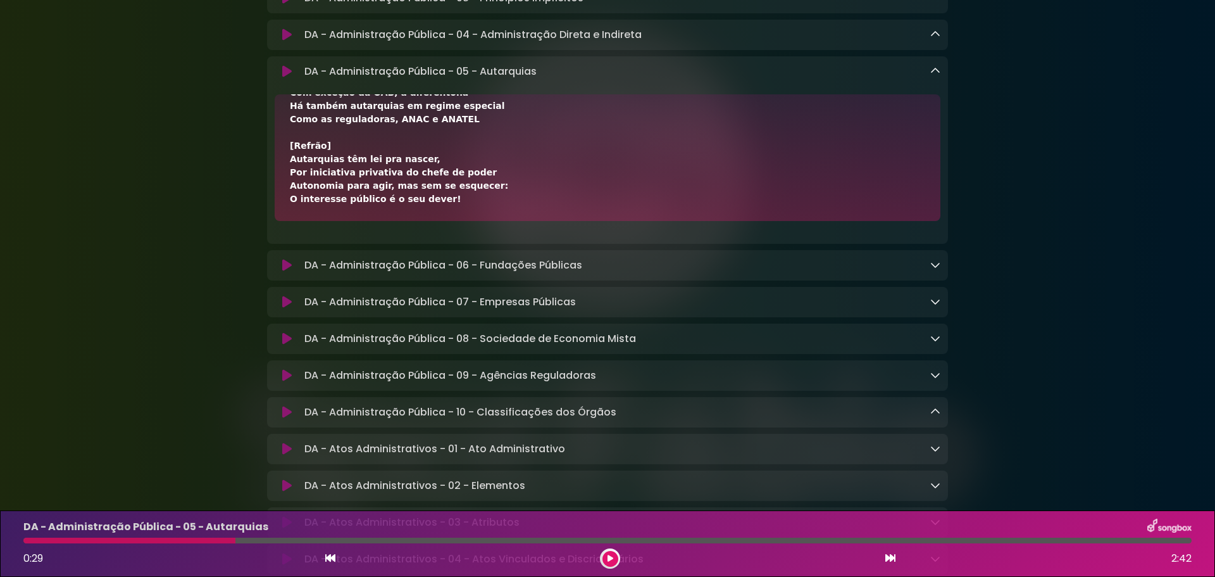
click at [864, 379] on icon at bounding box center [936, 375] width 10 height 10
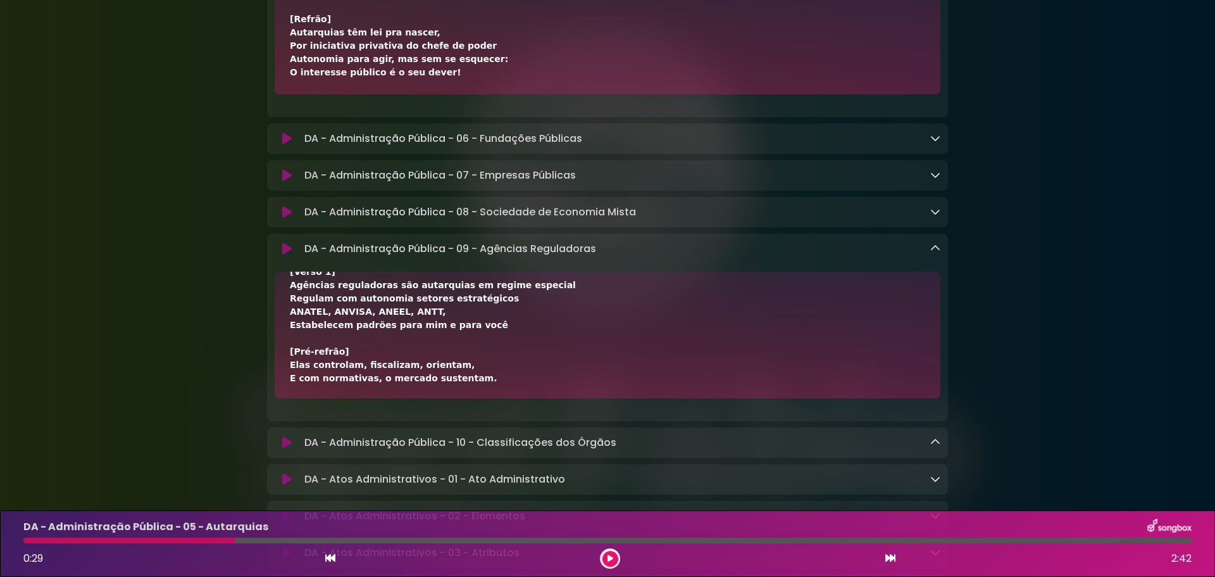
scroll to position [0, 0]
